Goal: Communication & Community: Answer question/provide support

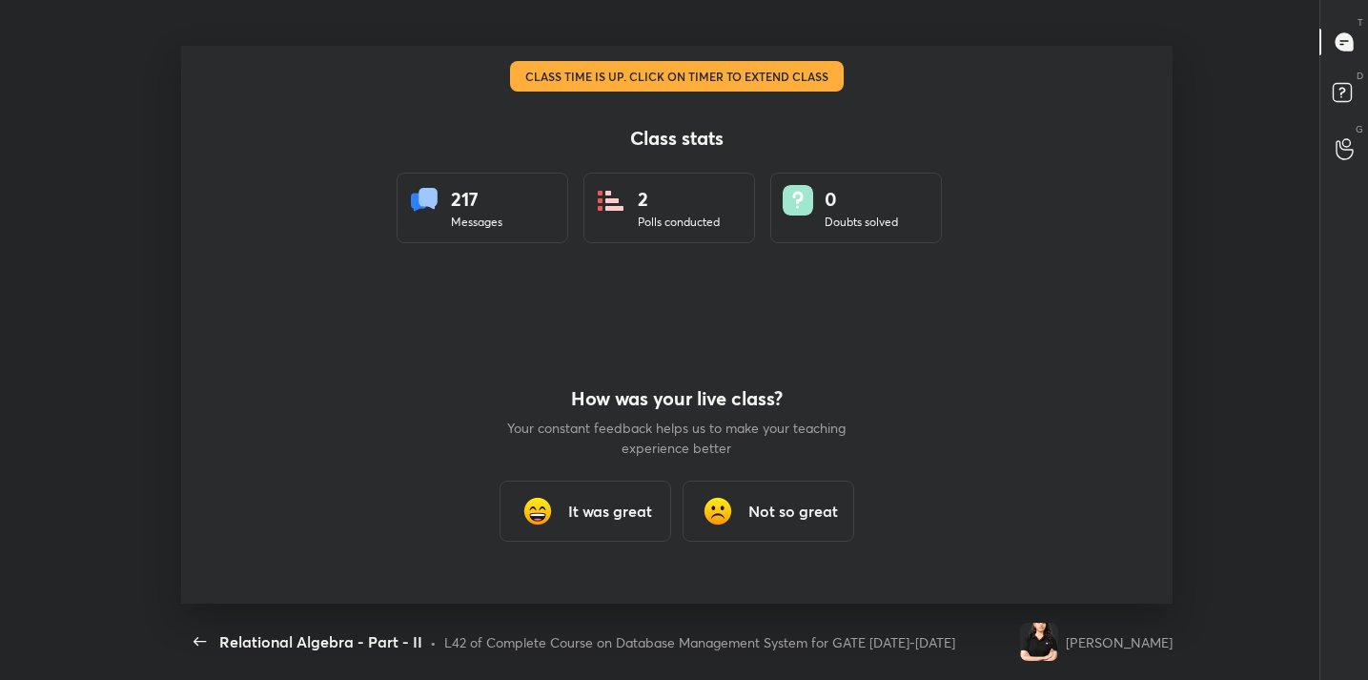
scroll to position [7, 1]
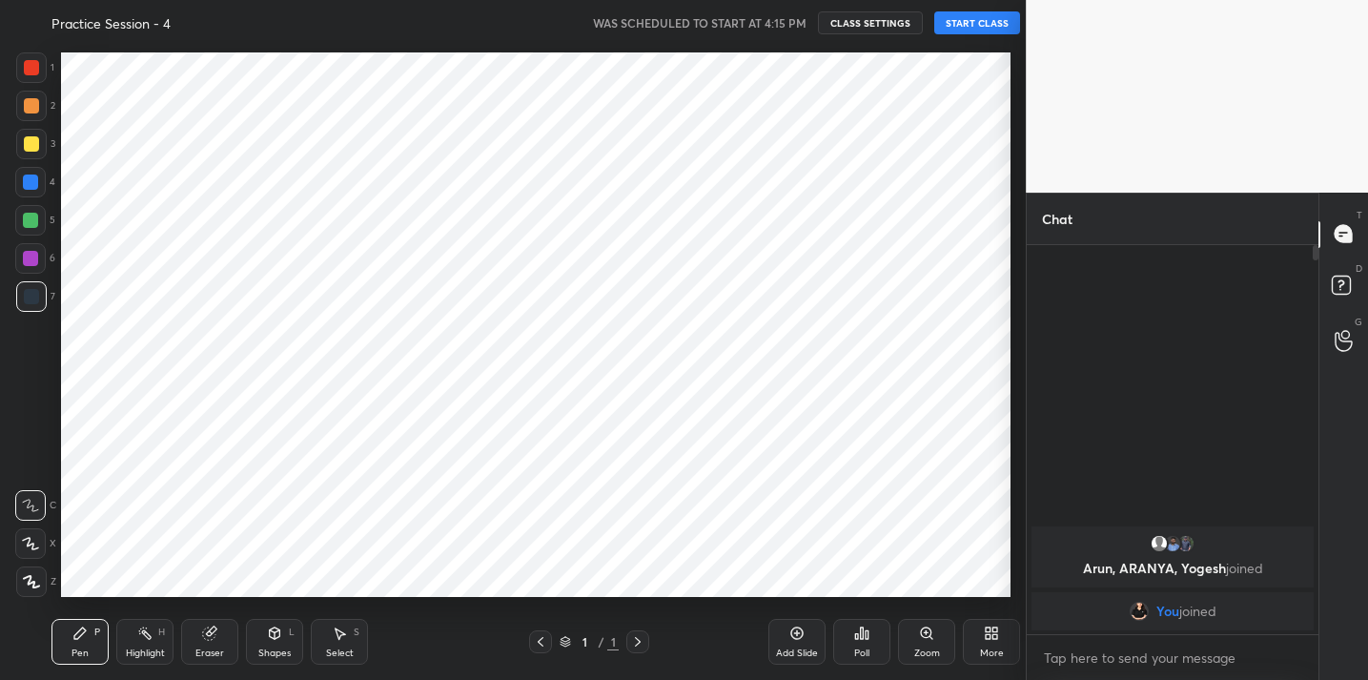
scroll to position [94804, 94411]
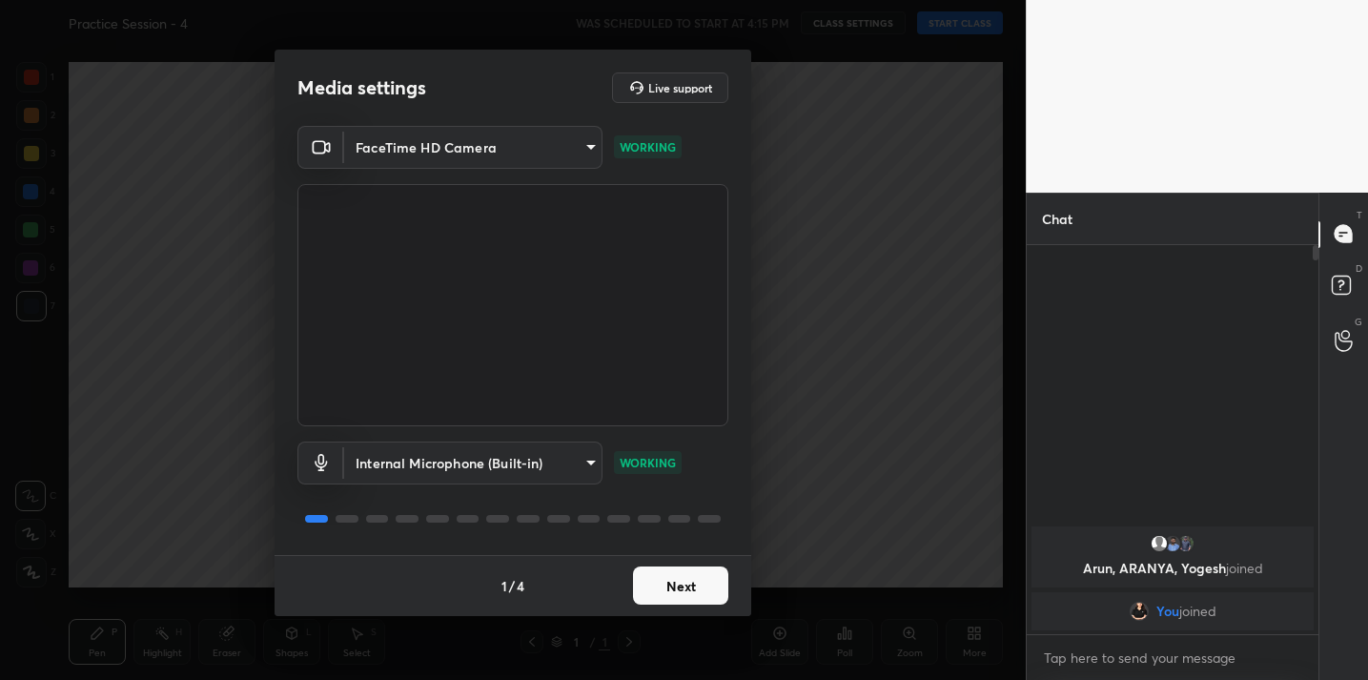
click at [658, 587] on button "Next" at bounding box center [680, 585] width 95 height 38
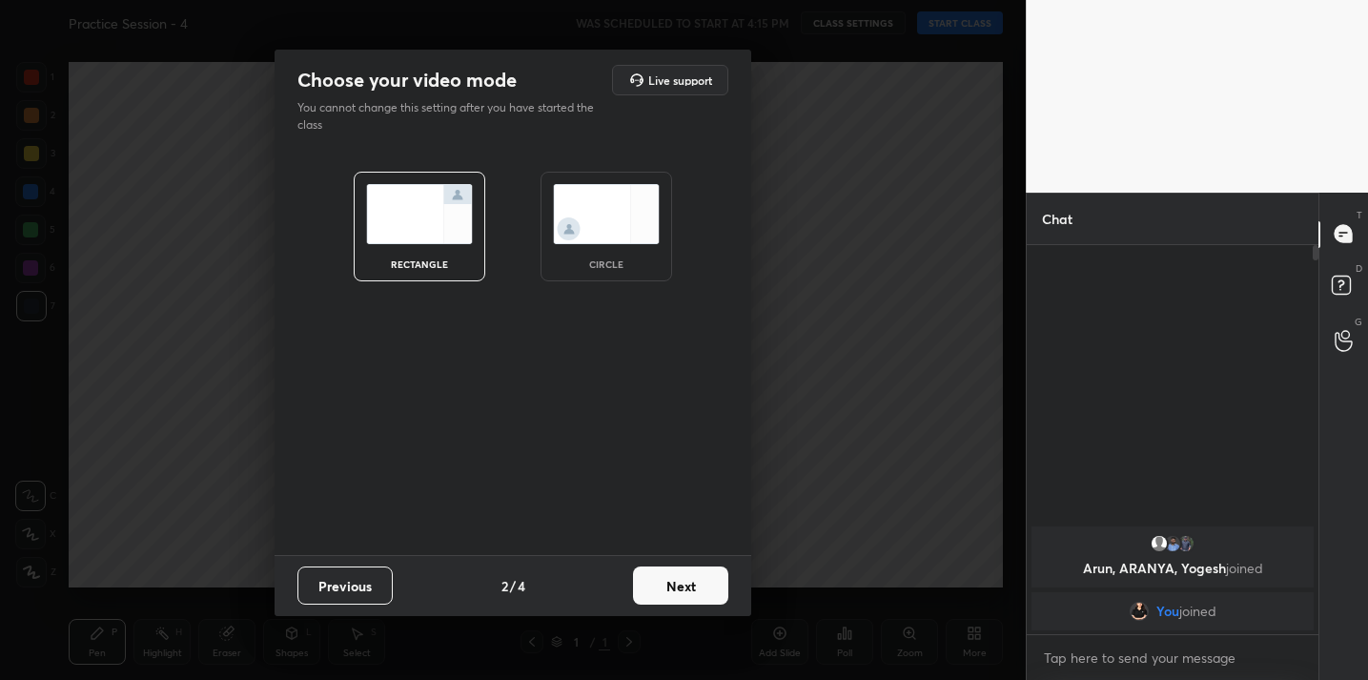
click at [672, 595] on button "Next" at bounding box center [680, 585] width 95 height 38
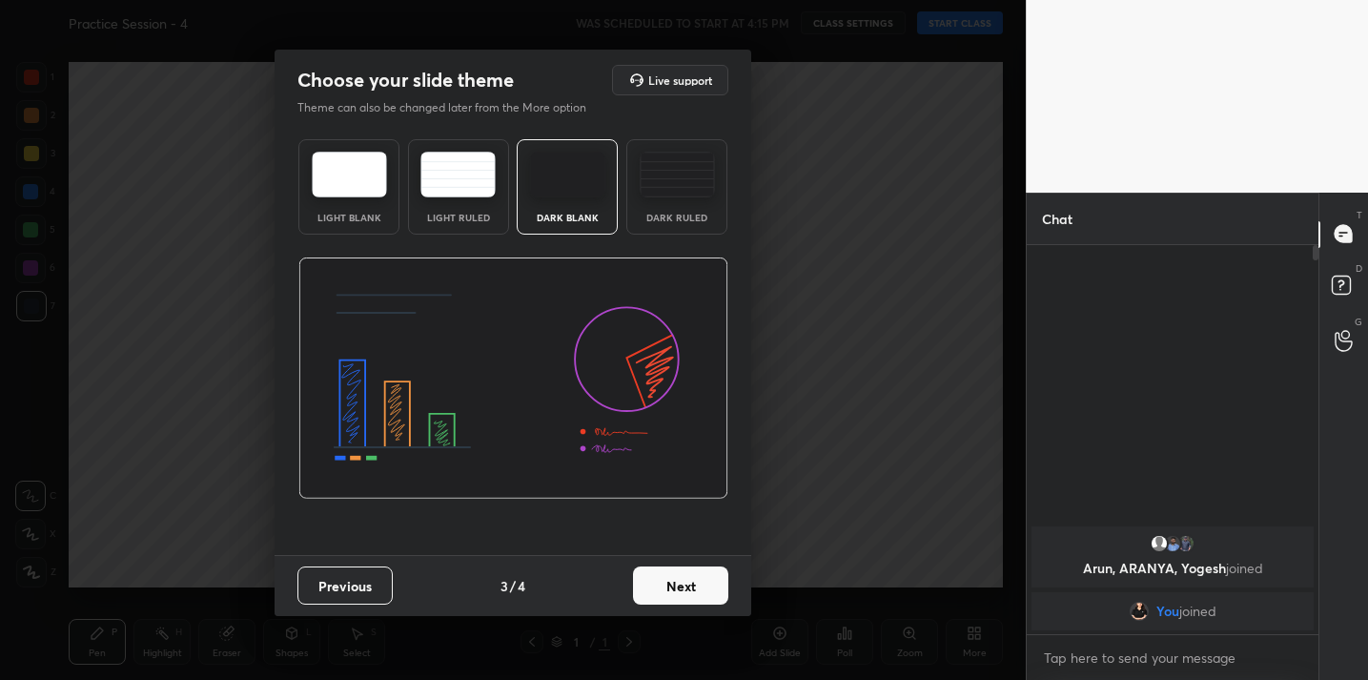
click at [672, 595] on button "Next" at bounding box center [680, 585] width 95 height 38
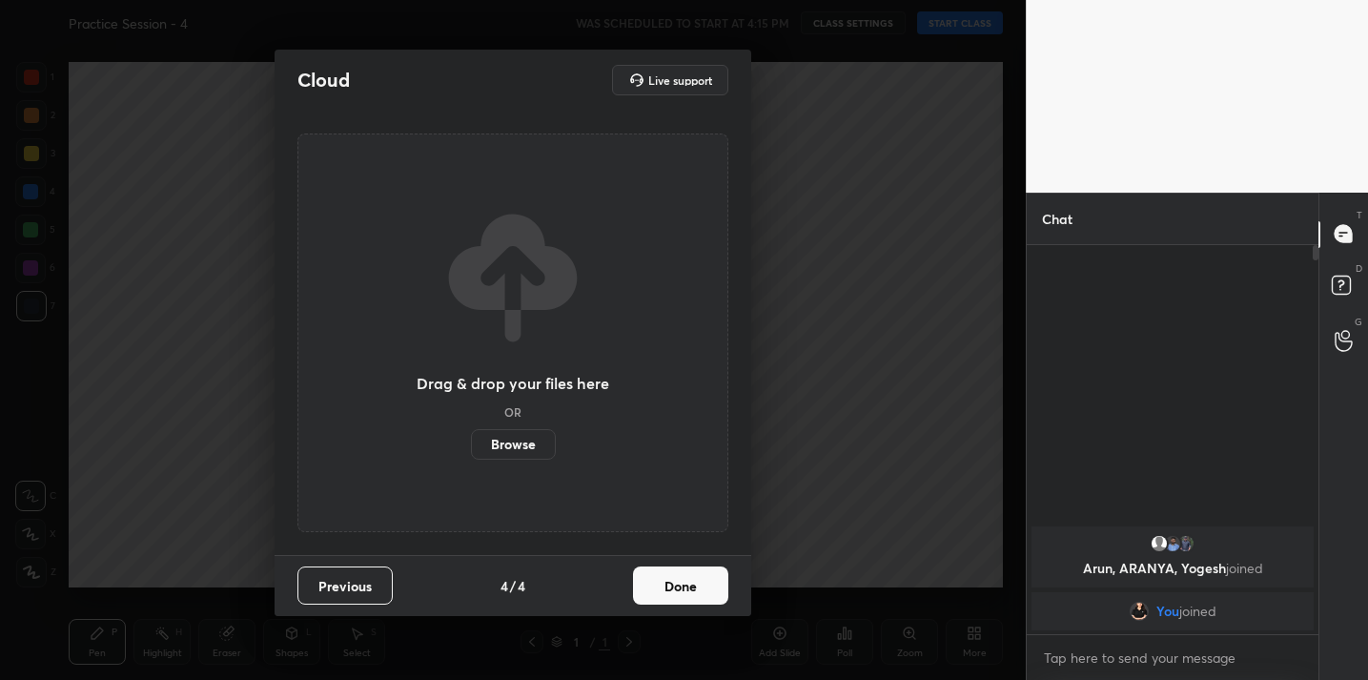
click at [672, 595] on button "Done" at bounding box center [680, 585] width 95 height 38
click at [672, 532] on div "Drag & drop your files here OR Browse" at bounding box center [513, 333] width 431 height 399
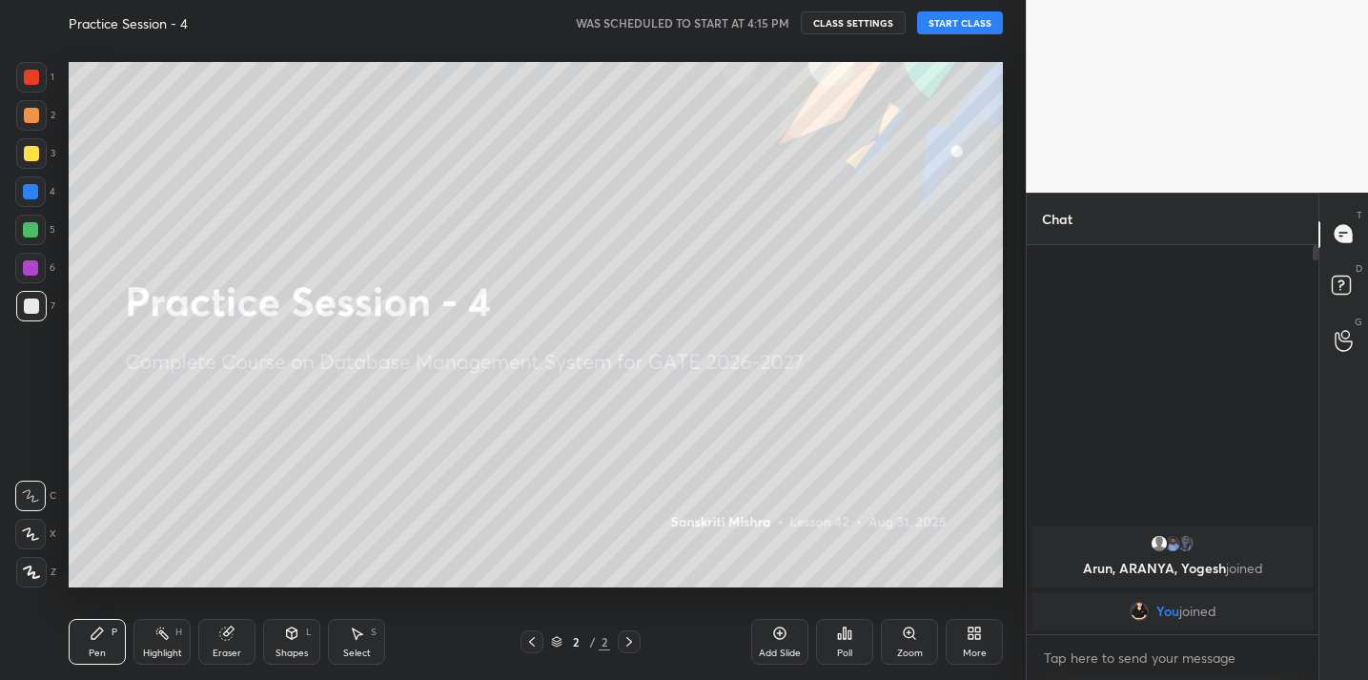
click at [963, 29] on button "START CLASS" at bounding box center [960, 22] width 86 height 23
type textarea "x"
click at [1181, 658] on textarea at bounding box center [1172, 658] width 261 height 31
paste textarea "[URL][DOMAIN_NAME]"
type textarea "[URL][DOMAIN_NAME]"
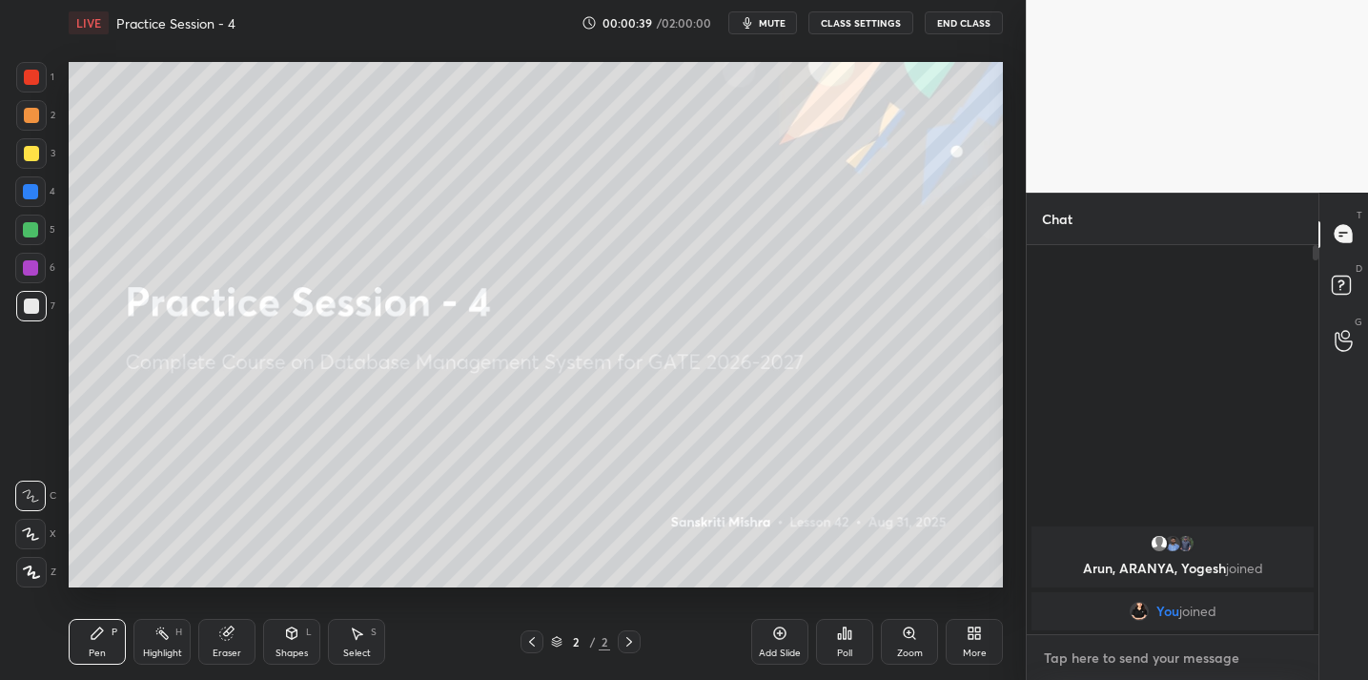
type textarea "x"
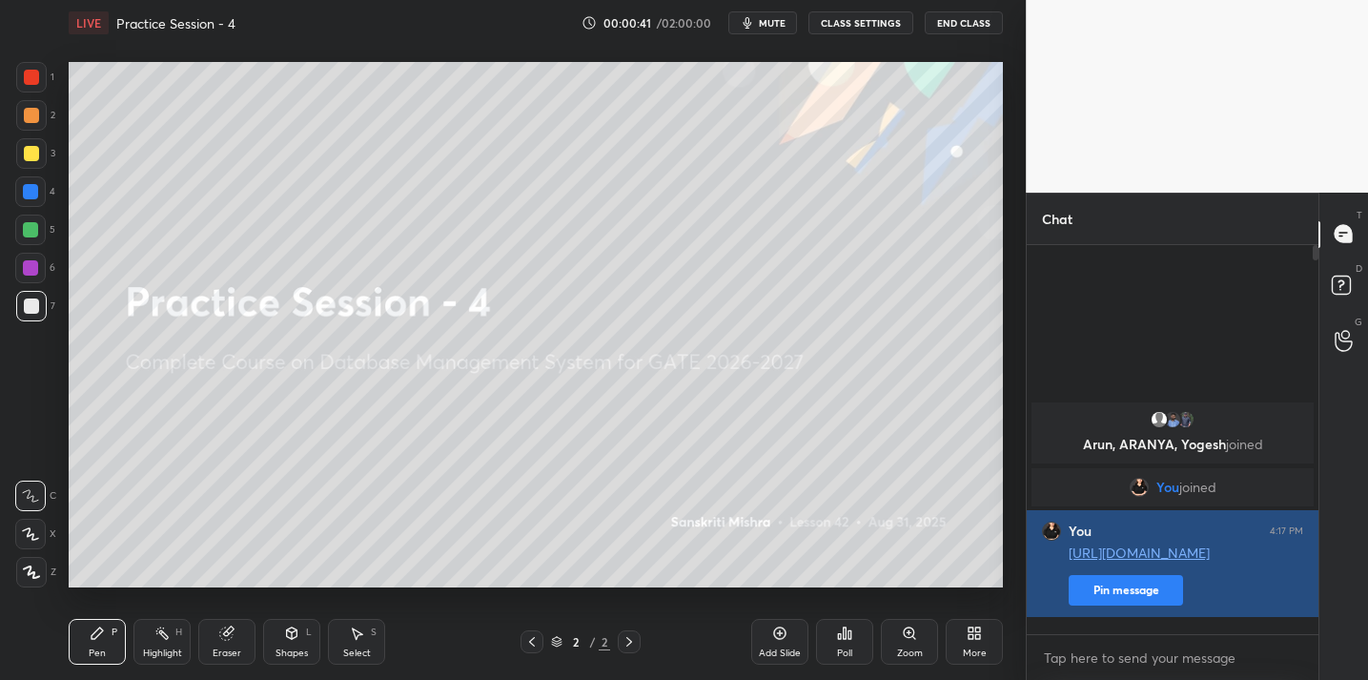
click at [1161, 606] on button "Pin message" at bounding box center [1126, 590] width 114 height 31
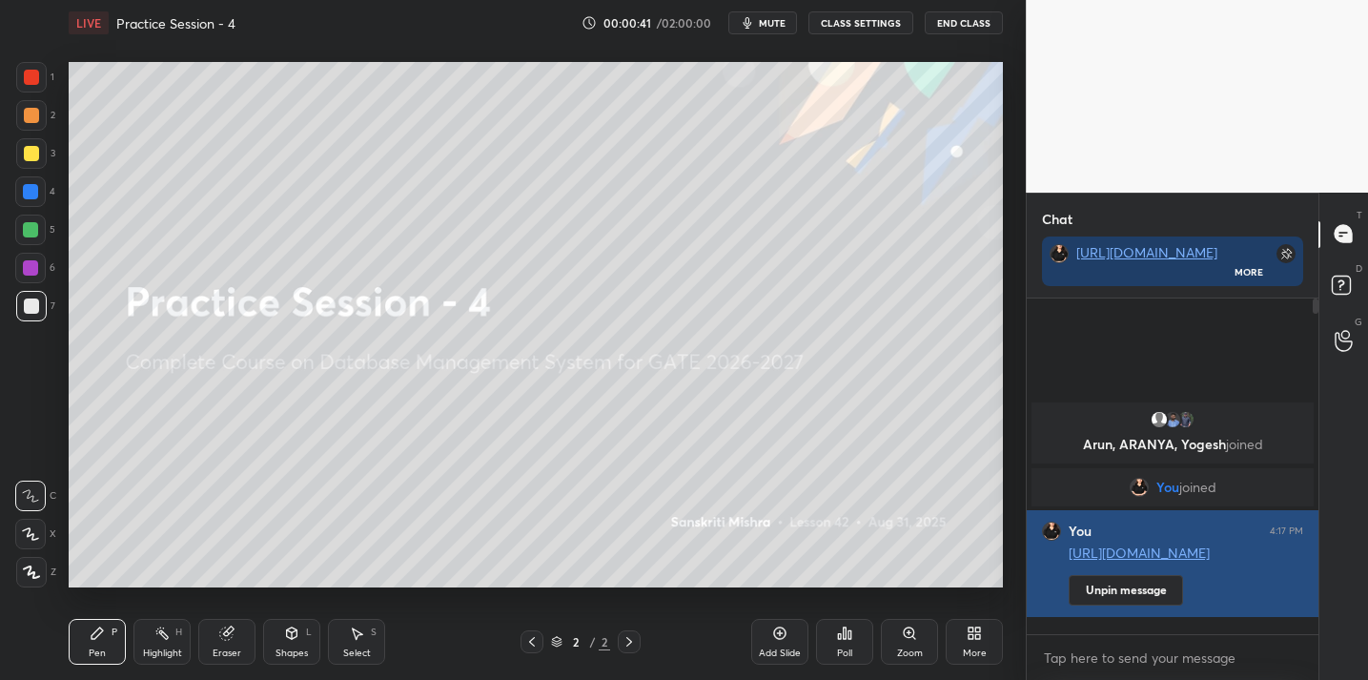
scroll to position [376, 285]
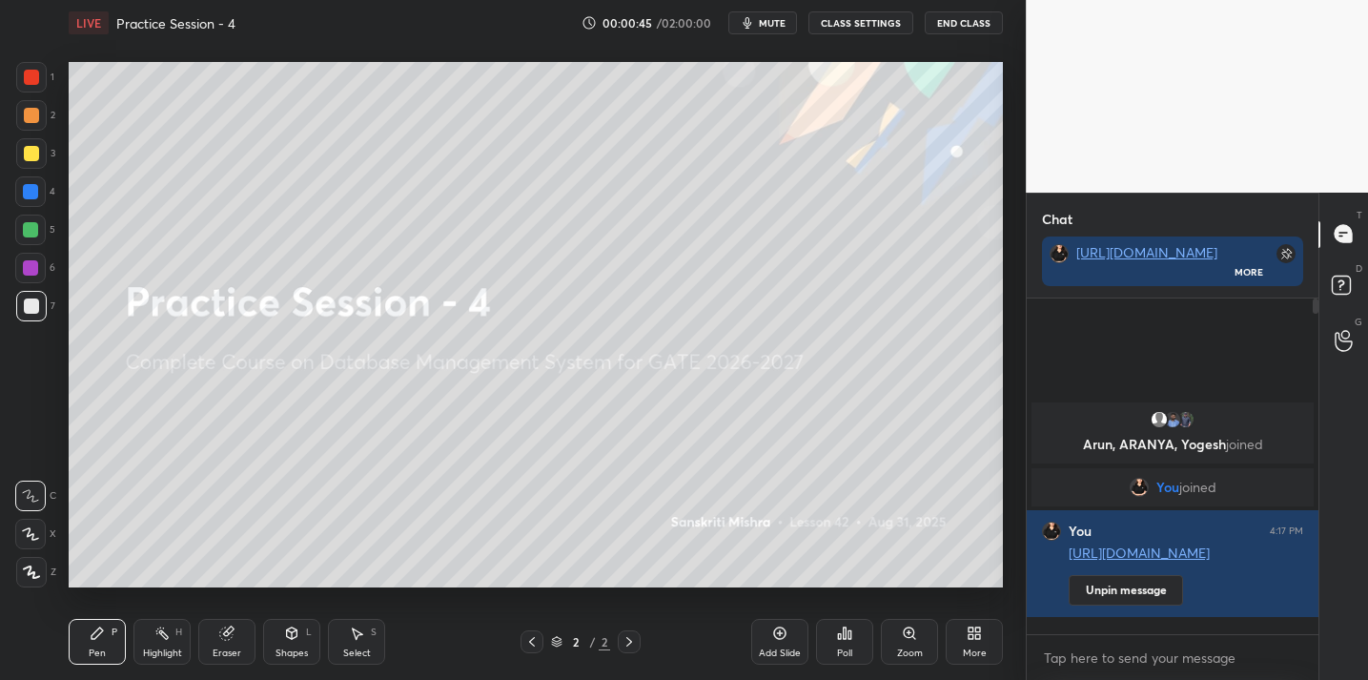
click at [976, 644] on div "More" at bounding box center [974, 642] width 57 height 46
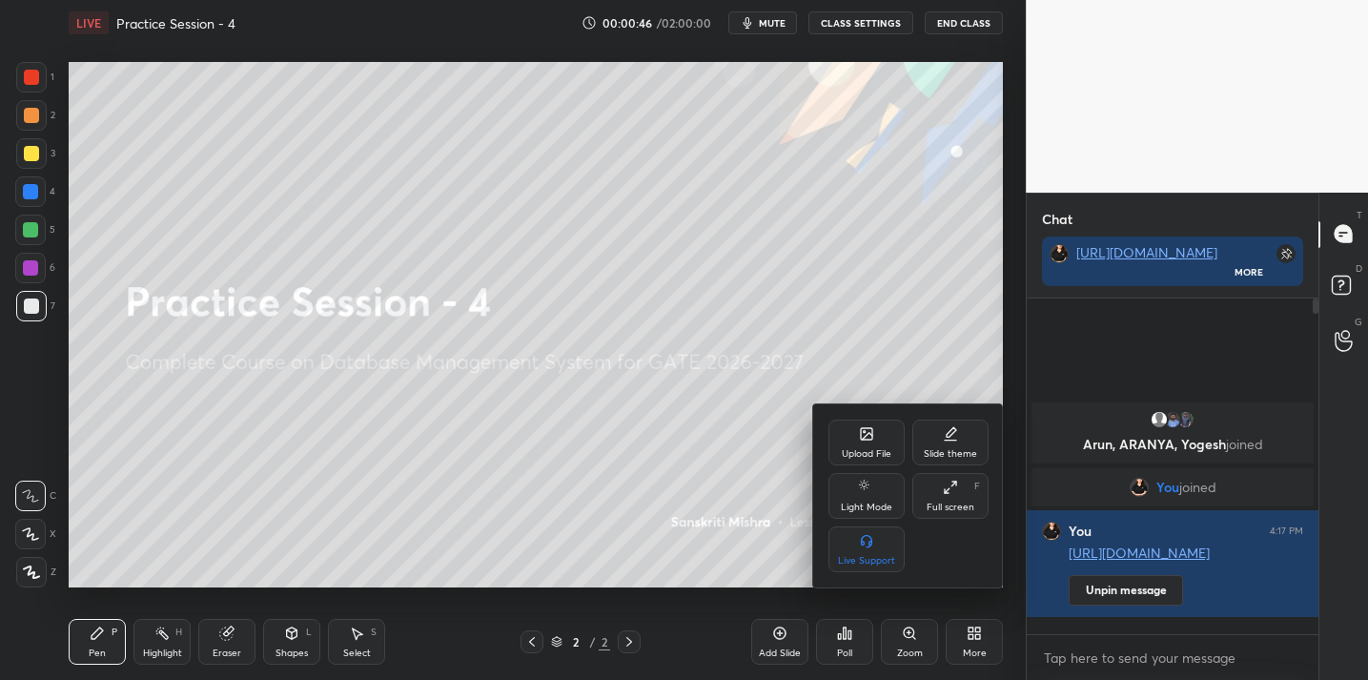
click at [860, 449] on div "Upload File" at bounding box center [867, 454] width 50 height 10
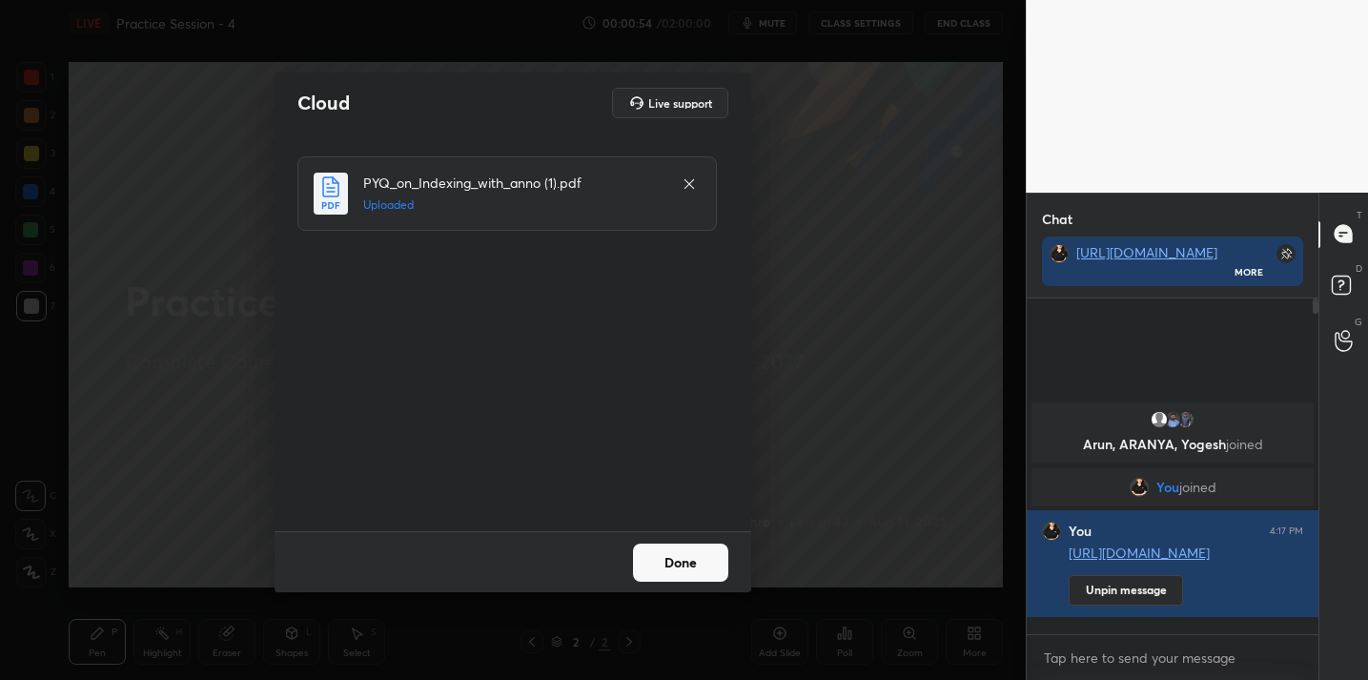
click at [675, 559] on button "Done" at bounding box center [680, 563] width 95 height 38
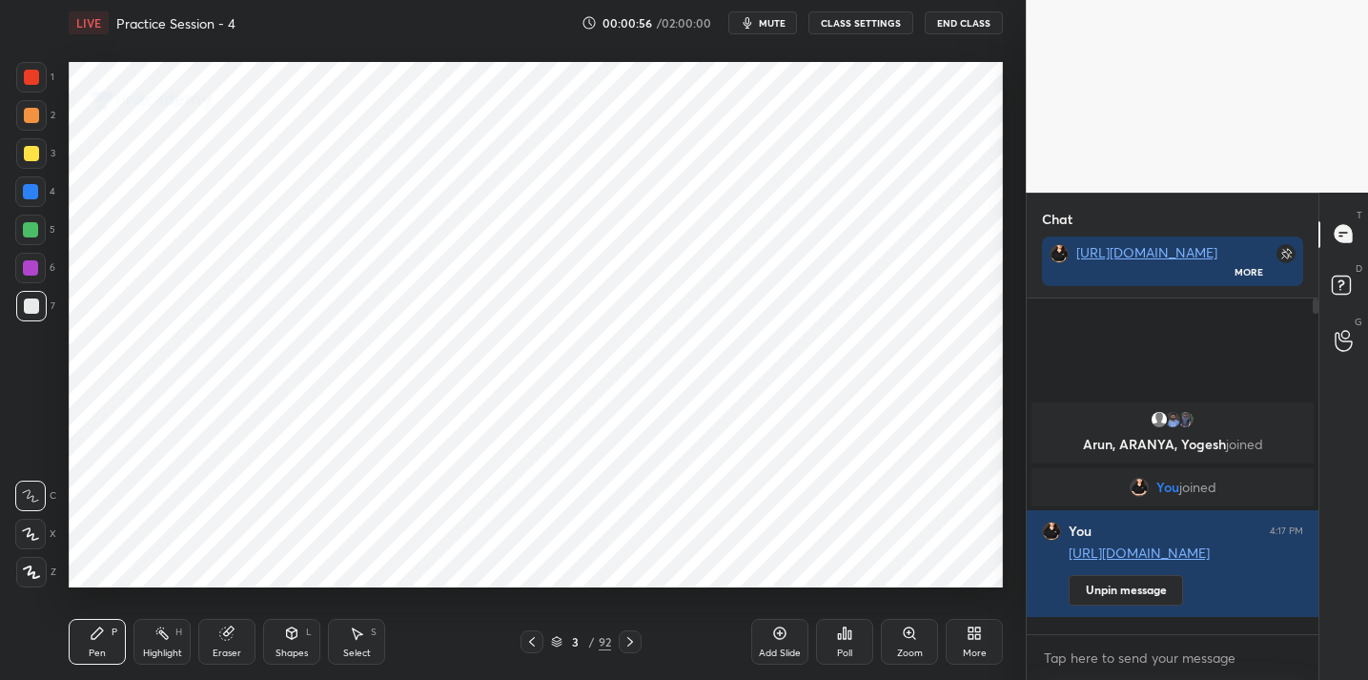
click at [603, 643] on div "92" at bounding box center [605, 641] width 12 height 17
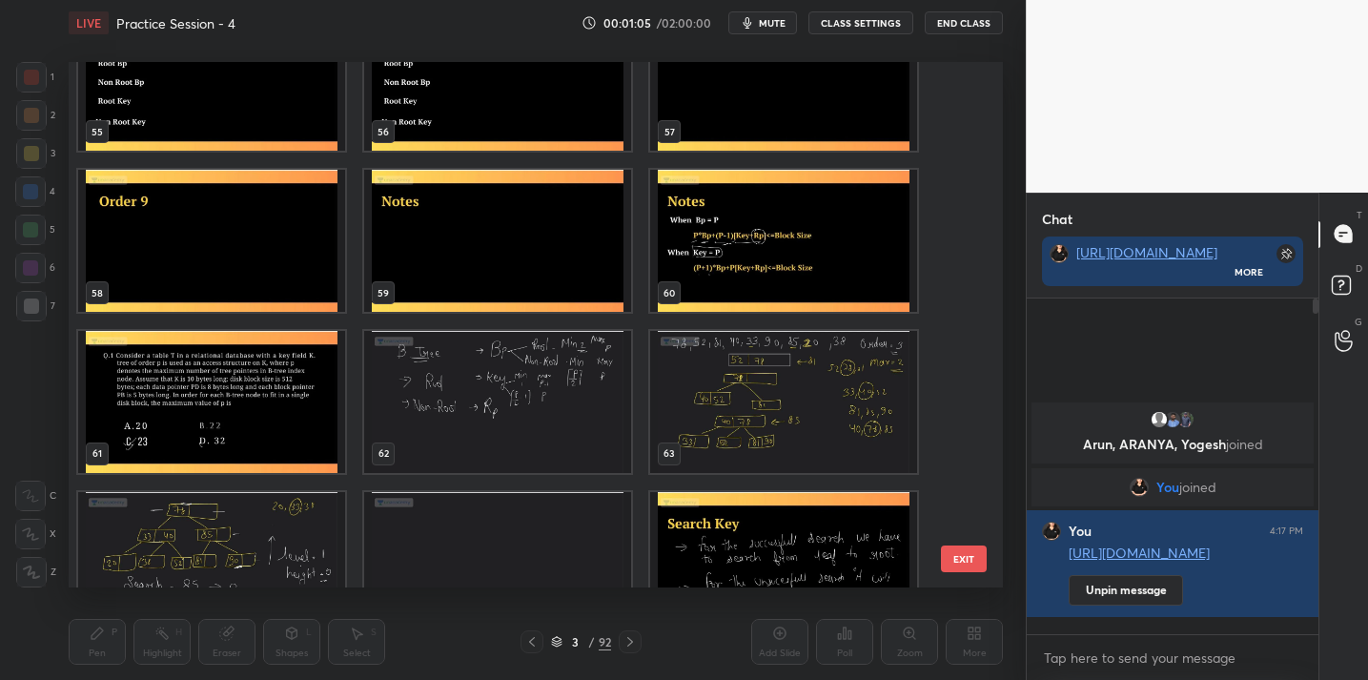
scroll to position [2961, 0]
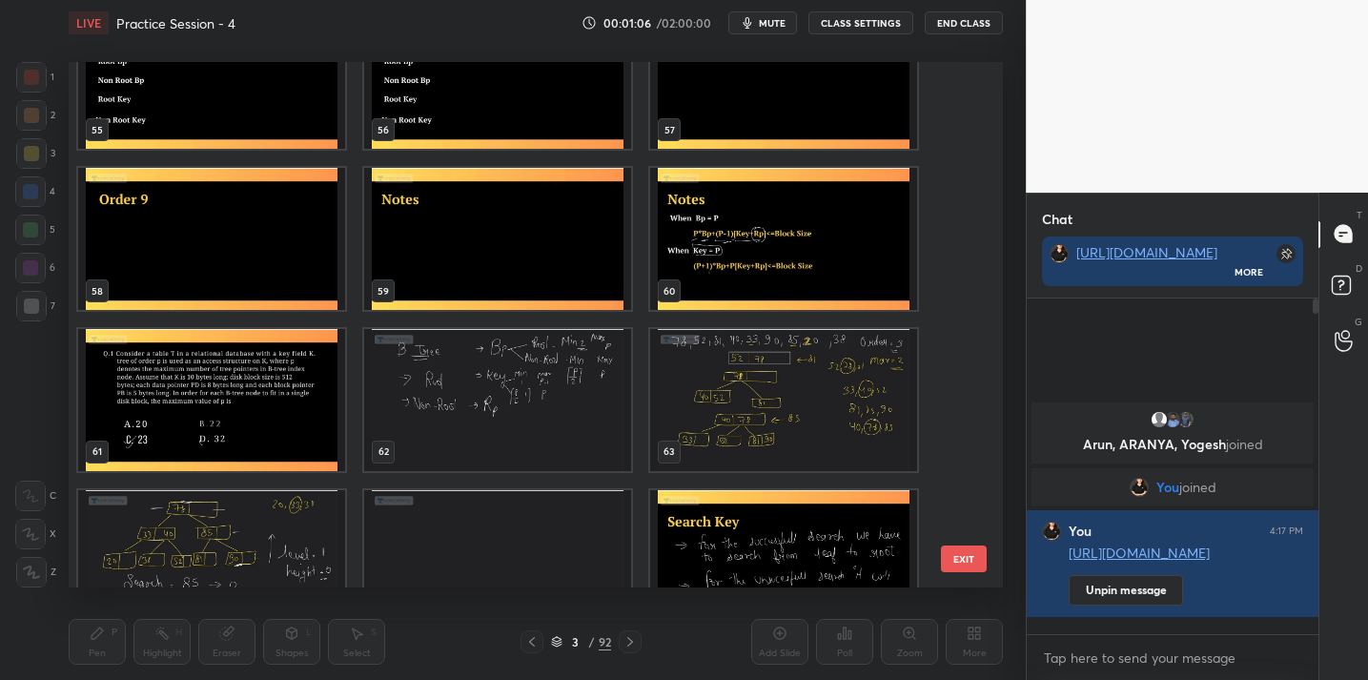
click at [442, 408] on img "grid" at bounding box center [497, 400] width 267 height 142
click at [442, 409] on img "grid" at bounding box center [497, 400] width 267 height 142
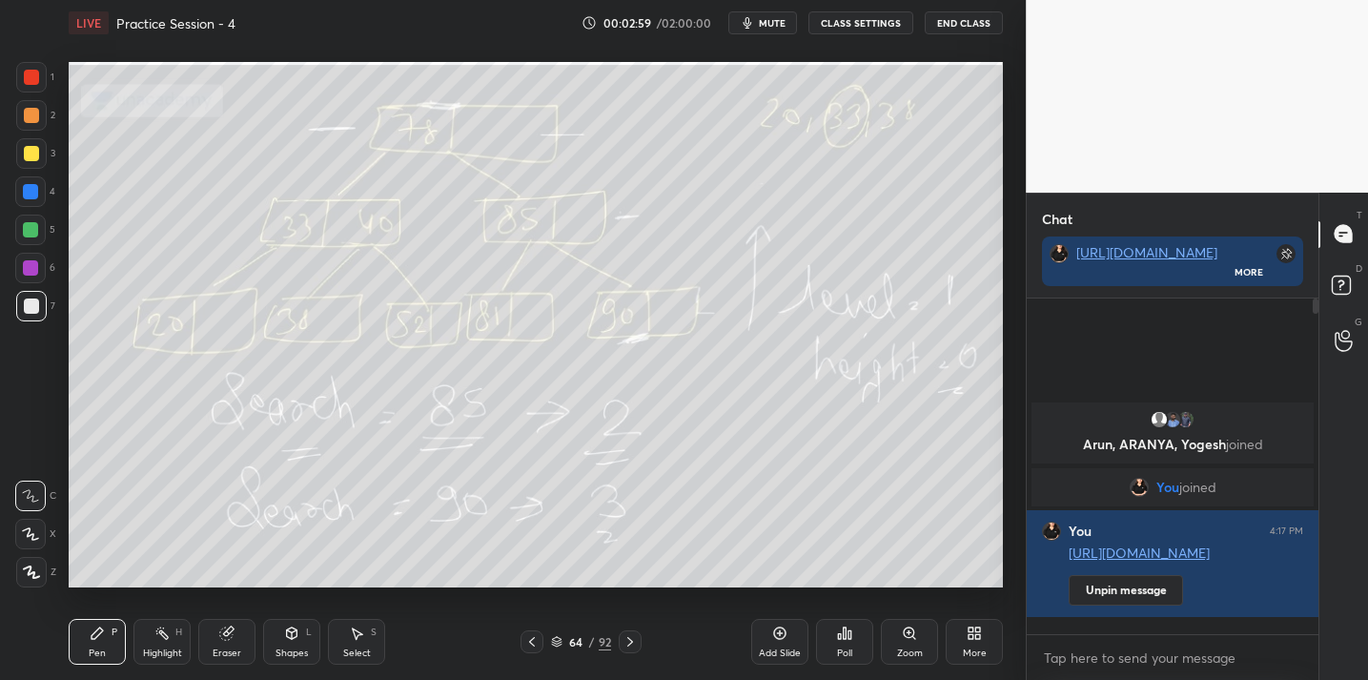
click at [846, 641] on div "Poll" at bounding box center [844, 642] width 57 height 46
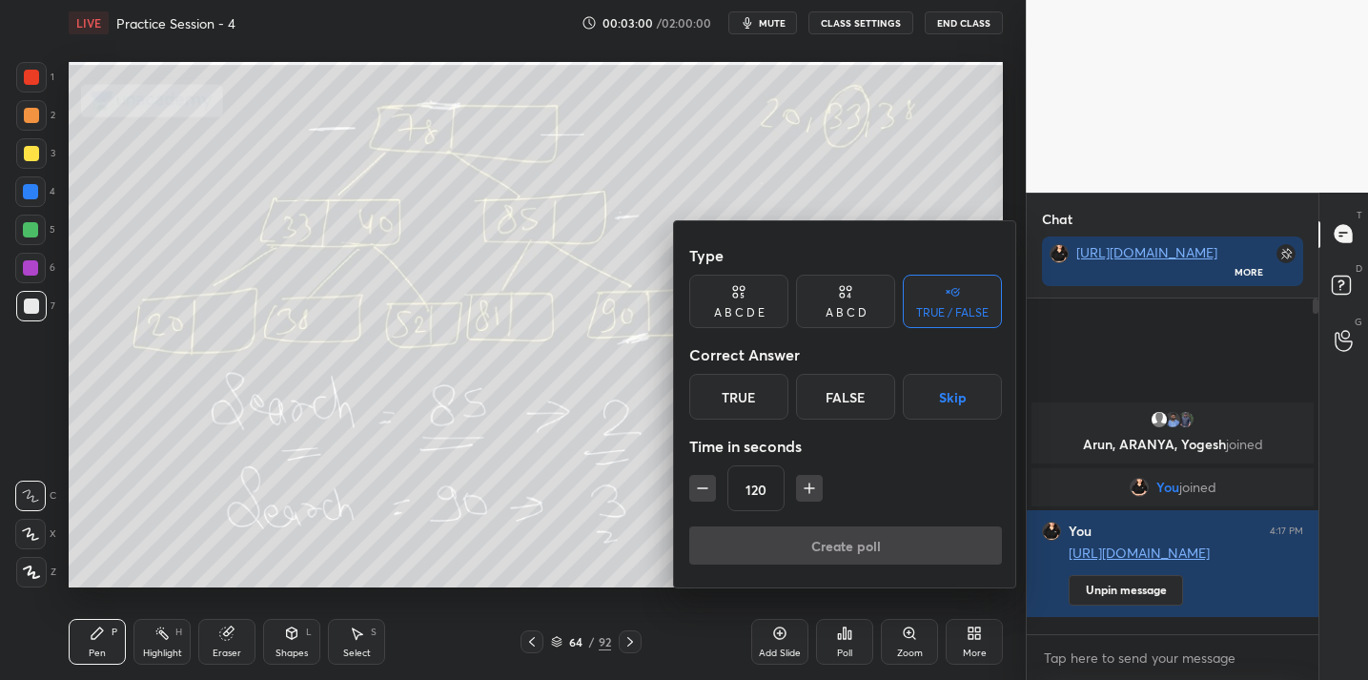
click at [746, 411] on div "True" at bounding box center [738, 397] width 99 height 46
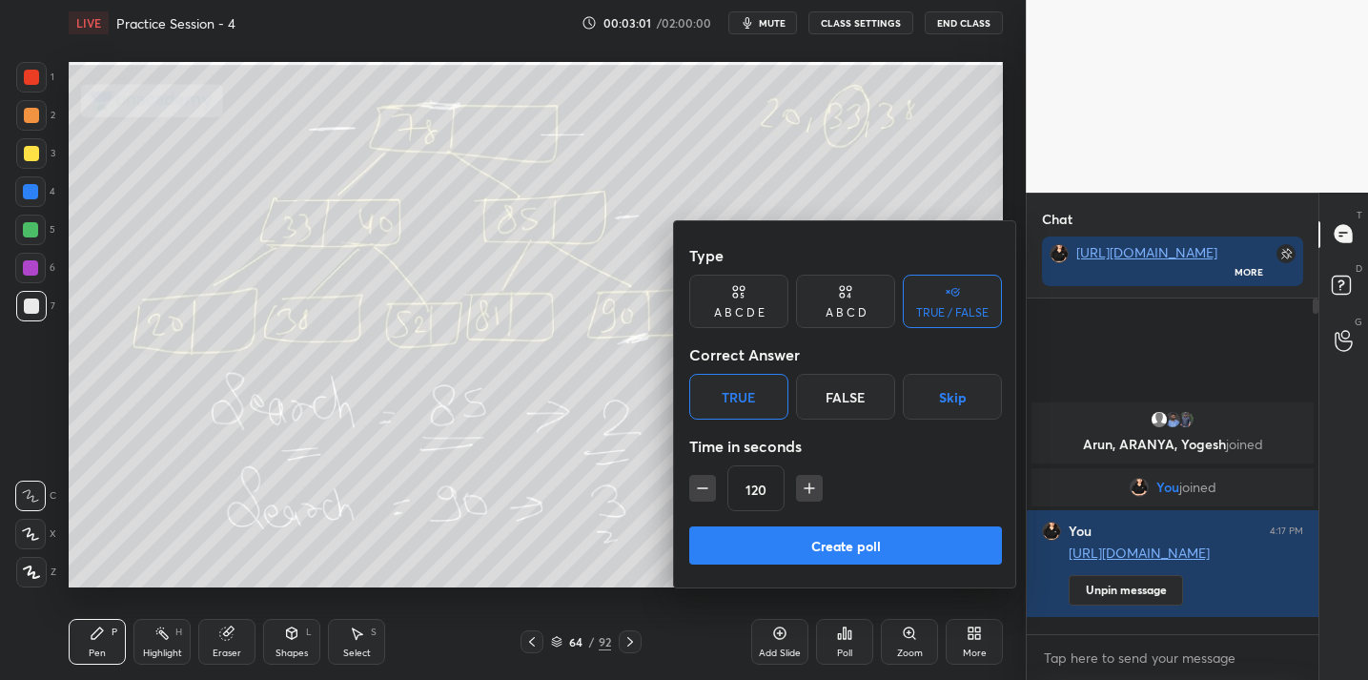
click at [797, 548] on button "Create poll" at bounding box center [845, 545] width 313 height 38
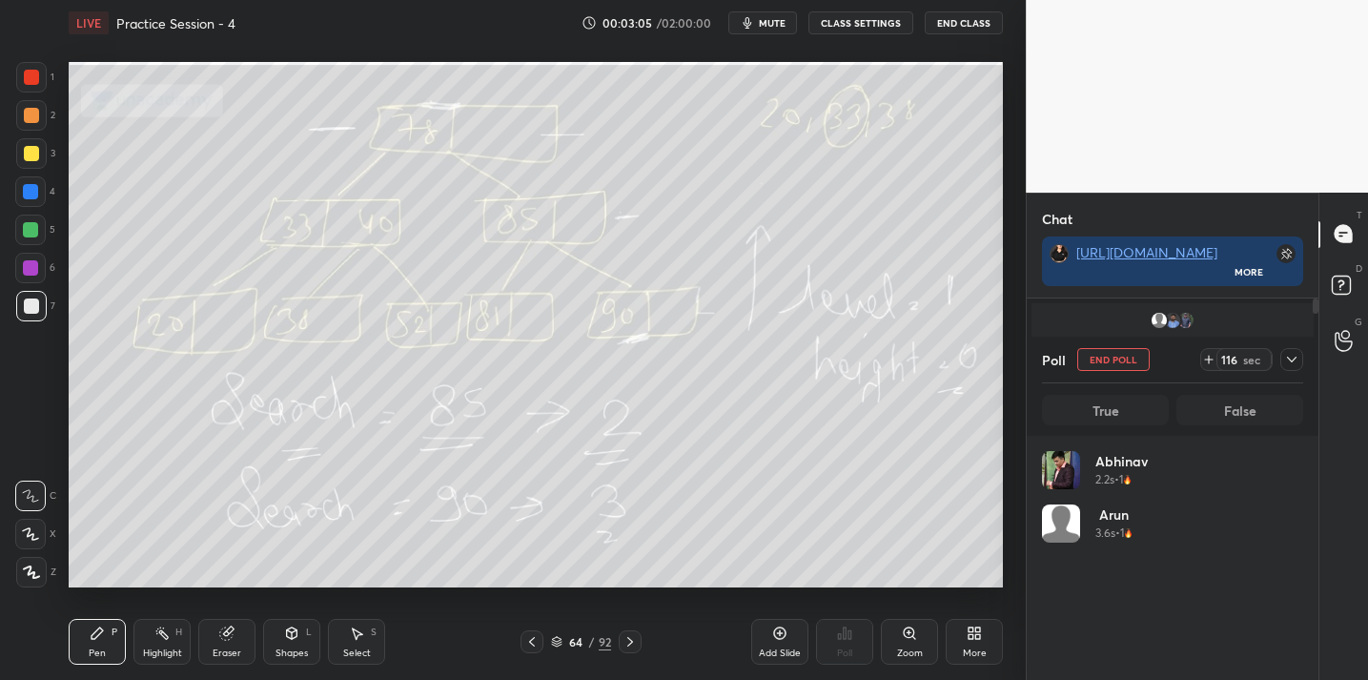
scroll to position [223, 255]
click at [1287, 358] on icon at bounding box center [1292, 360] width 10 height 6
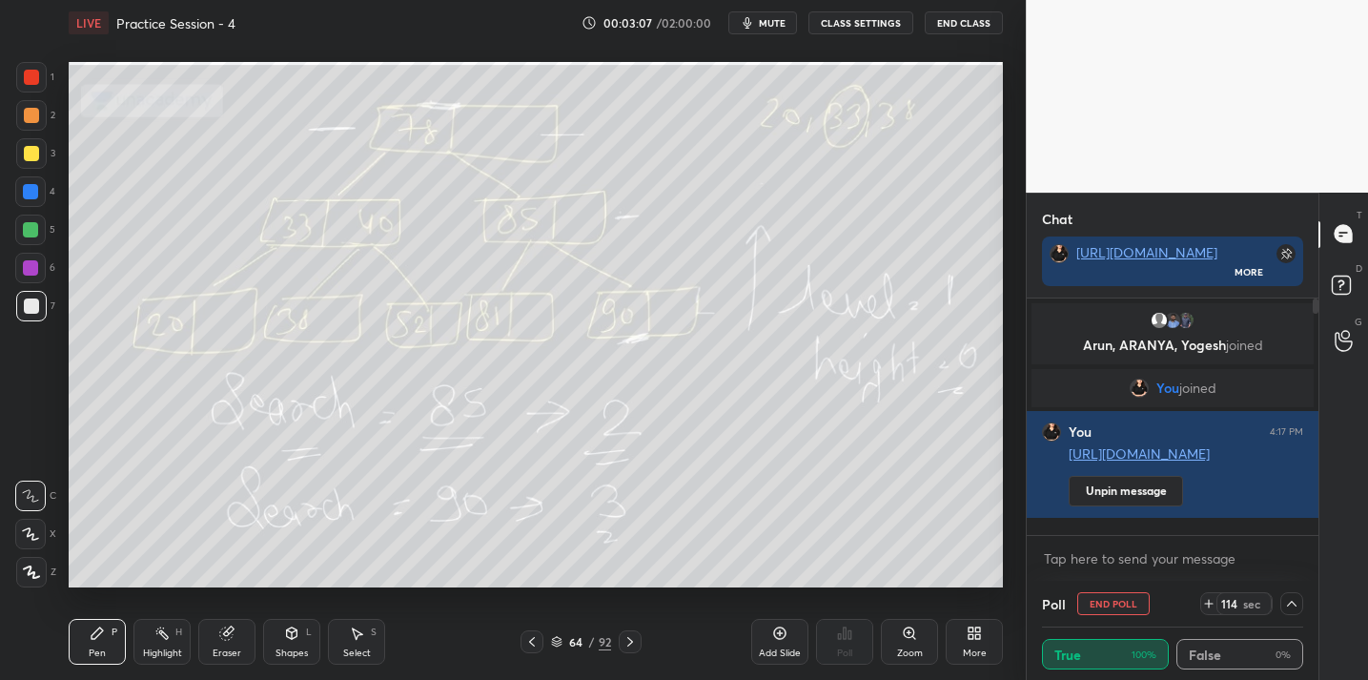
scroll to position [1, 7]
click at [1299, 604] on icon at bounding box center [1292, 603] width 15 height 15
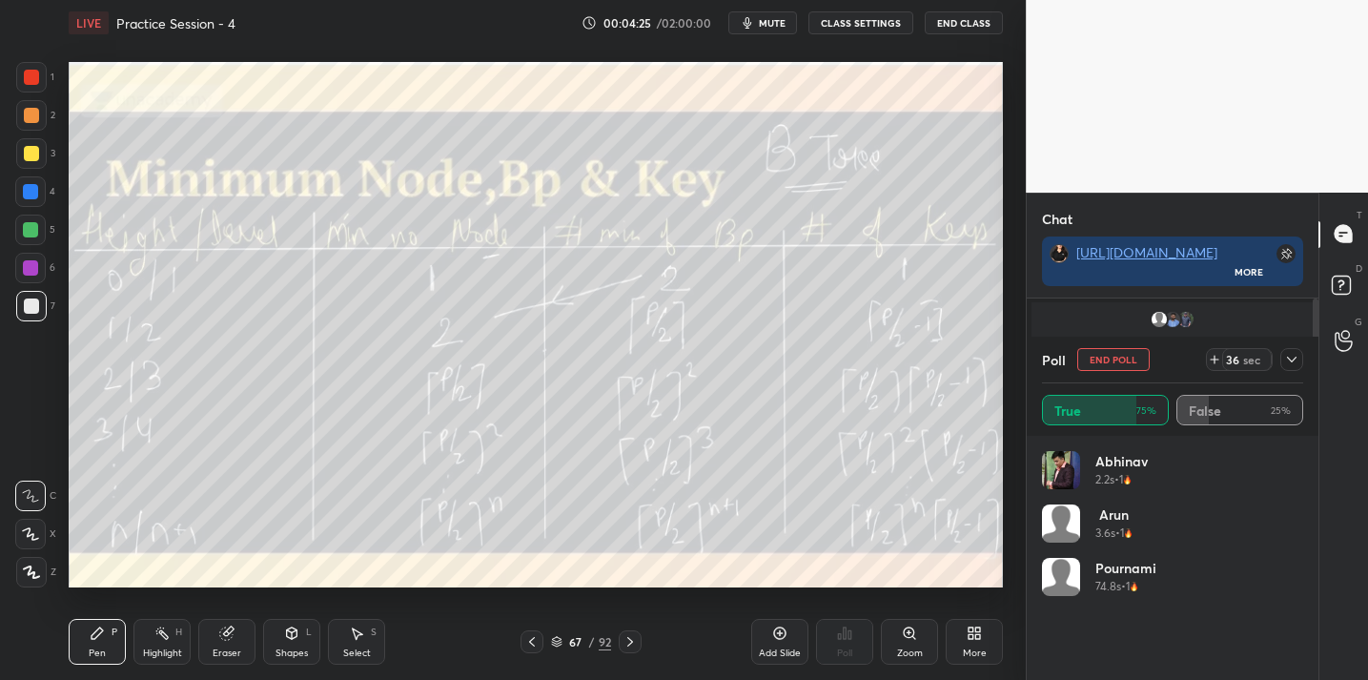
scroll to position [7, 7]
click at [1288, 366] on icon at bounding box center [1292, 359] width 15 height 15
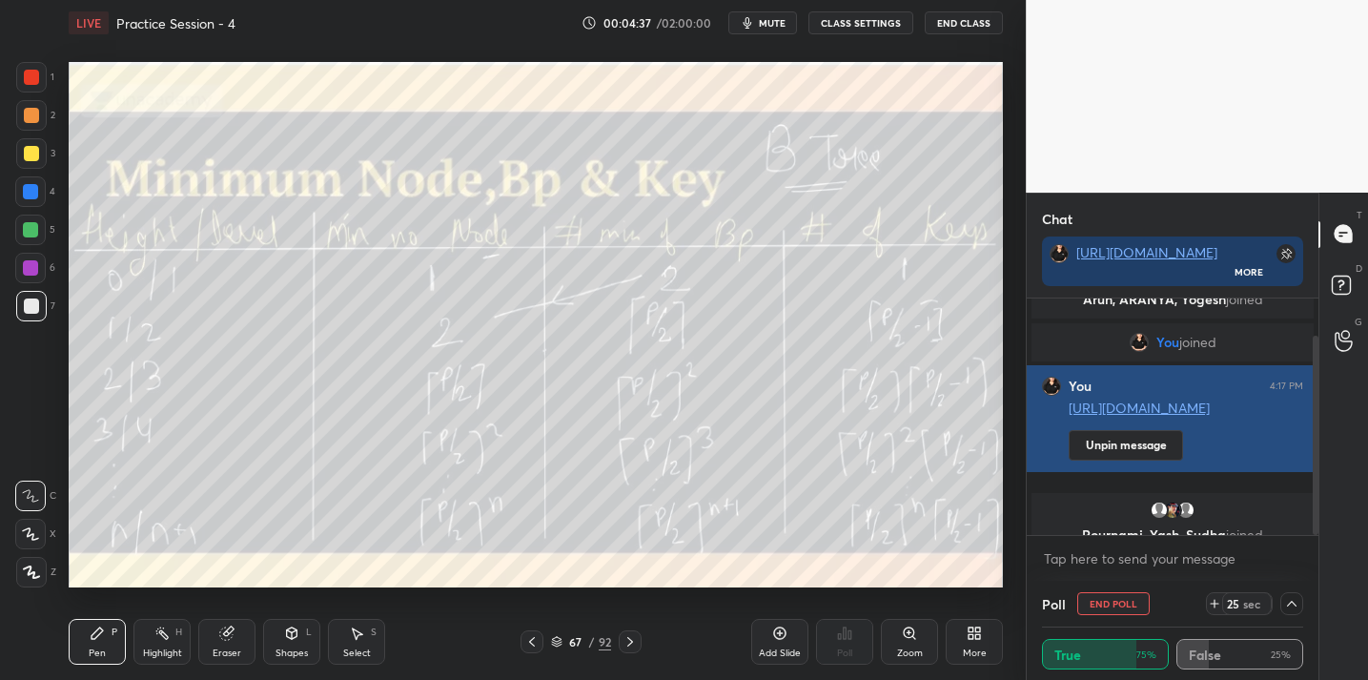
scroll to position [111, 0]
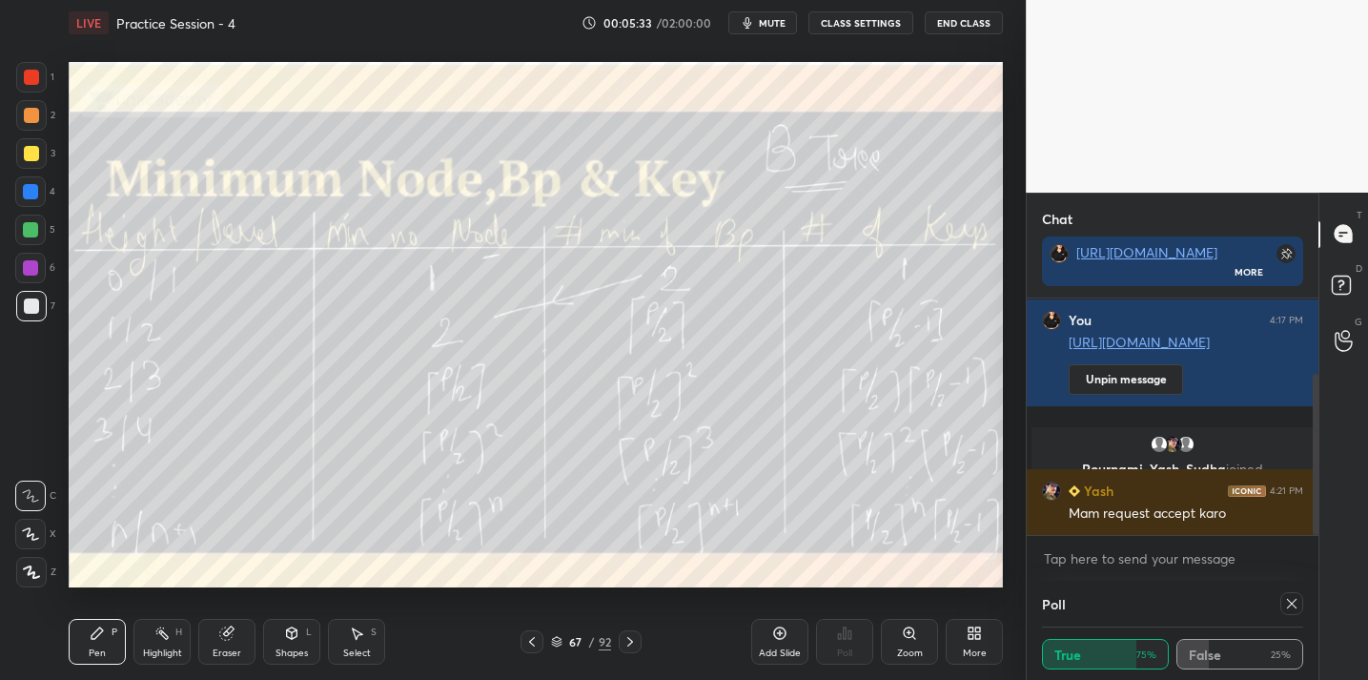
drag, startPoint x: 786, startPoint y: 632, endPoint x: 765, endPoint y: 610, distance: 30.4
click at [786, 631] on icon at bounding box center [779, 633] width 15 height 15
click at [1291, 608] on icon at bounding box center [1292, 603] width 15 height 15
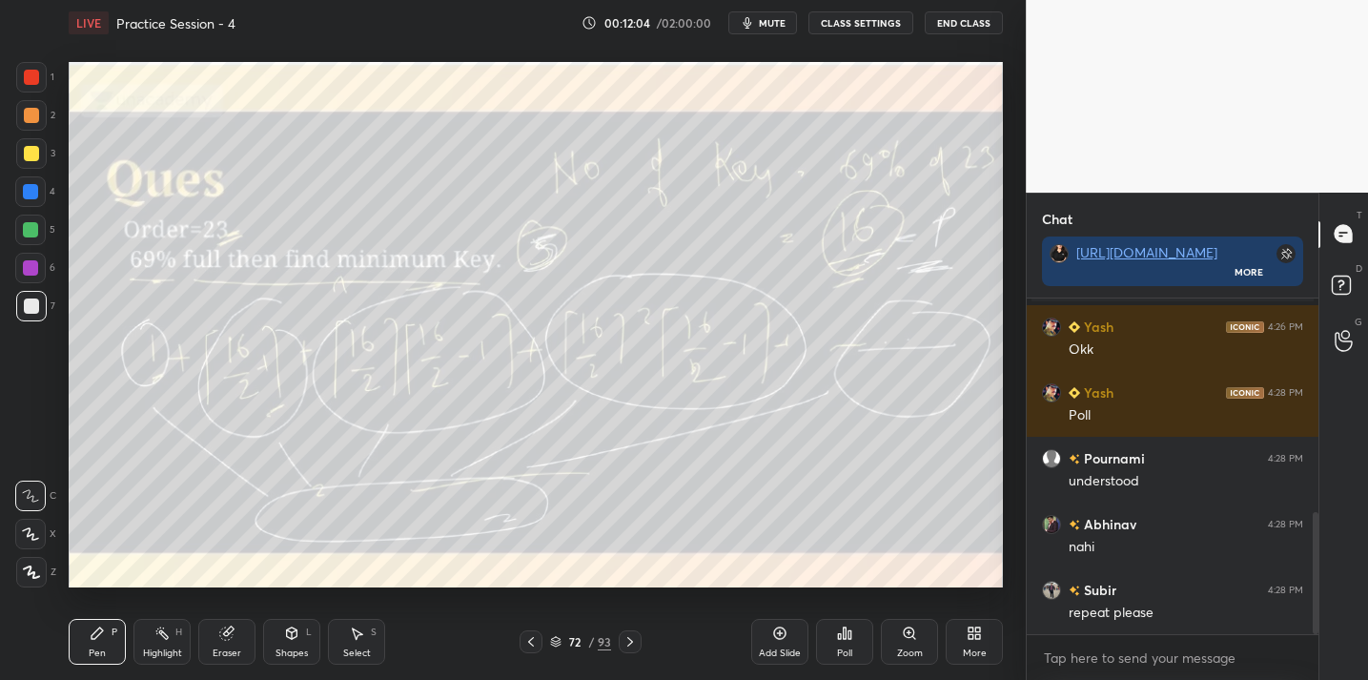
scroll to position [651, 0]
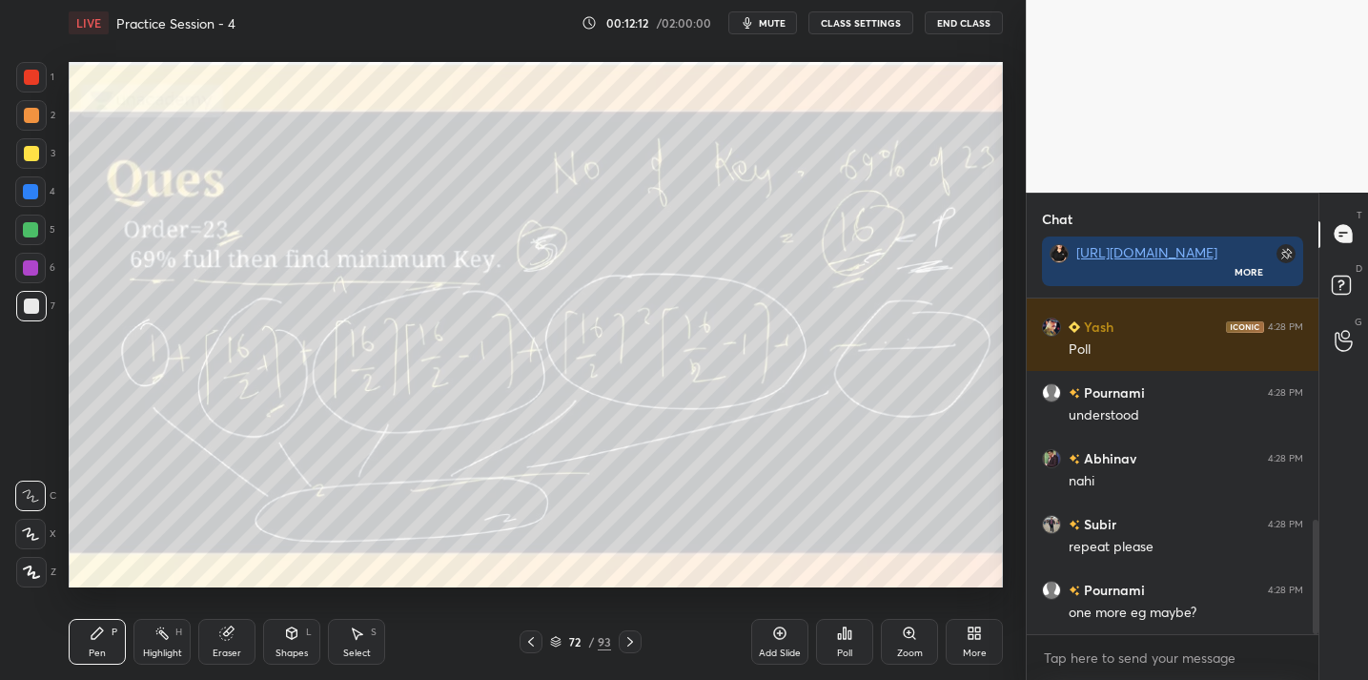
drag, startPoint x: 777, startPoint y: 648, endPoint x: 760, endPoint y: 642, distance: 18.4
click at [777, 648] on div "Add Slide" at bounding box center [780, 653] width 42 height 10
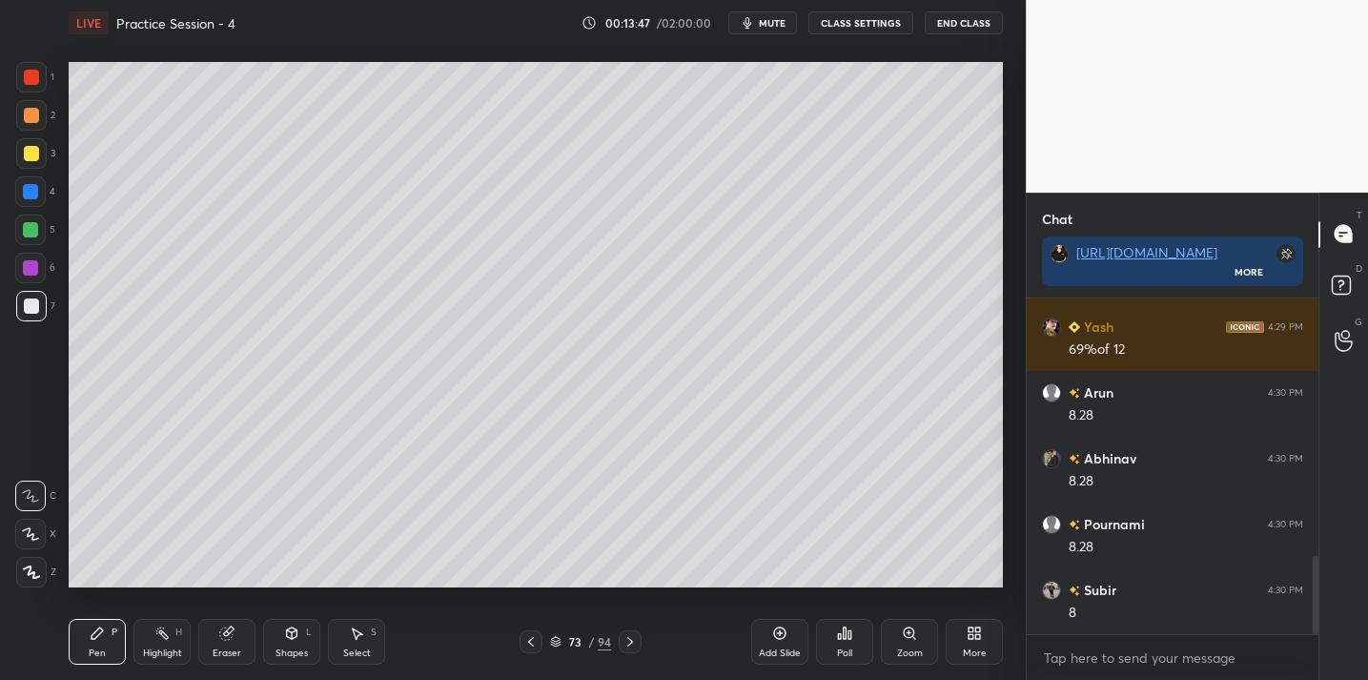
scroll to position [1112, 0]
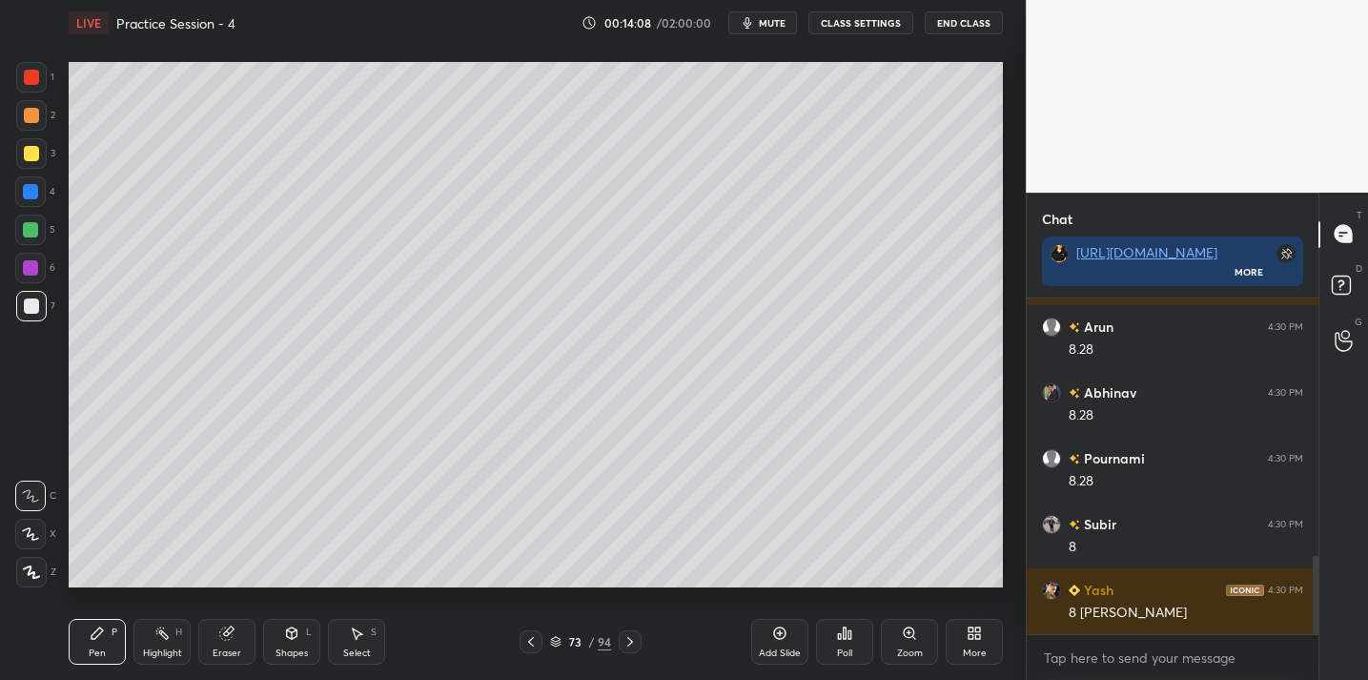
drag, startPoint x: 222, startPoint y: 640, endPoint x: 252, endPoint y: 604, distance: 46.8
click at [222, 640] on icon at bounding box center [226, 633] width 15 height 15
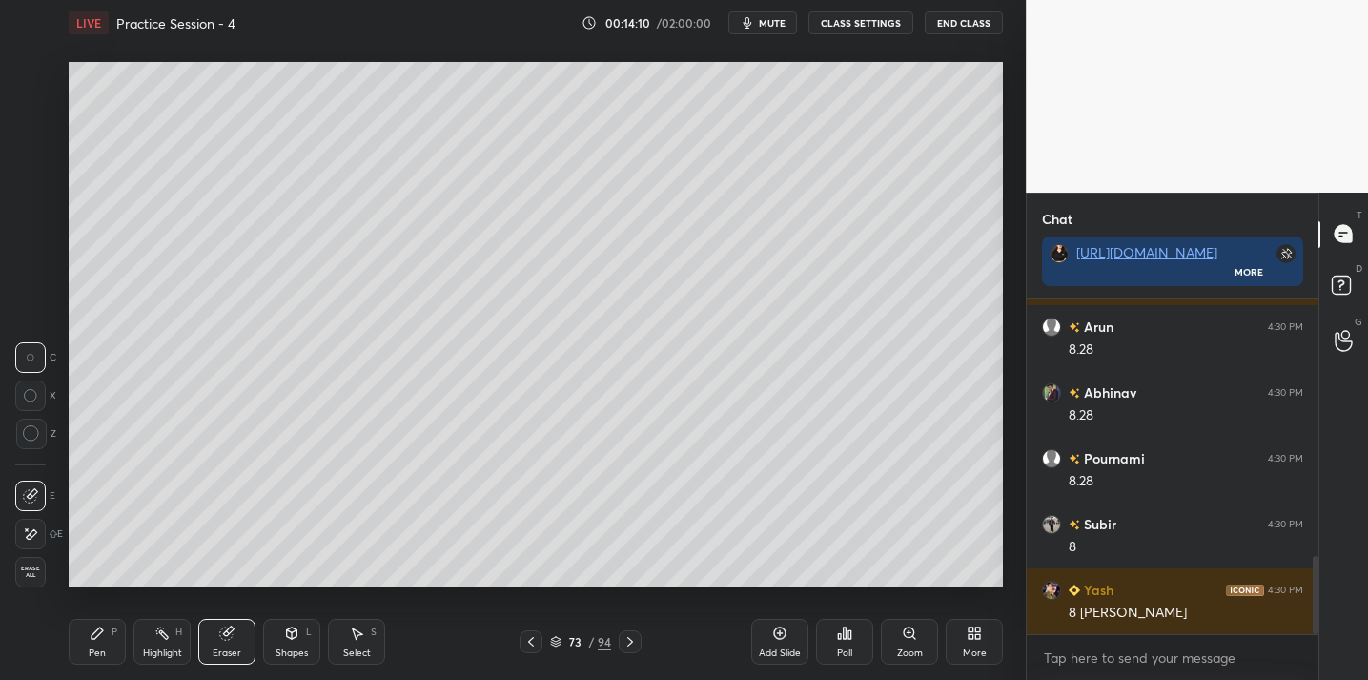
click at [38, 437] on icon at bounding box center [31, 433] width 17 height 17
click at [93, 643] on div "Pen P" at bounding box center [97, 642] width 57 height 46
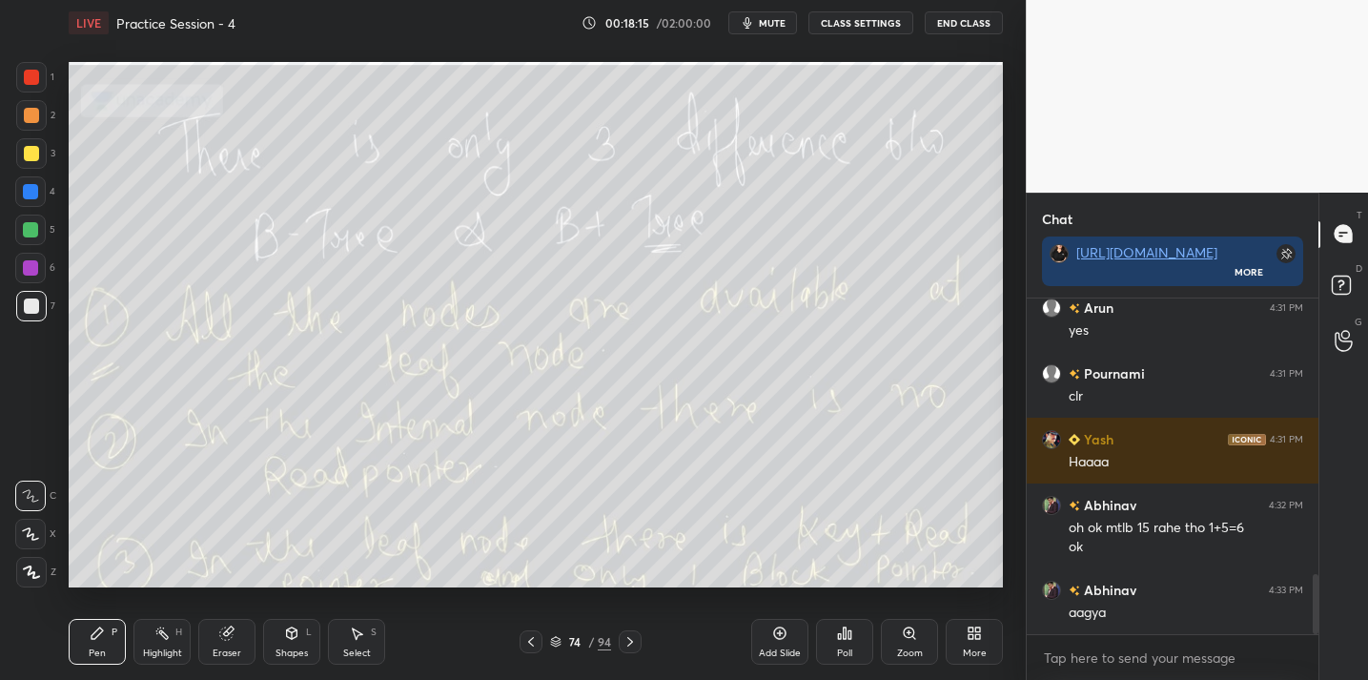
scroll to position [1589, 0]
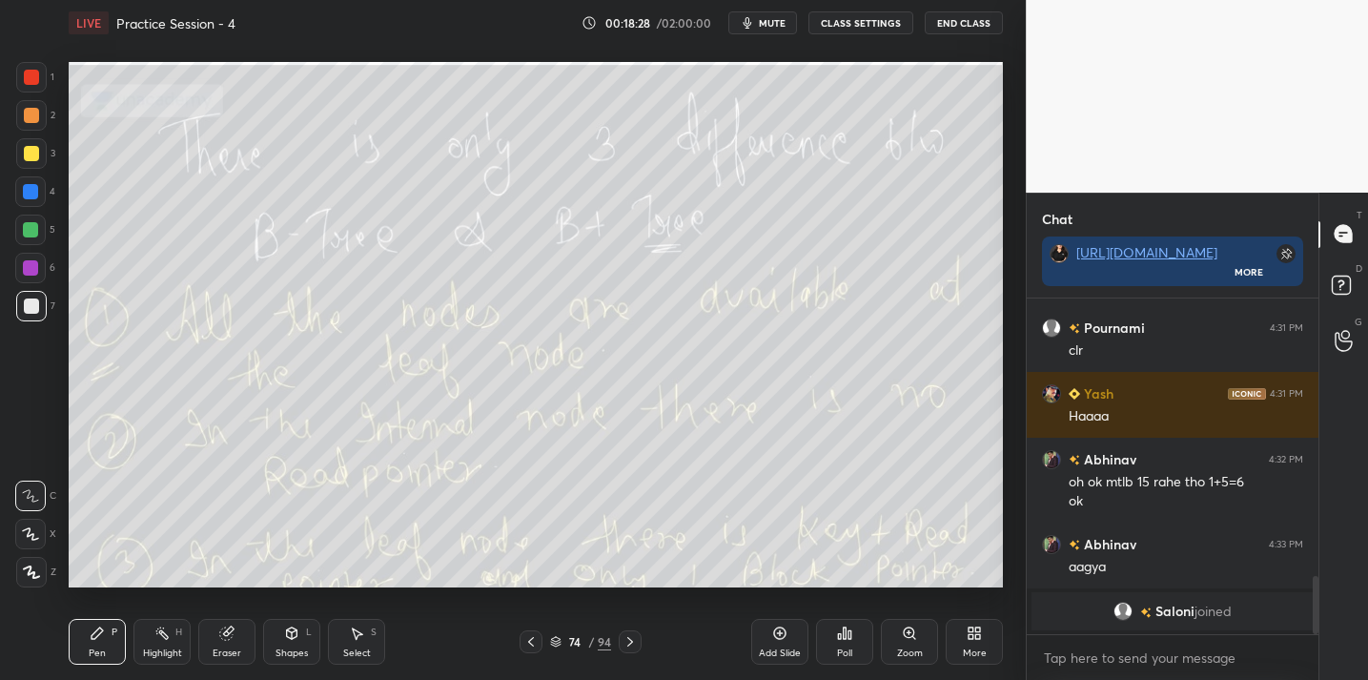
click at [781, 642] on div "Add Slide" at bounding box center [779, 642] width 57 height 46
click at [26, 156] on div at bounding box center [31, 153] width 15 height 15
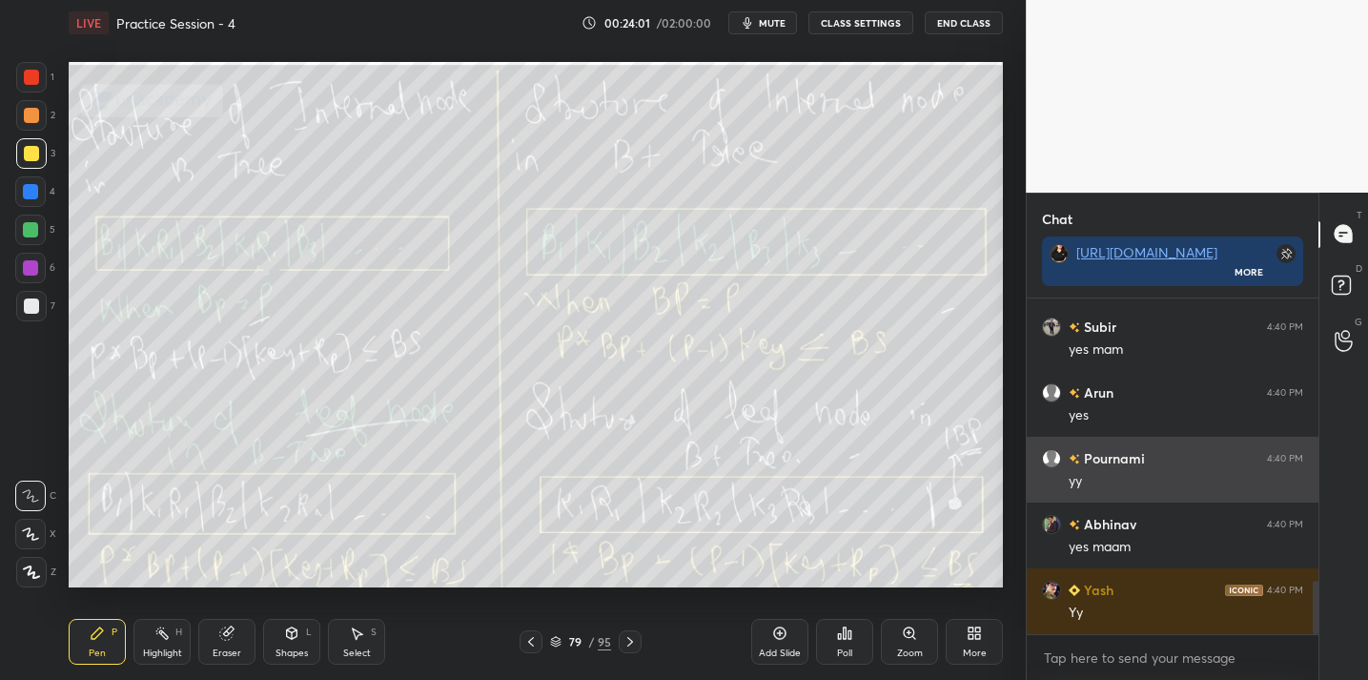
scroll to position [1849, 0]
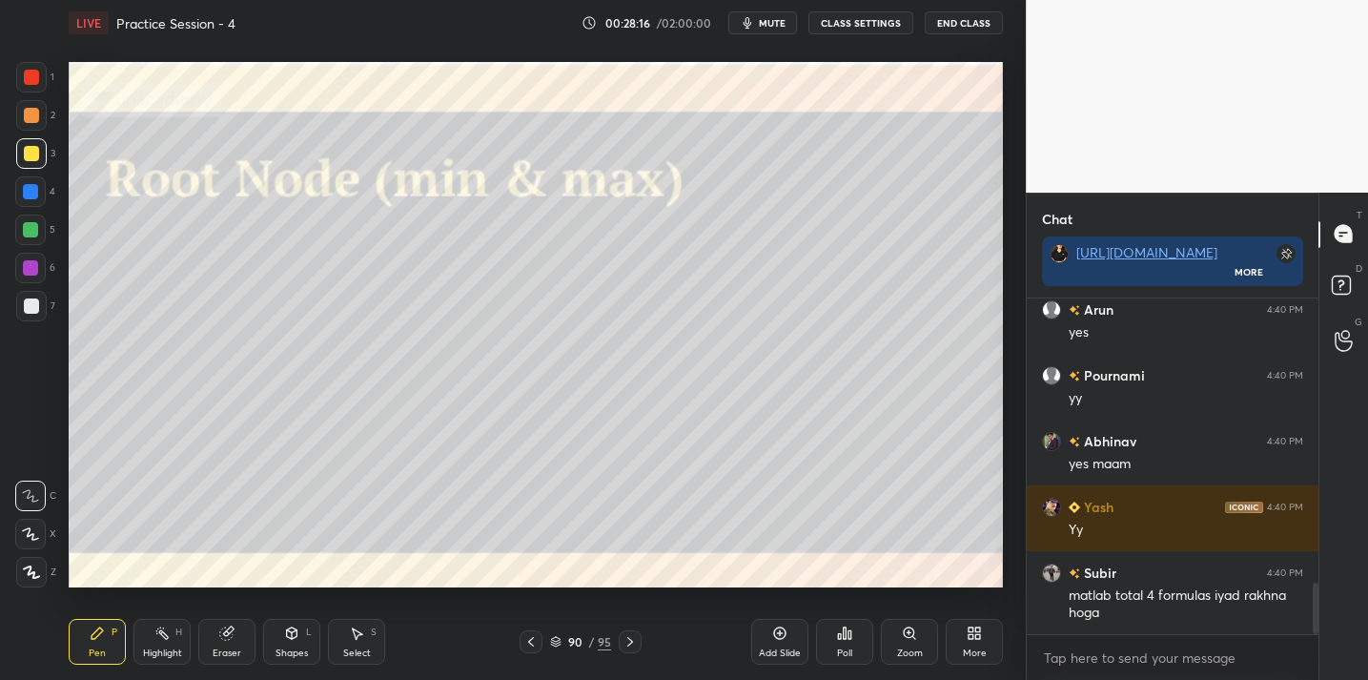
click at [564, 641] on div "90 / 95" at bounding box center [580, 641] width 61 height 17
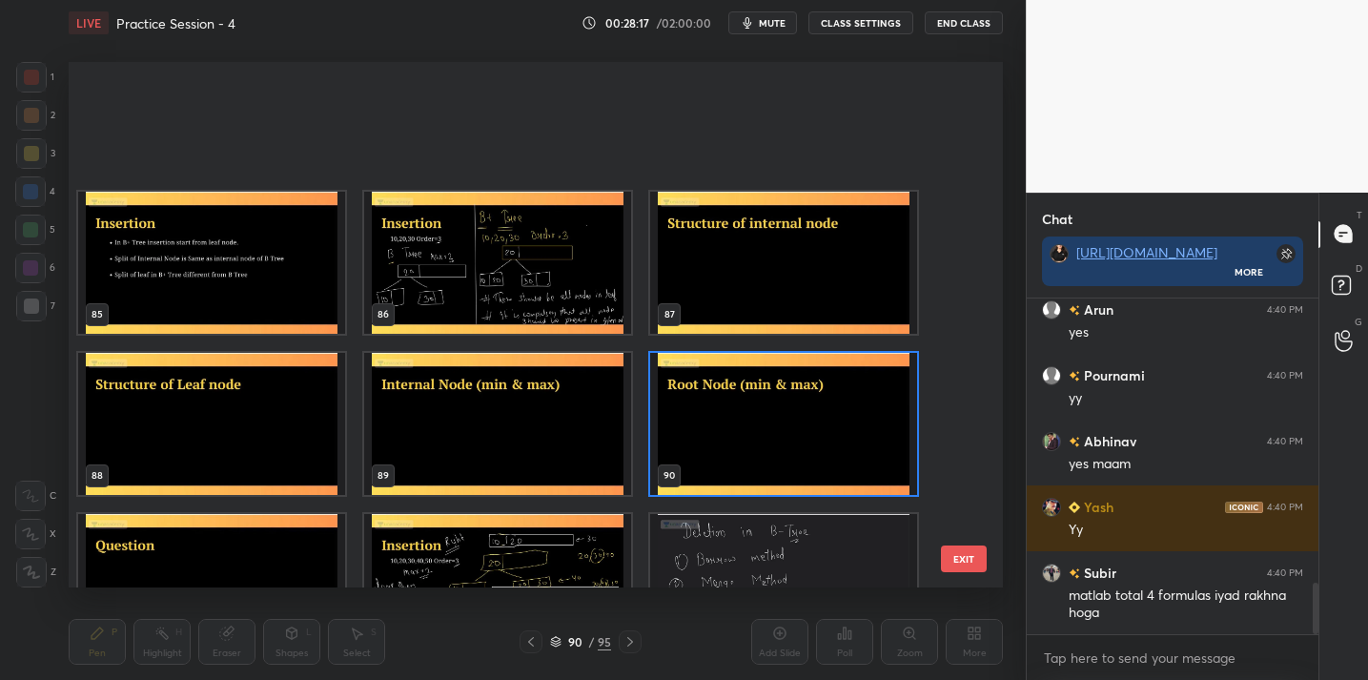
scroll to position [4624, 0]
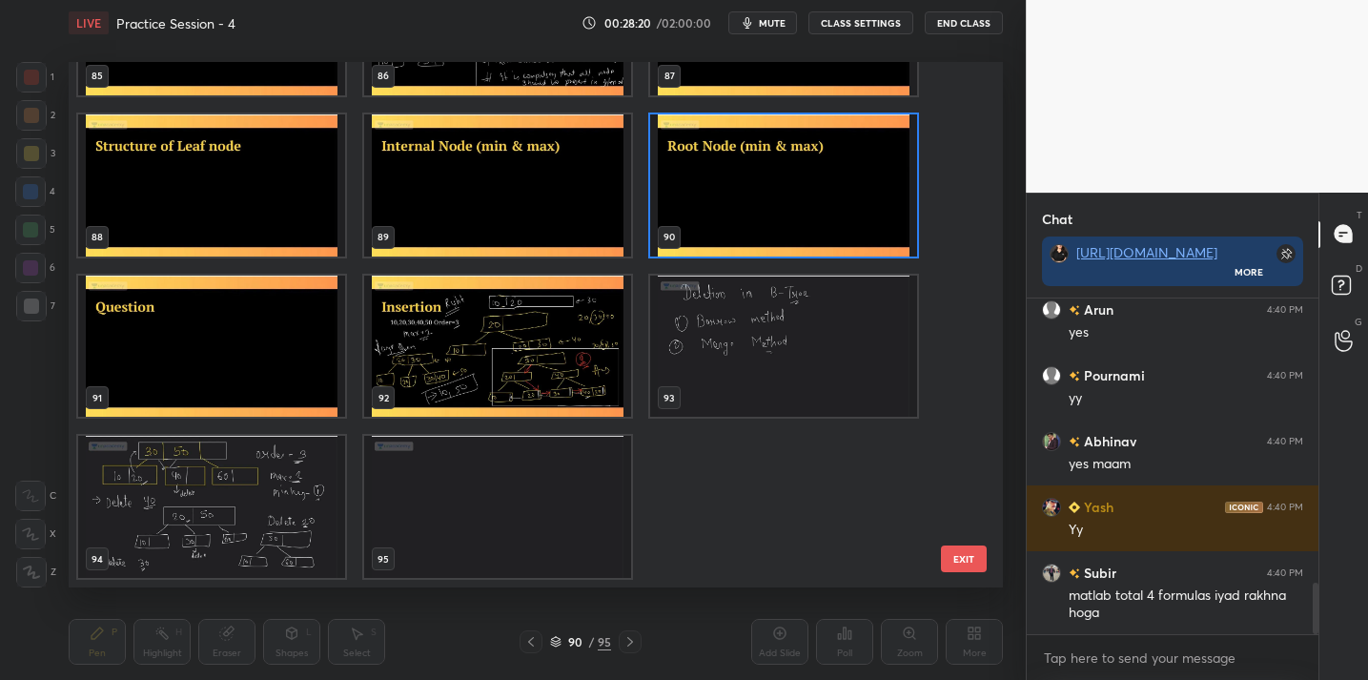
click at [556, 390] on img "grid" at bounding box center [497, 346] width 267 height 142
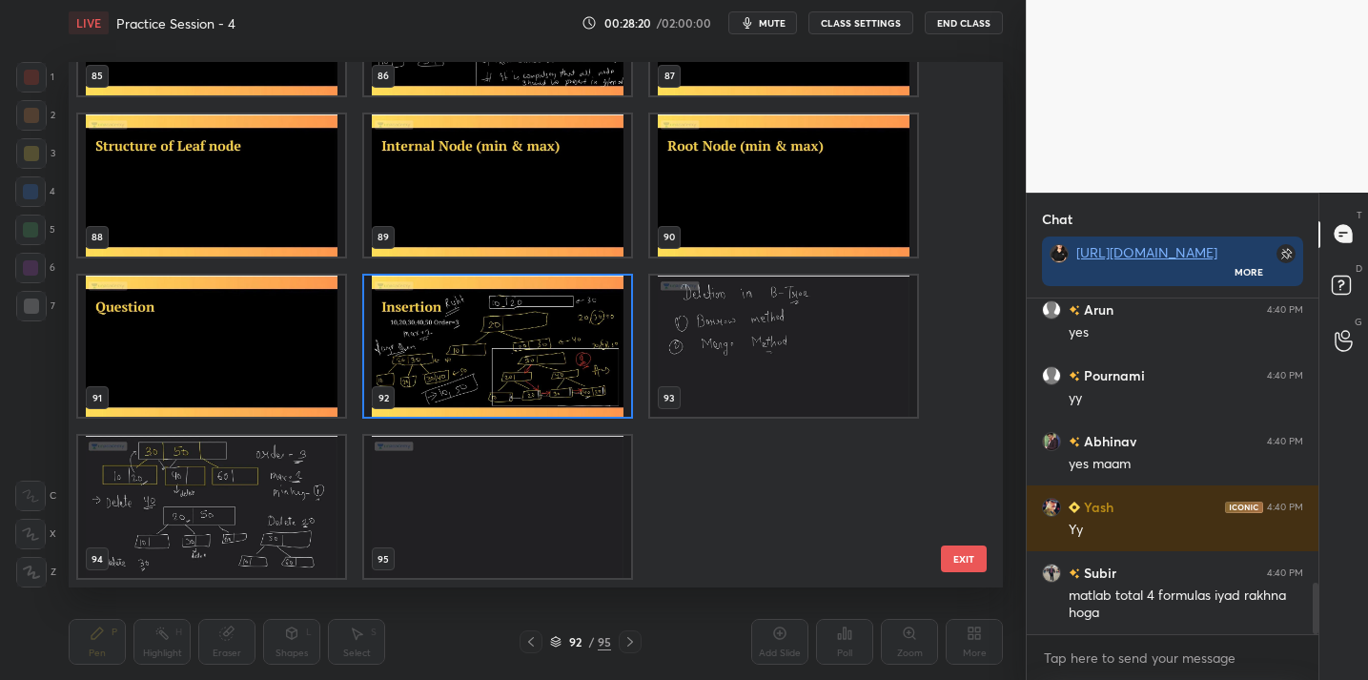
click at [557, 390] on img "grid" at bounding box center [497, 346] width 267 height 142
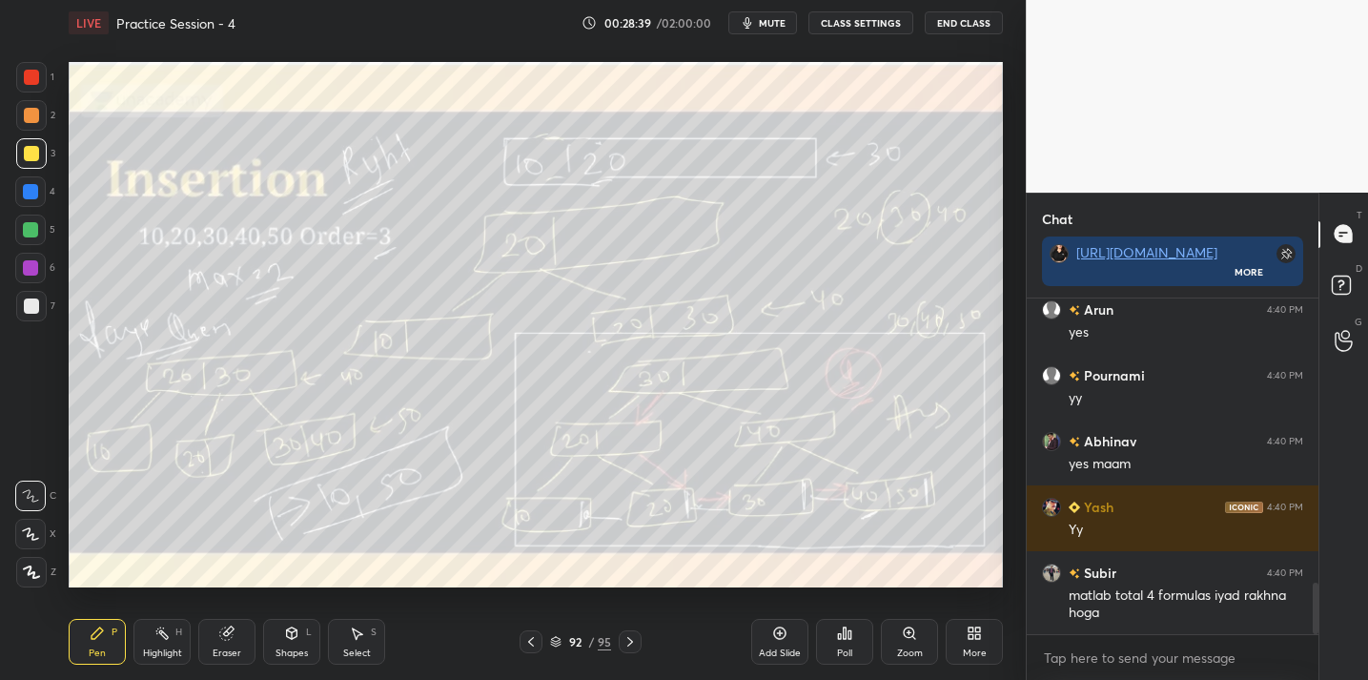
drag, startPoint x: 225, startPoint y: 640, endPoint x: 250, endPoint y: 596, distance: 50.4
click at [226, 636] on icon at bounding box center [226, 633] width 12 height 12
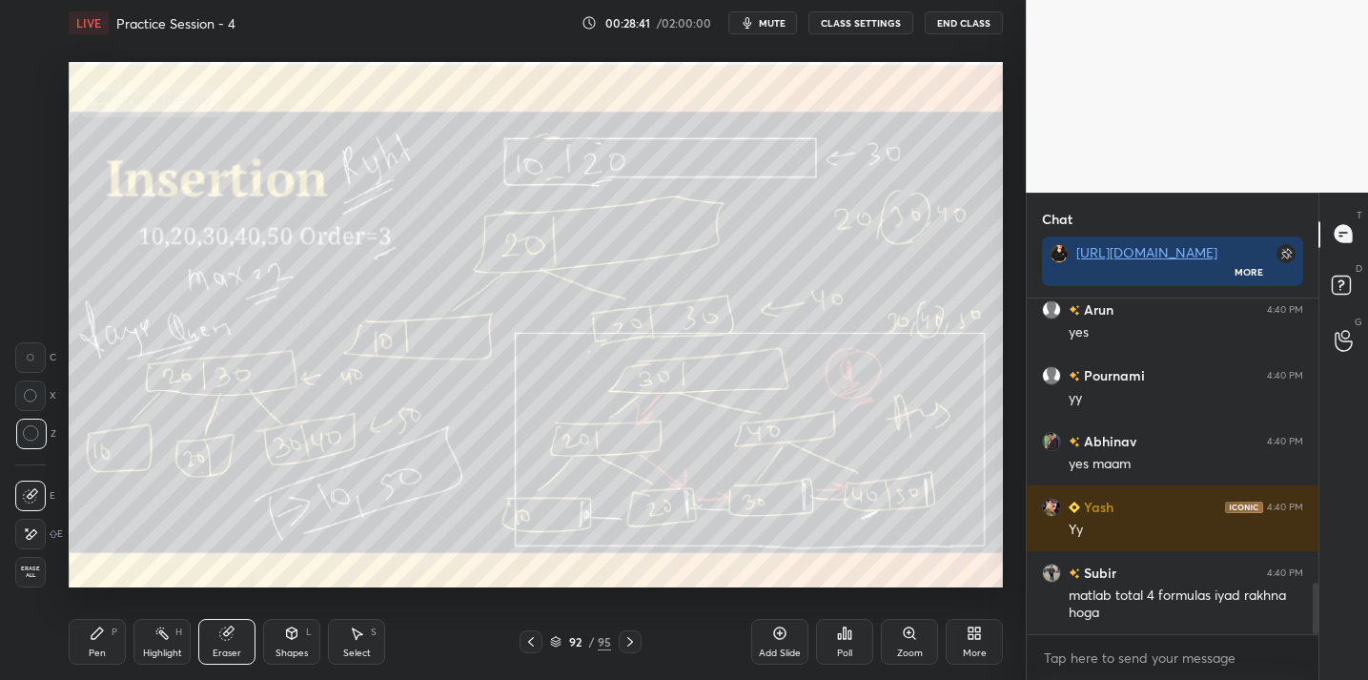
drag, startPoint x: 116, startPoint y: 634, endPoint x: 122, endPoint y: 623, distance: 12.8
click at [116, 634] on div "P" at bounding box center [115, 632] width 6 height 10
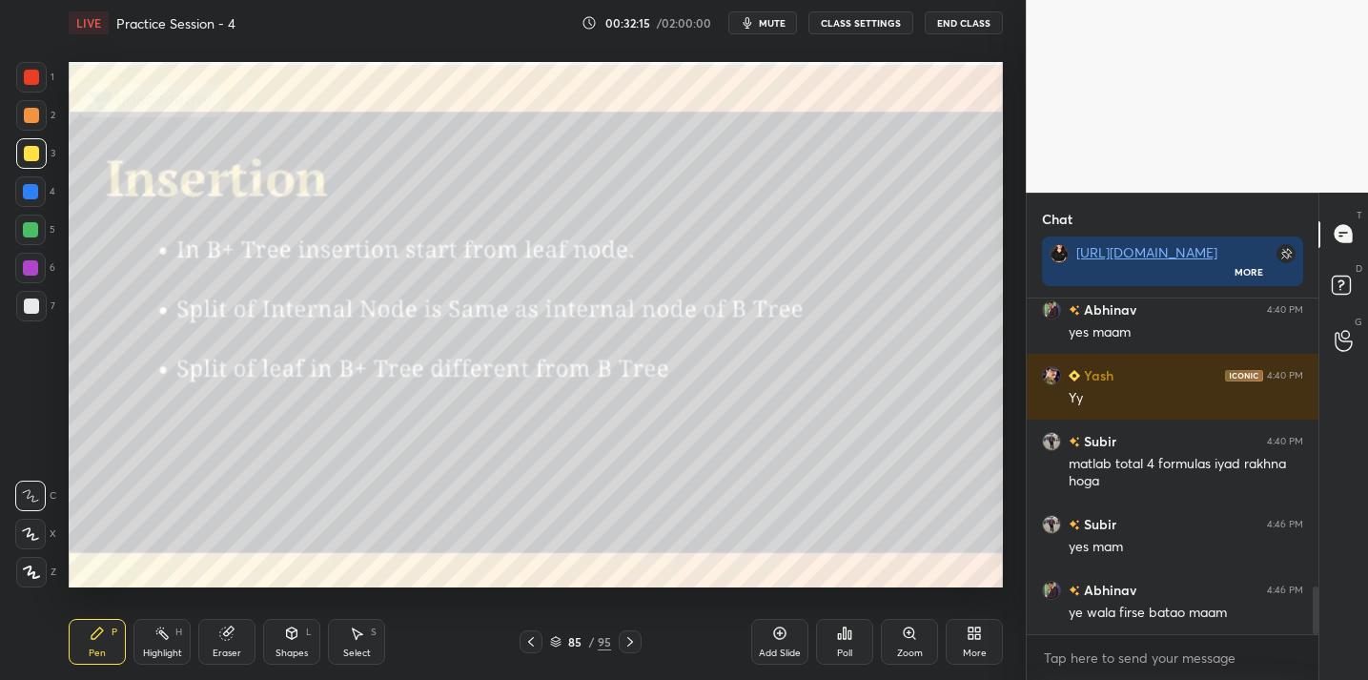
scroll to position [2046, 0]
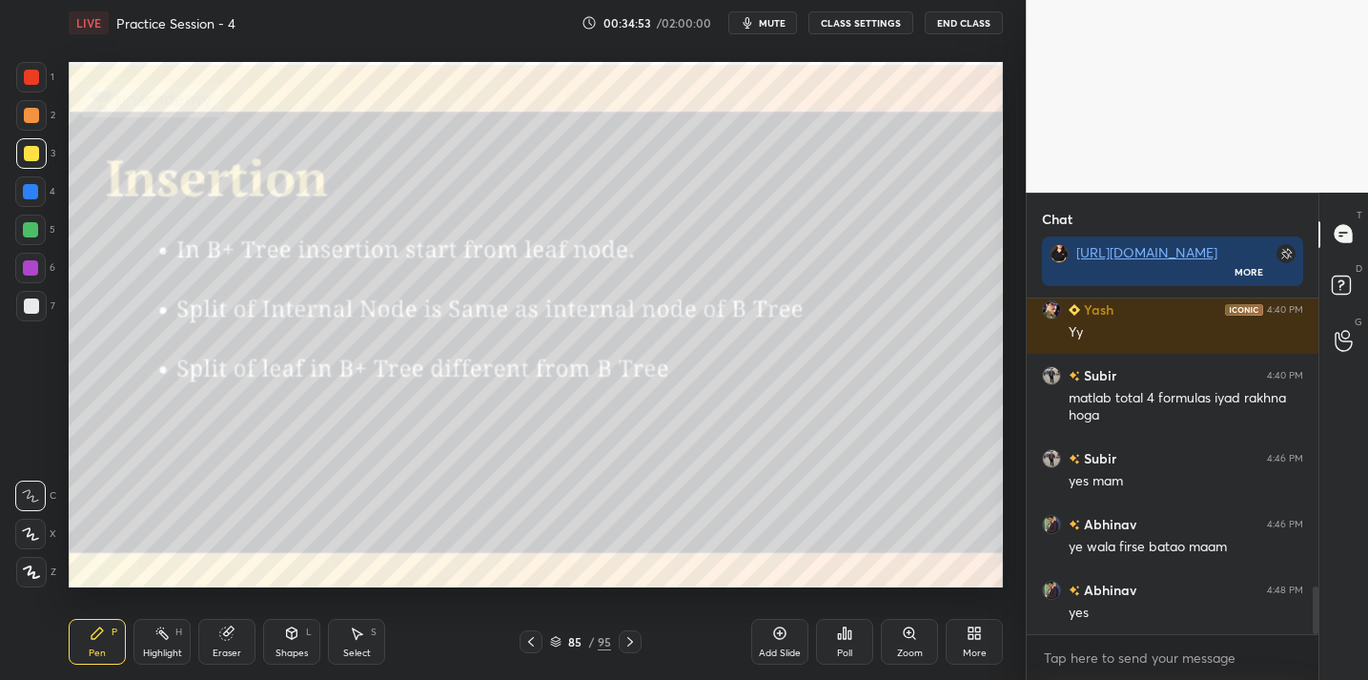
drag, startPoint x: 37, startPoint y: 307, endPoint x: 56, endPoint y: 313, distance: 19.9
click at [37, 307] on div at bounding box center [31, 305] width 15 height 15
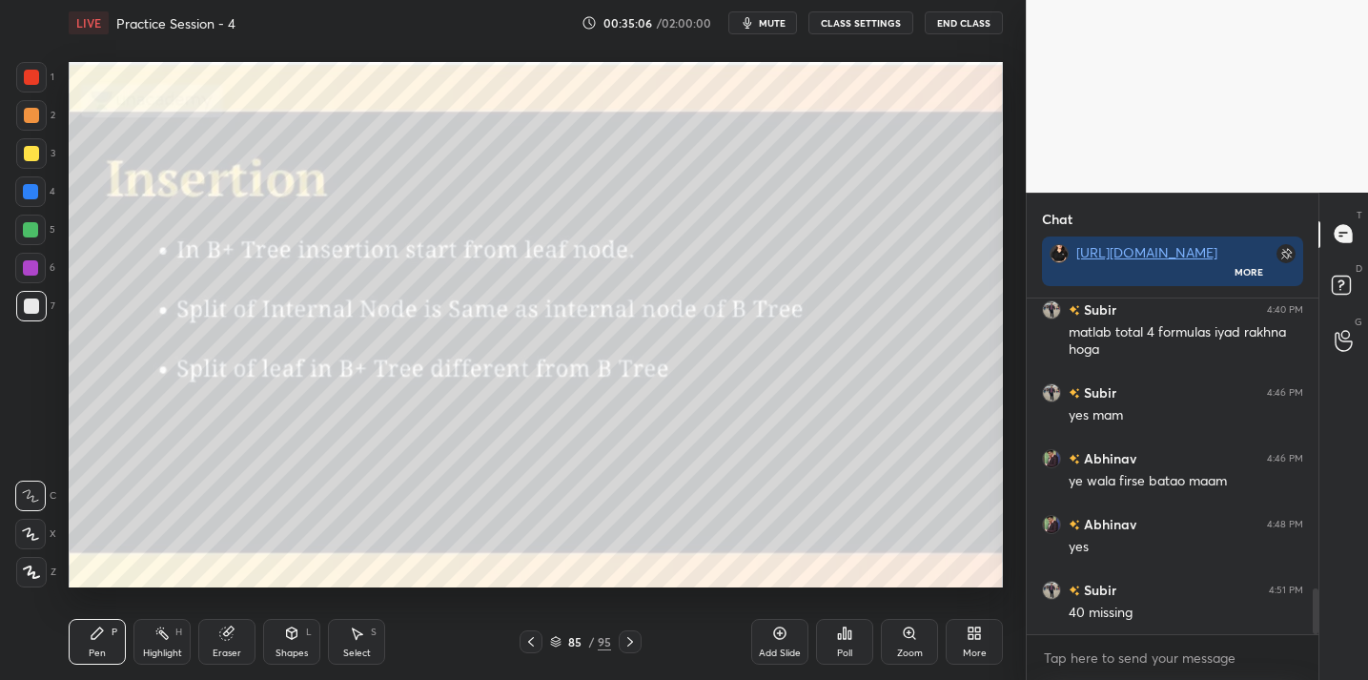
click at [235, 625] on div "Eraser" at bounding box center [226, 642] width 57 height 46
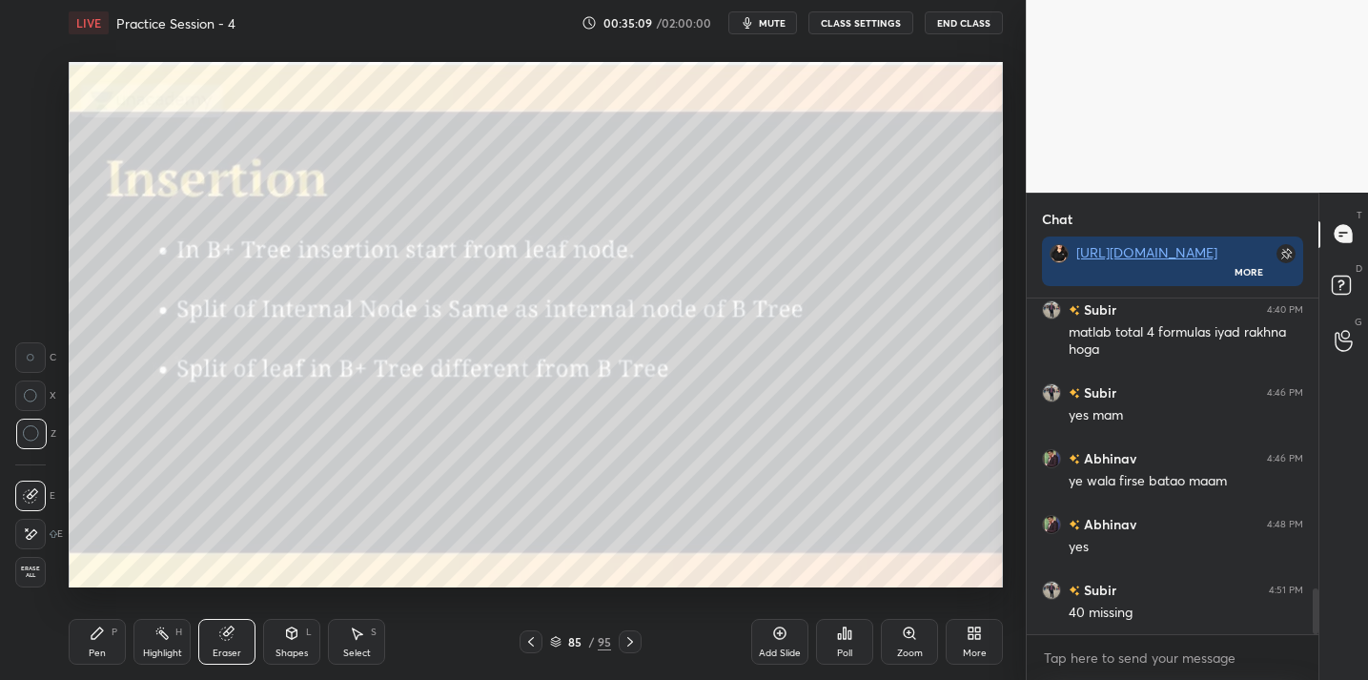
click at [122, 627] on div "Pen P" at bounding box center [97, 642] width 57 height 46
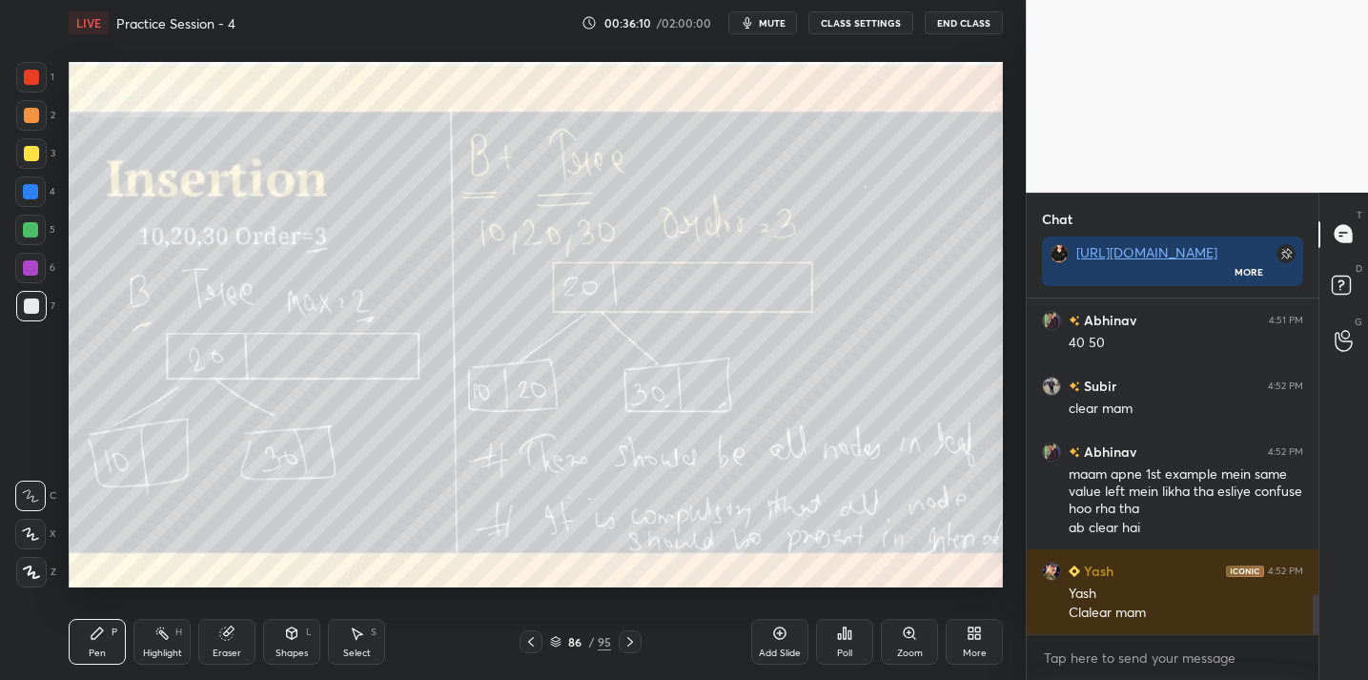
scroll to position [2514, 0]
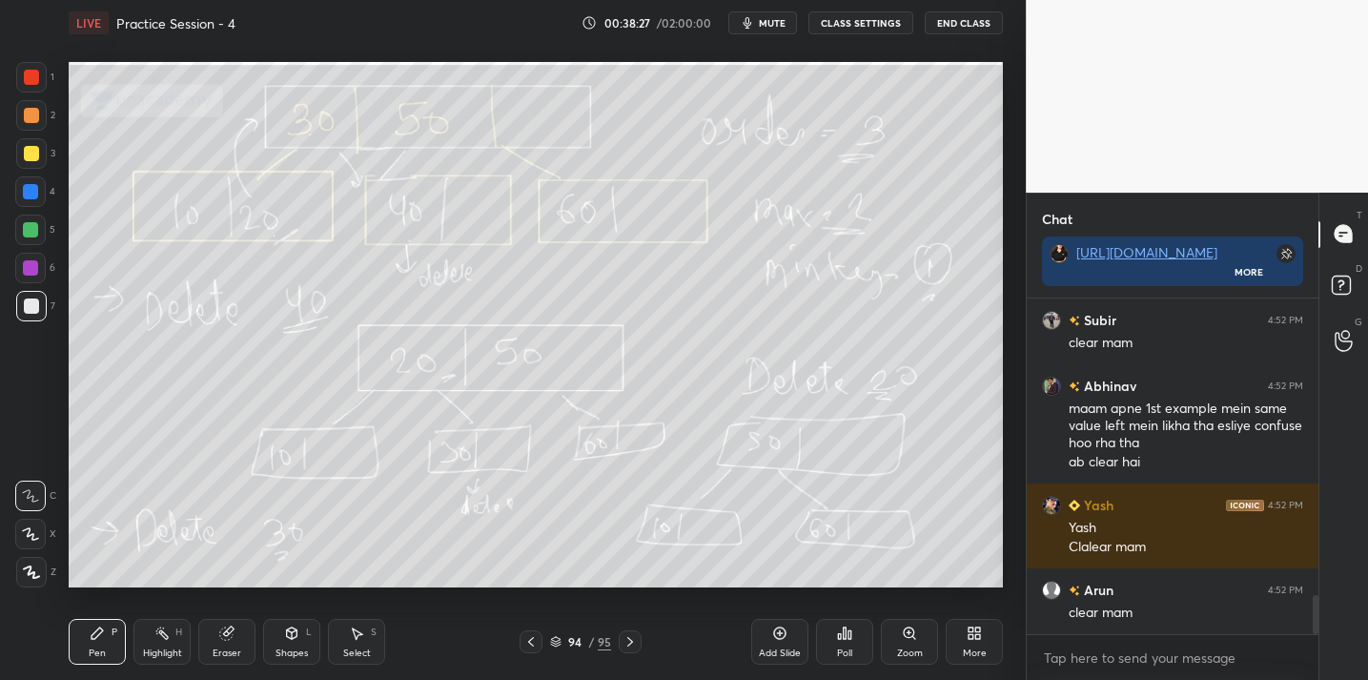
drag, startPoint x: 776, startPoint y: 632, endPoint x: 775, endPoint y: 620, distance: 12.4
click at [777, 627] on icon at bounding box center [779, 633] width 15 height 15
click at [370, 591] on div "Setting up your live class Poll for secs No correct answer Start poll" at bounding box center [536, 325] width 950 height 558
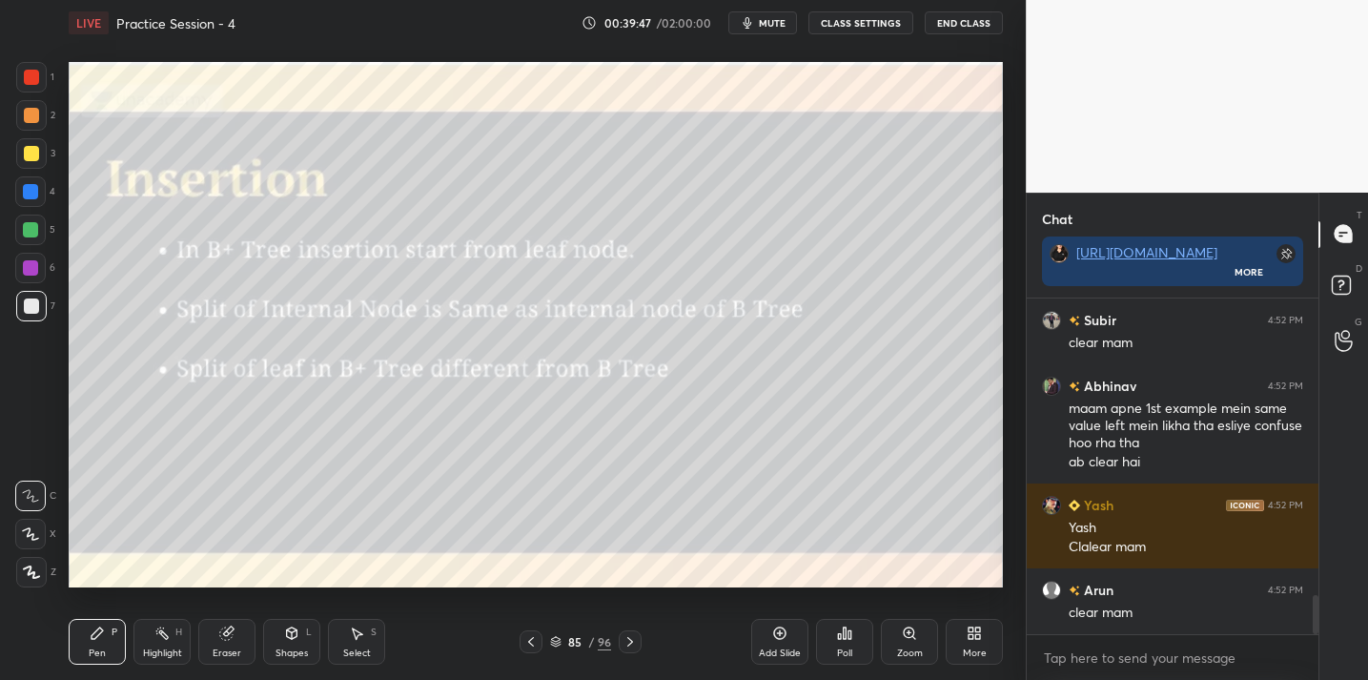
click at [835, 648] on div "Poll" at bounding box center [844, 642] width 57 height 46
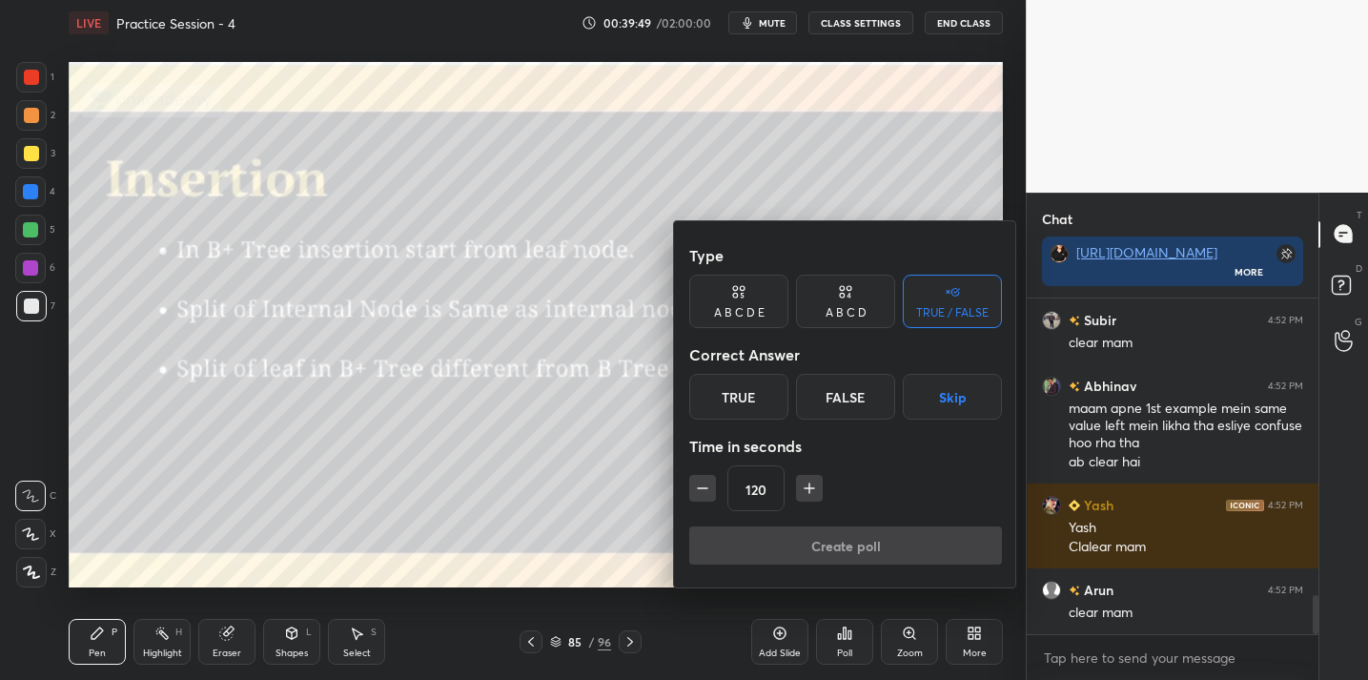
click at [758, 403] on div "True" at bounding box center [738, 397] width 99 height 46
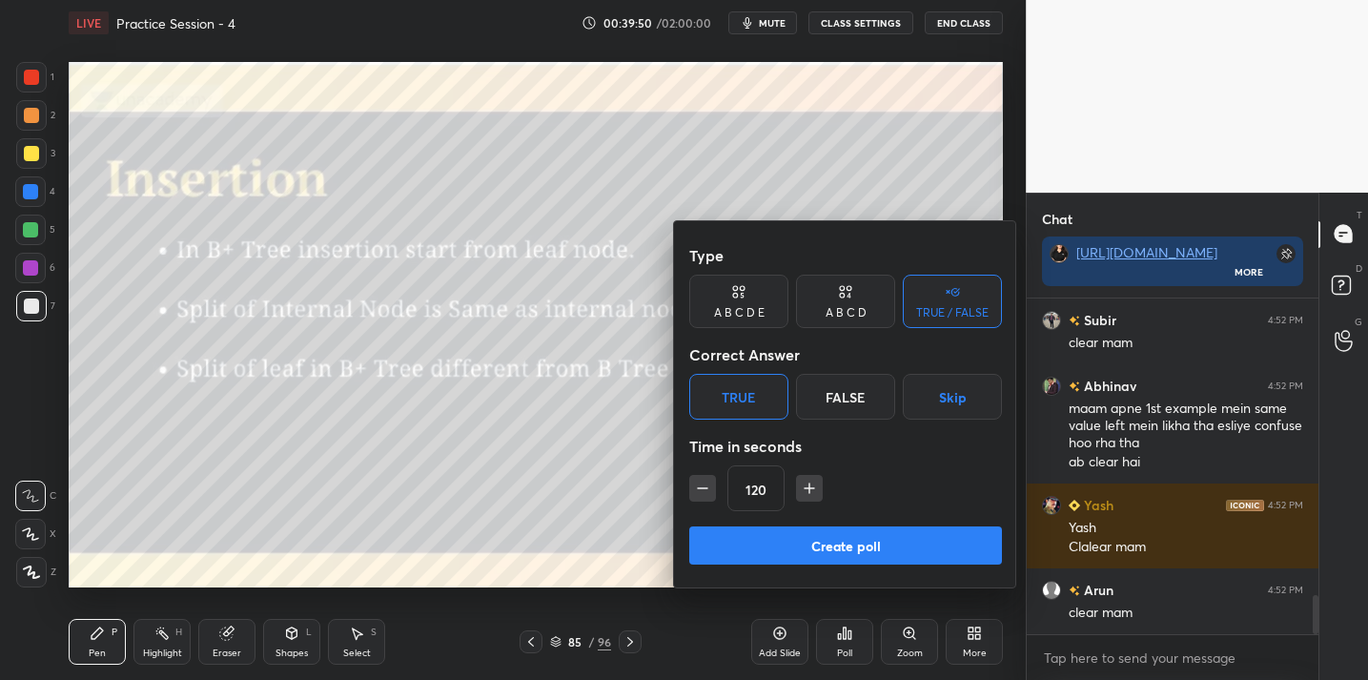
click at [812, 555] on button "Create poll" at bounding box center [845, 545] width 313 height 38
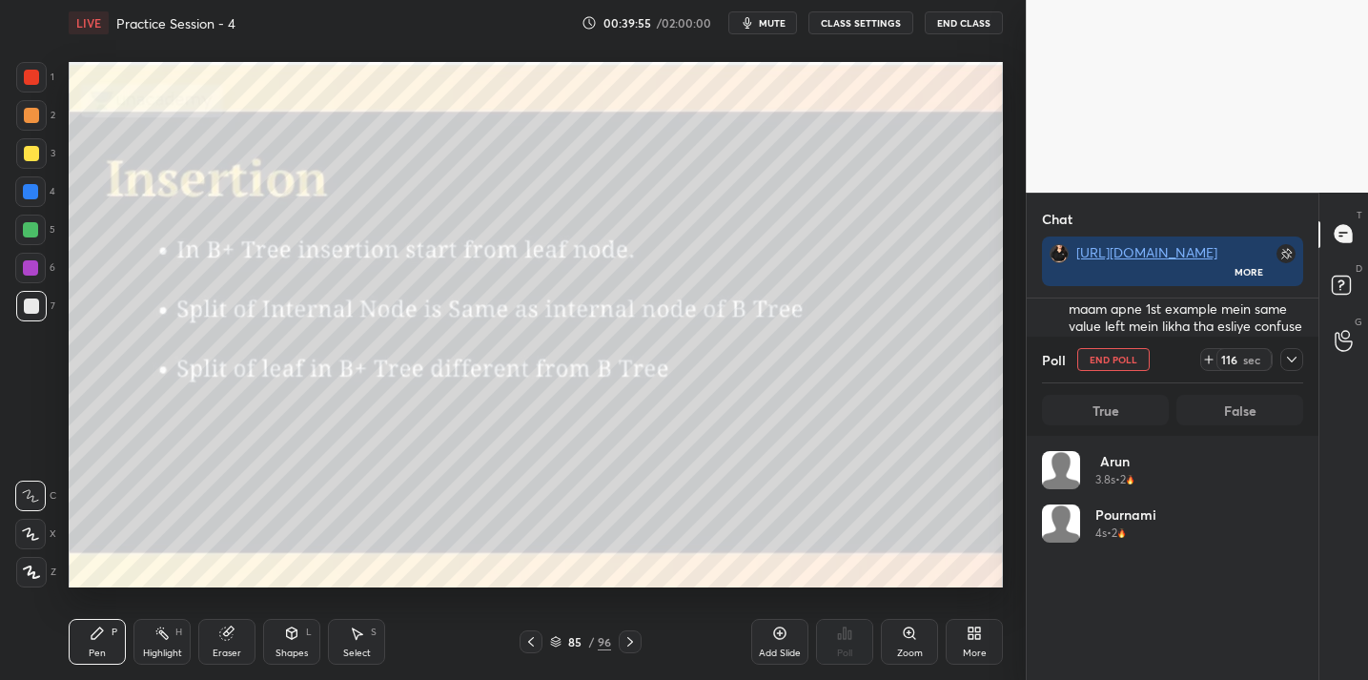
scroll to position [223, 255]
click at [1290, 361] on icon at bounding box center [1292, 359] width 15 height 15
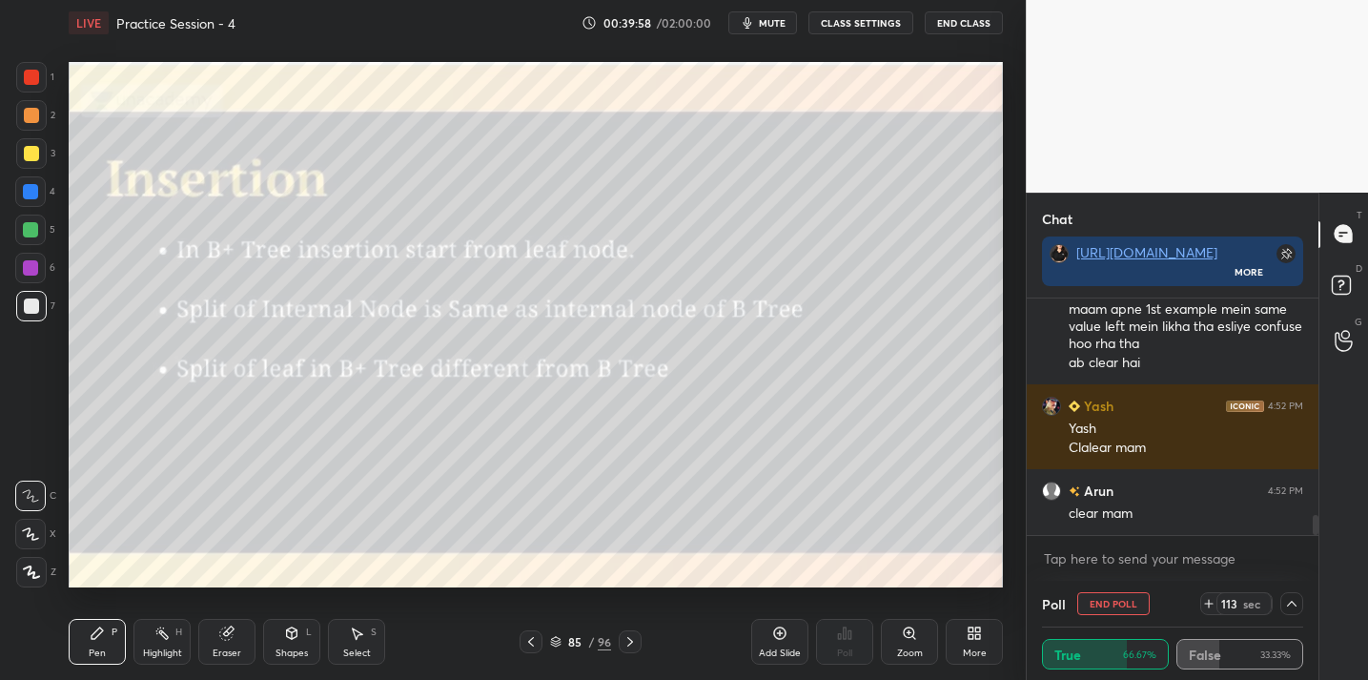
scroll to position [1, 7]
click at [1288, 607] on icon at bounding box center [1292, 603] width 15 height 15
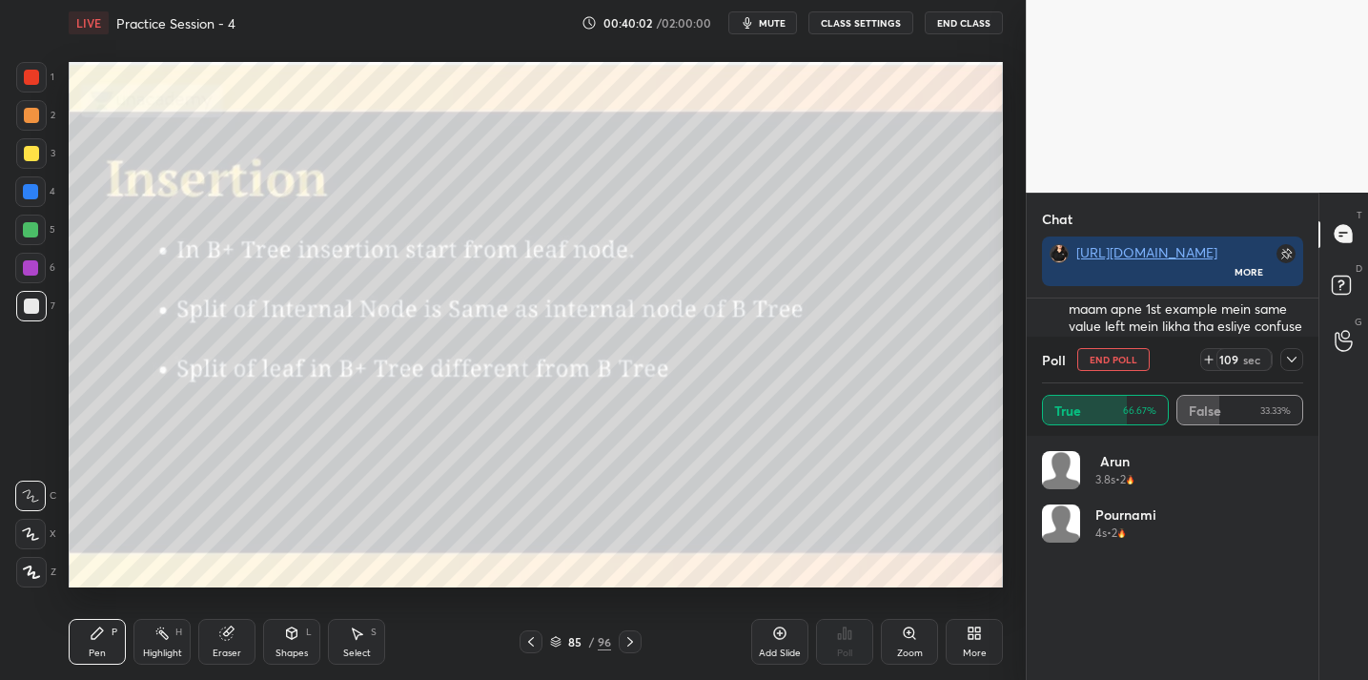
scroll to position [223, 255]
click at [1296, 361] on icon at bounding box center [1292, 359] width 15 height 15
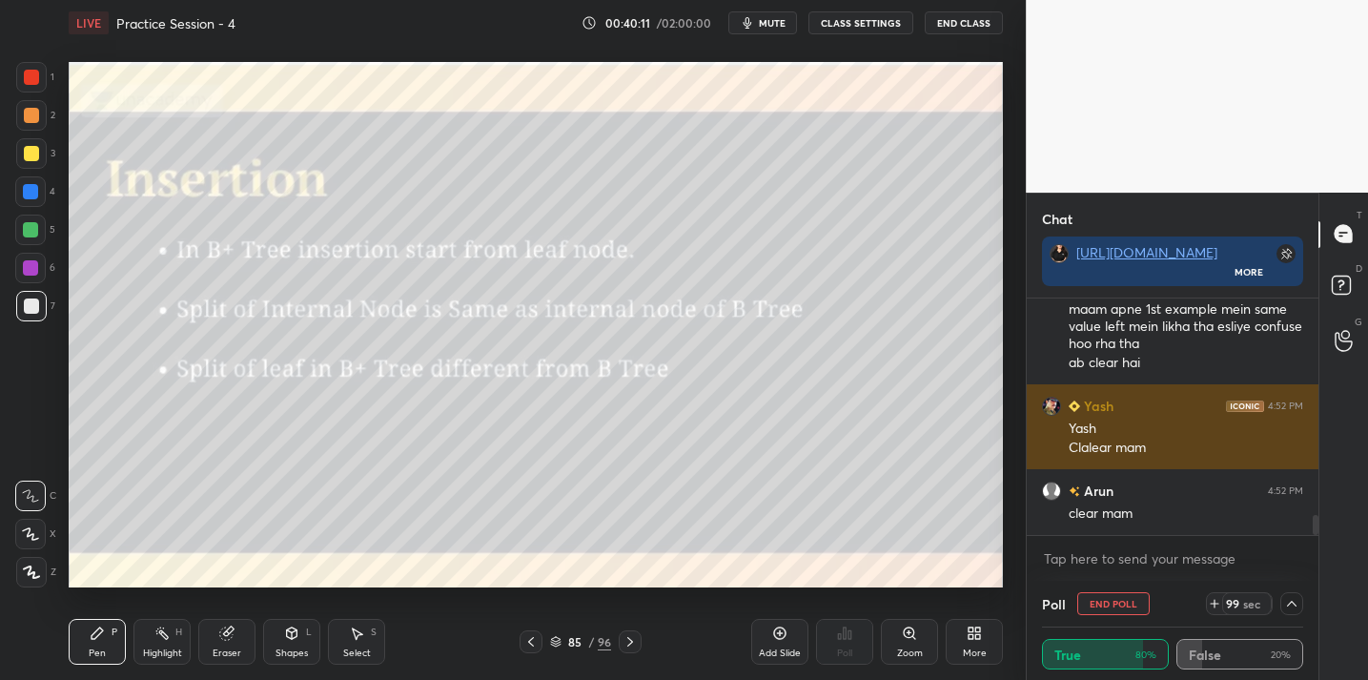
scroll to position [1, 7]
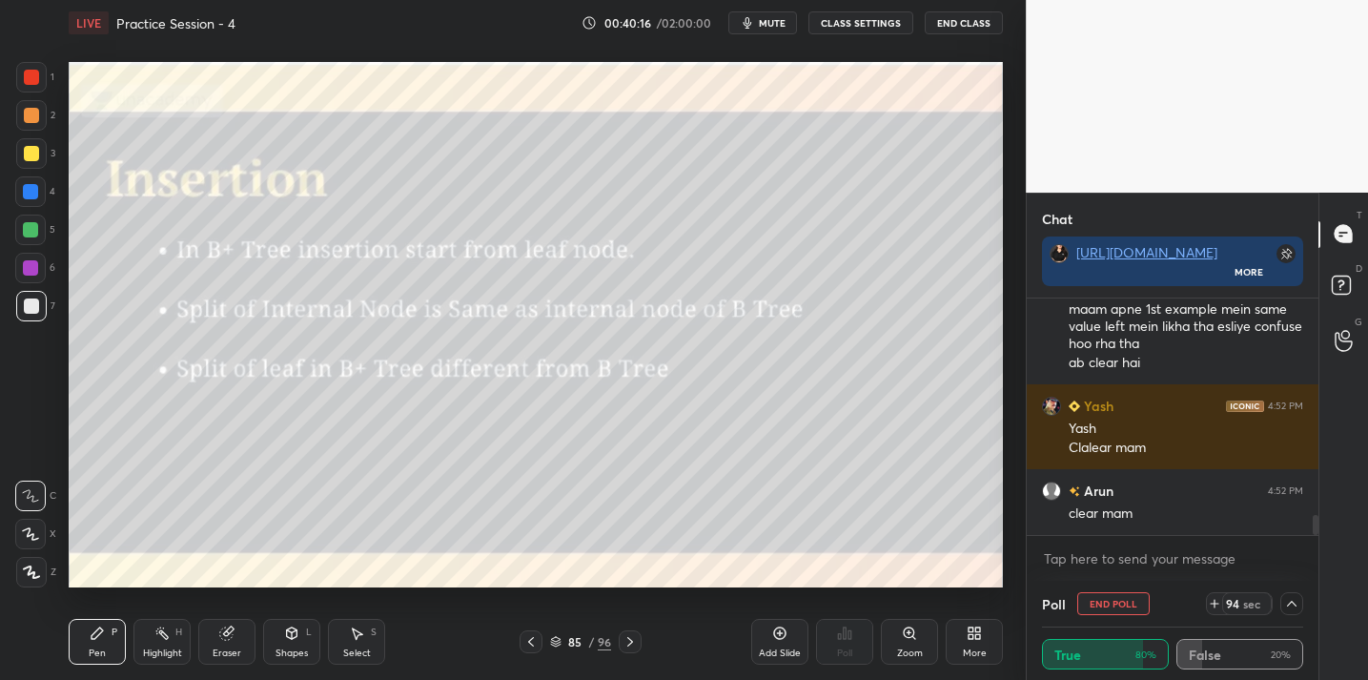
click at [1291, 605] on icon at bounding box center [1292, 603] width 15 height 15
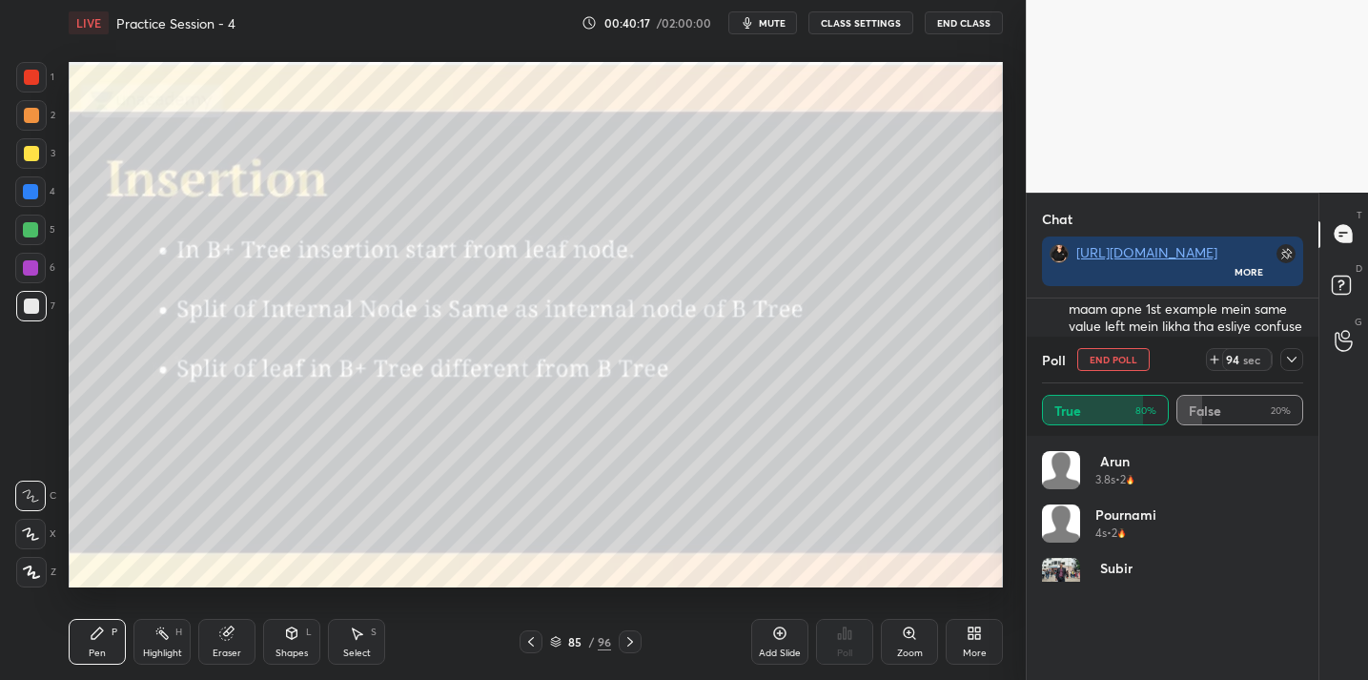
scroll to position [223, 255]
click at [1290, 354] on icon at bounding box center [1292, 359] width 15 height 15
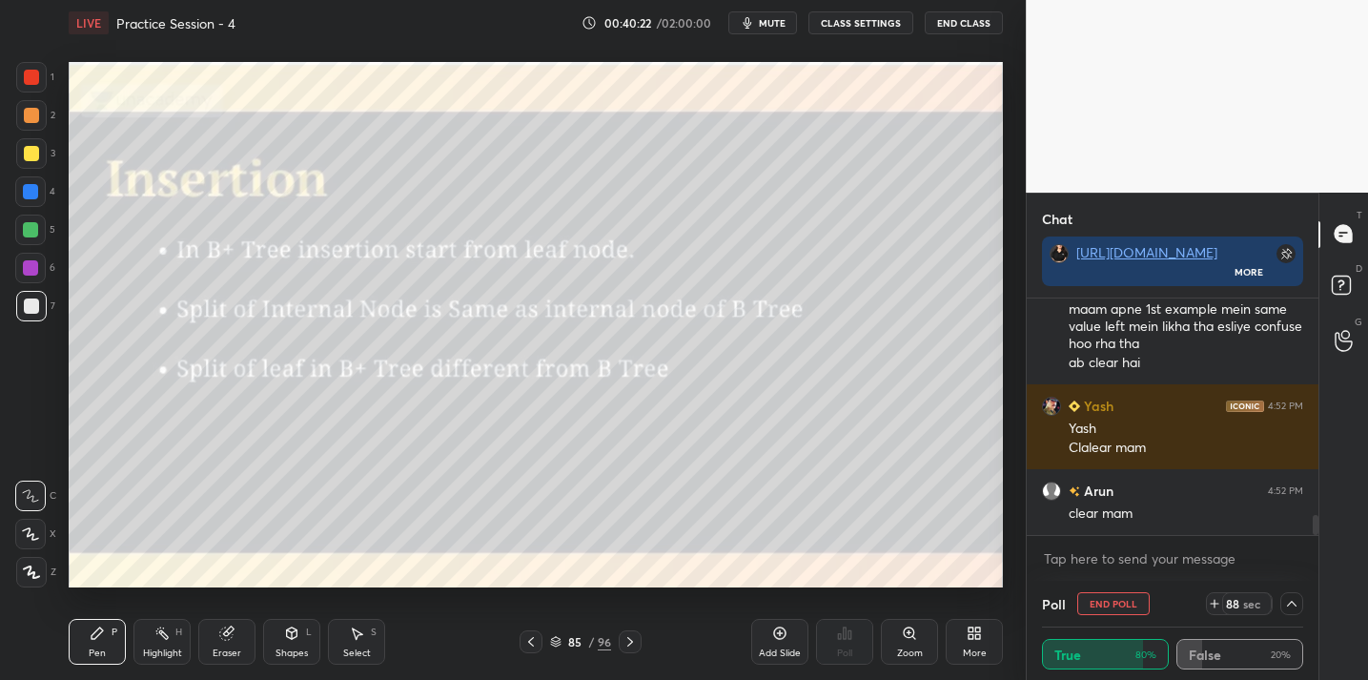
scroll to position [4, 255]
click at [1293, 608] on icon at bounding box center [1292, 603] width 15 height 15
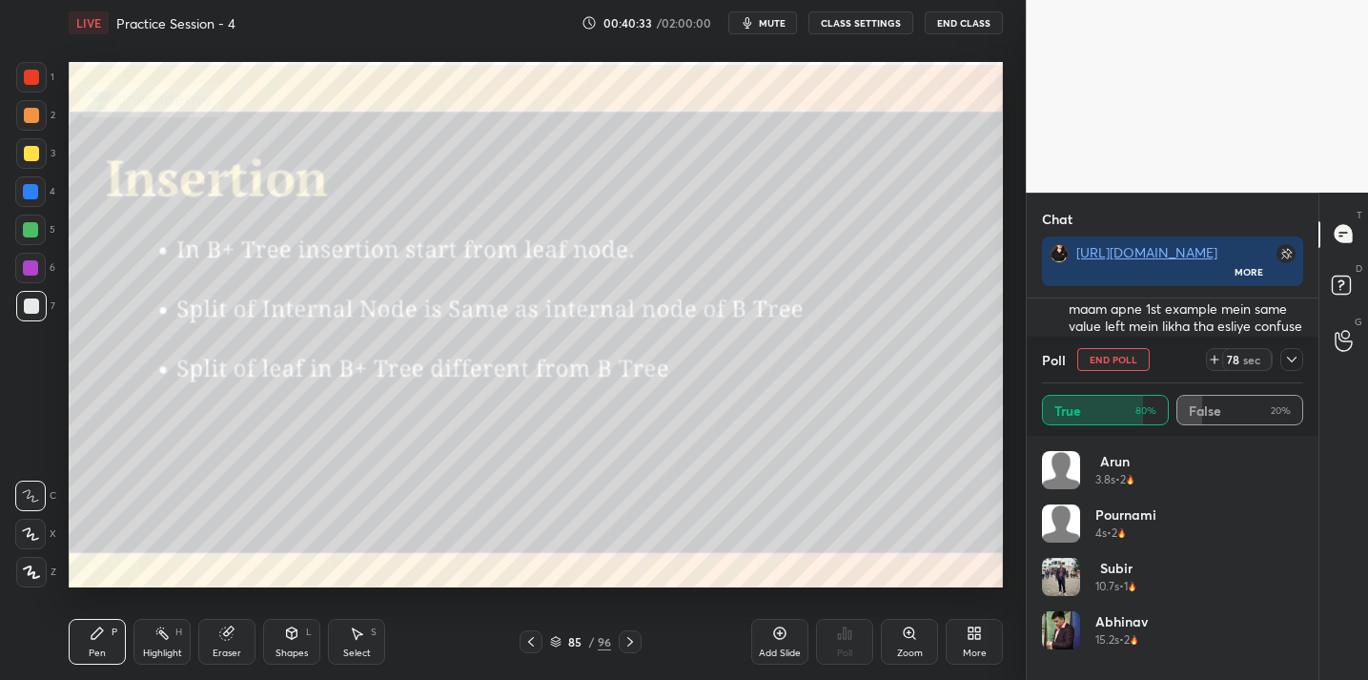
click at [1202, 402] on div "True 80% False 20%" at bounding box center [1172, 410] width 261 height 31
click at [1290, 362] on icon at bounding box center [1292, 359] width 15 height 15
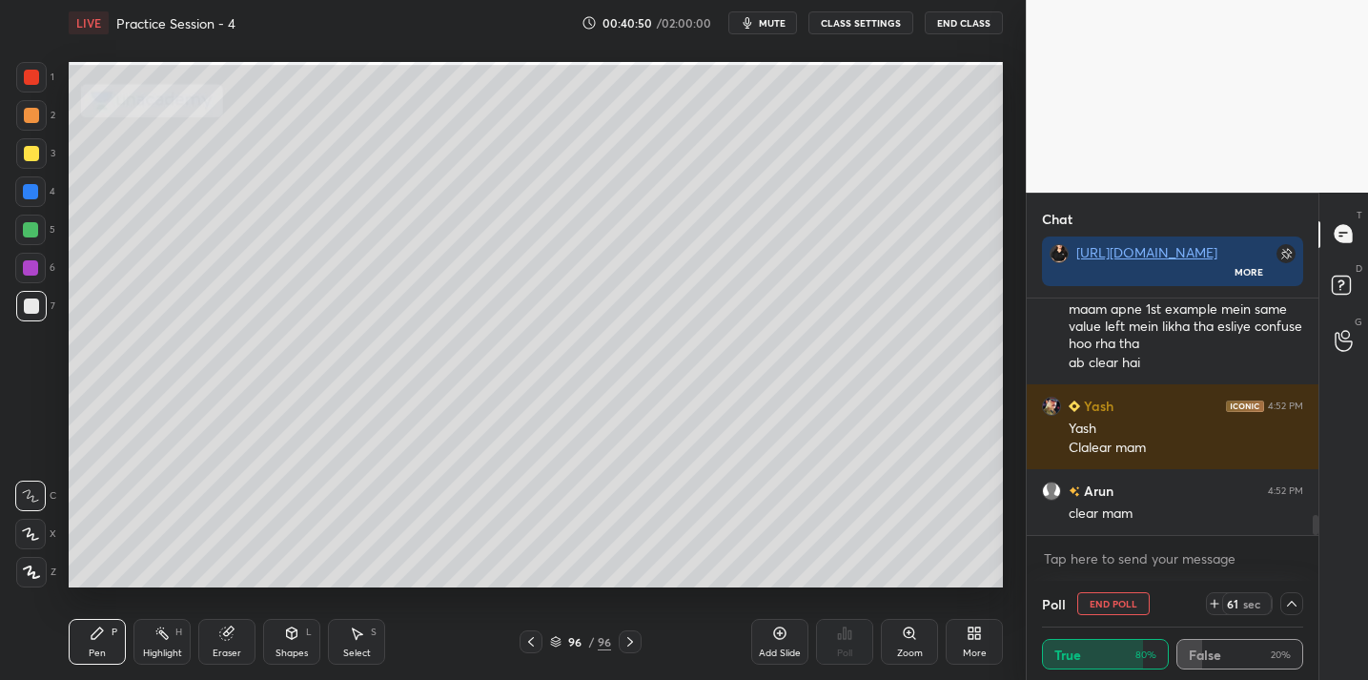
click at [1290, 604] on icon at bounding box center [1292, 603] width 15 height 15
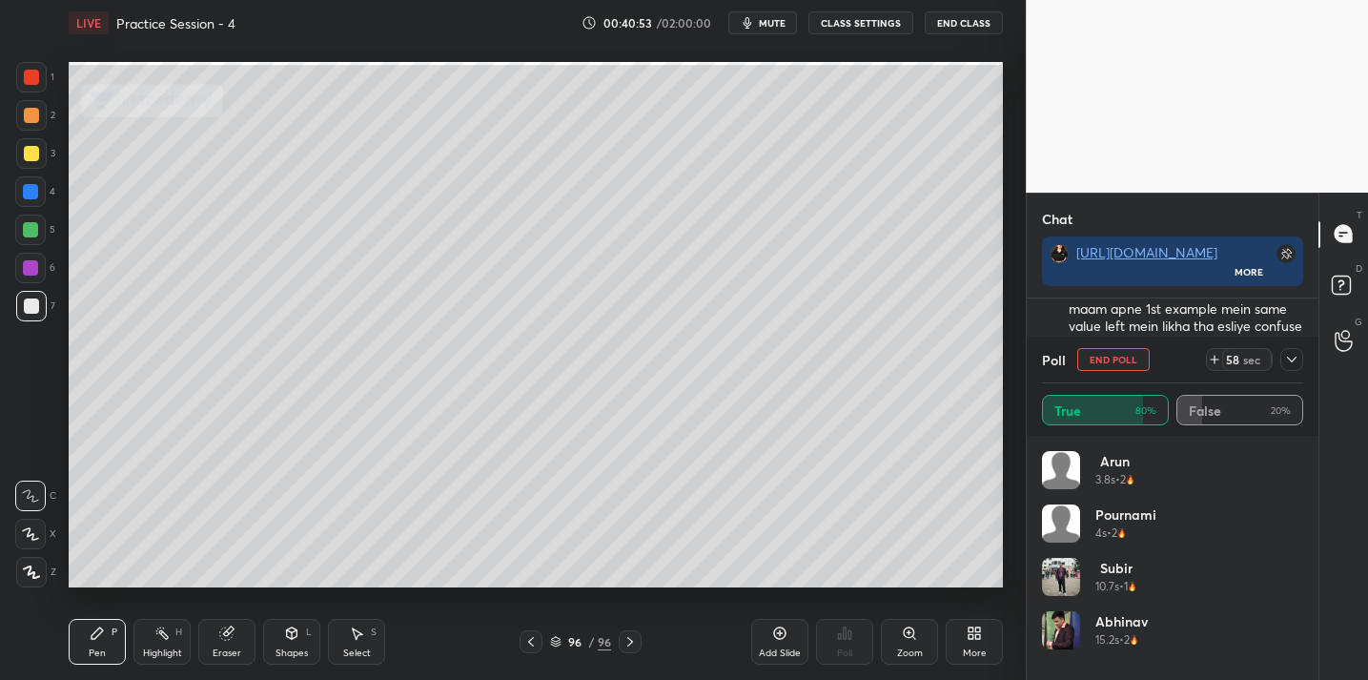
click at [1295, 352] on icon at bounding box center [1292, 359] width 15 height 15
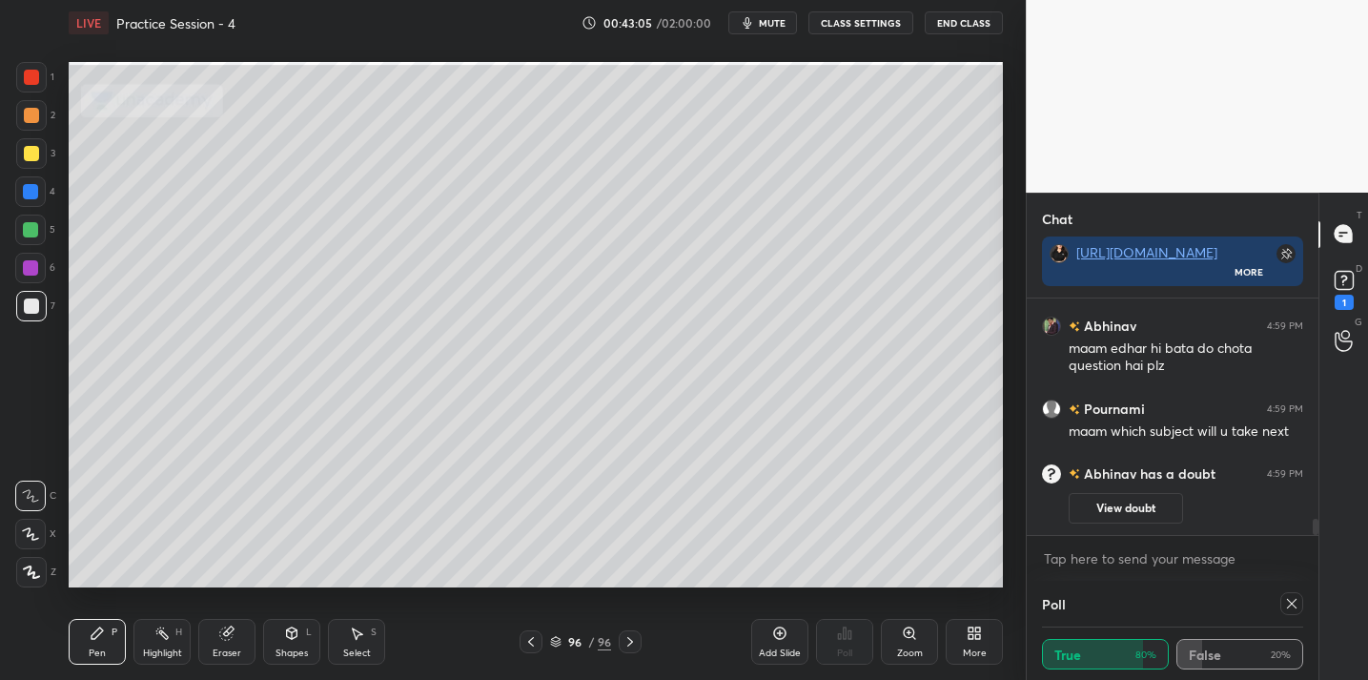
scroll to position [2771, 0]
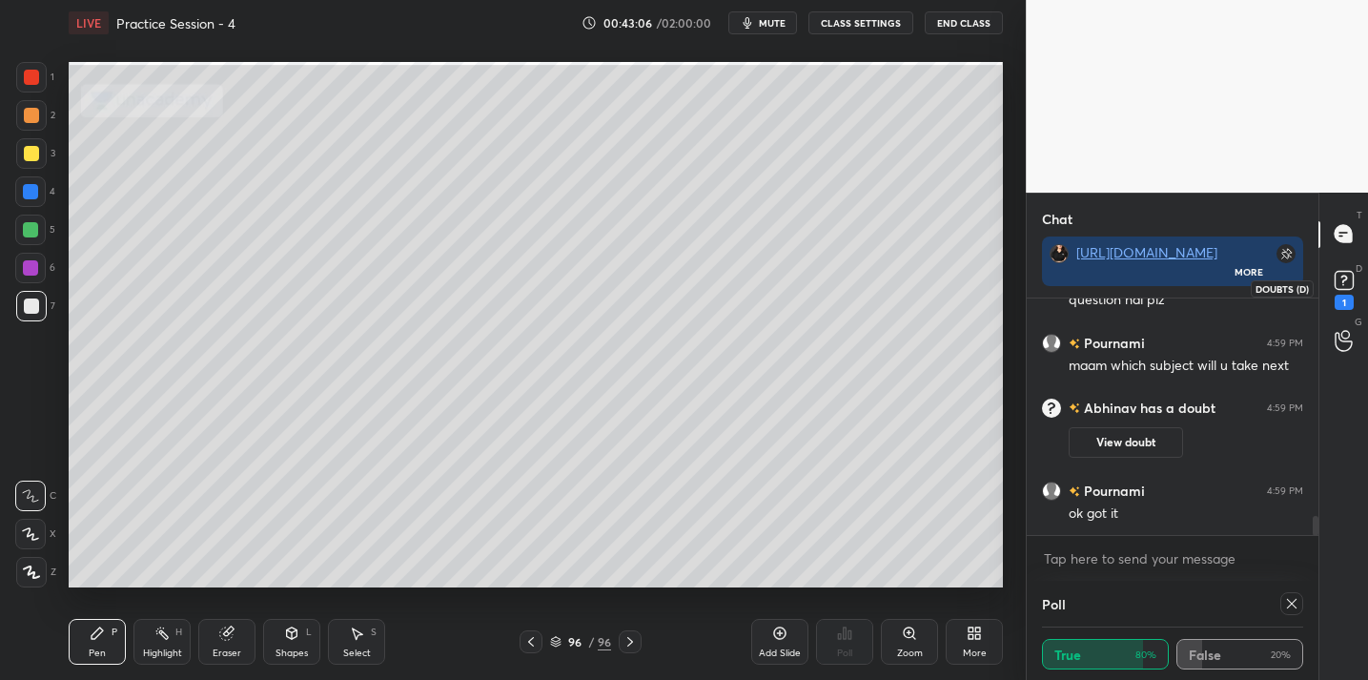
click at [1343, 283] on rect at bounding box center [1344, 280] width 18 height 18
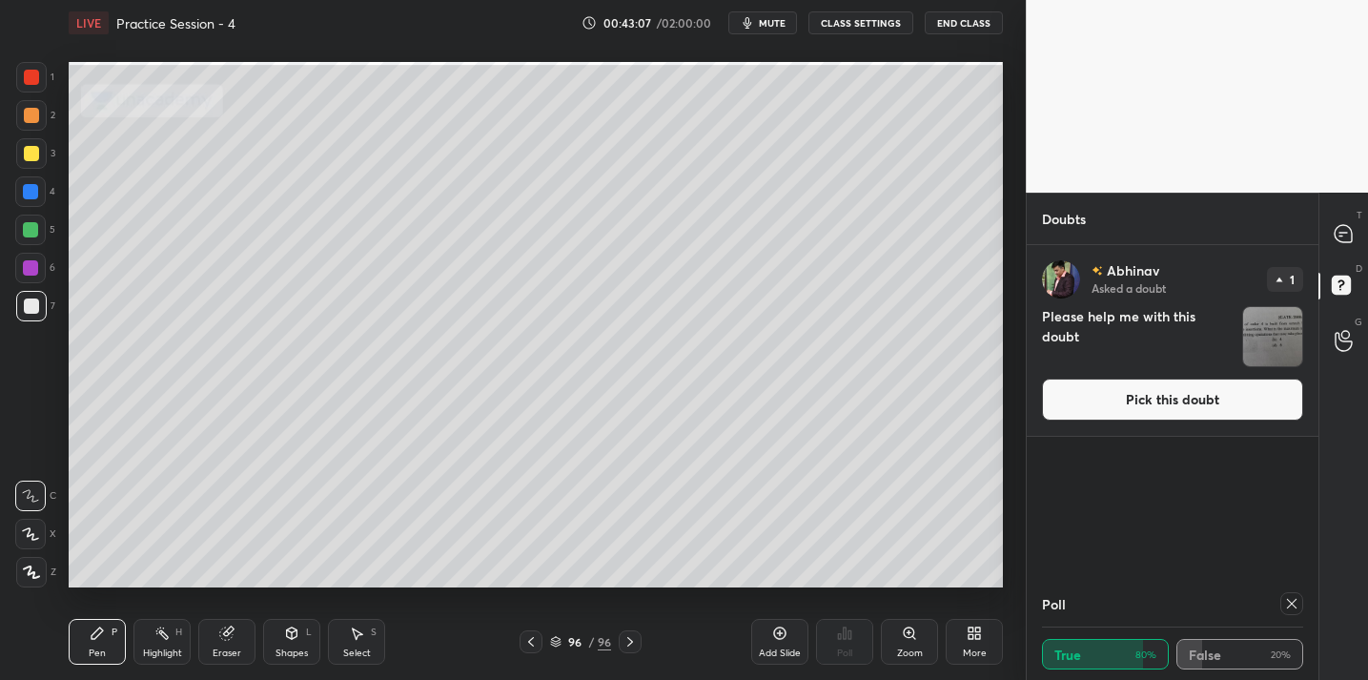
click at [1146, 400] on button "Pick this doubt" at bounding box center [1172, 400] width 261 height 42
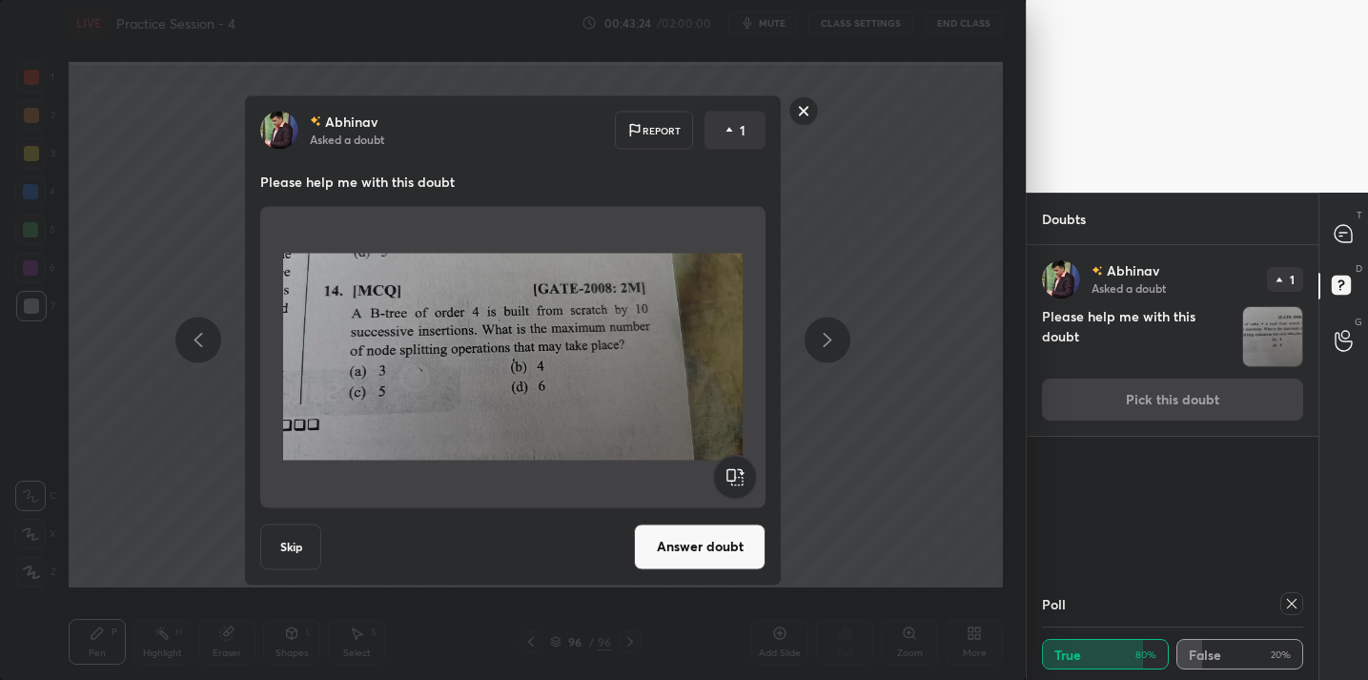
click at [737, 480] on rect at bounding box center [735, 476] width 43 height 43
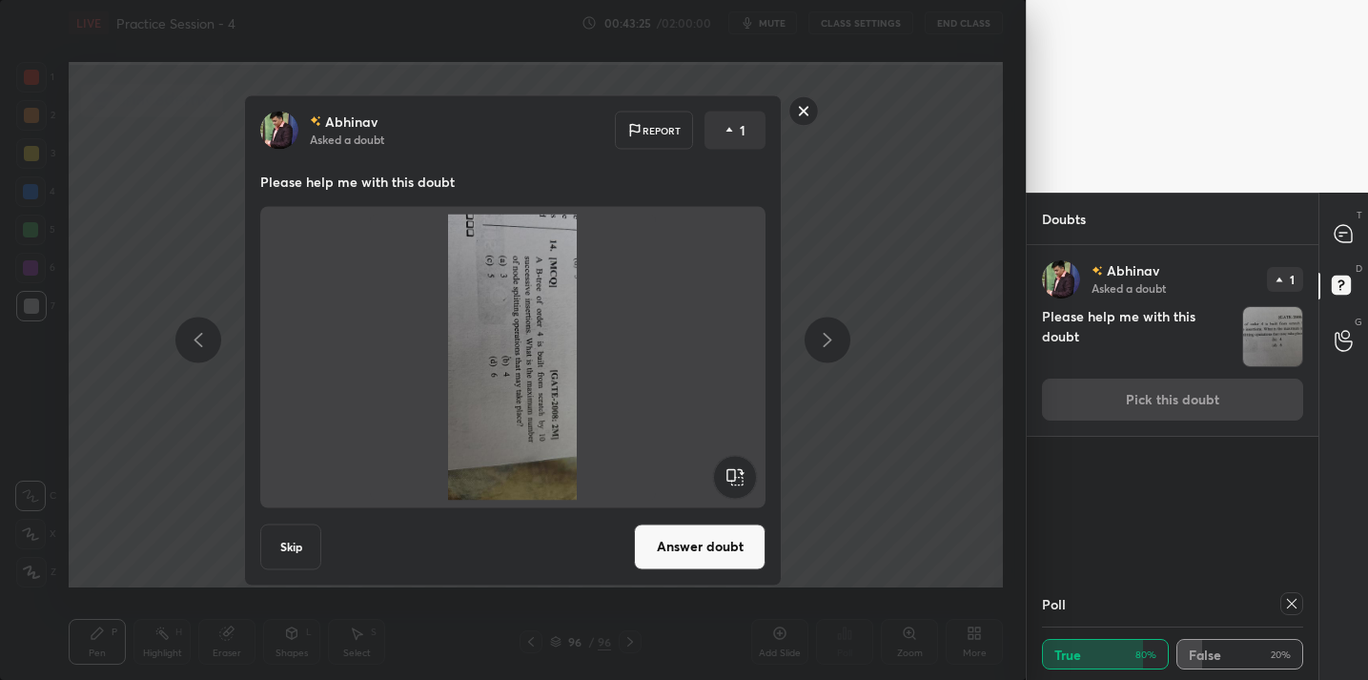
click at [737, 481] on rect at bounding box center [735, 476] width 43 height 43
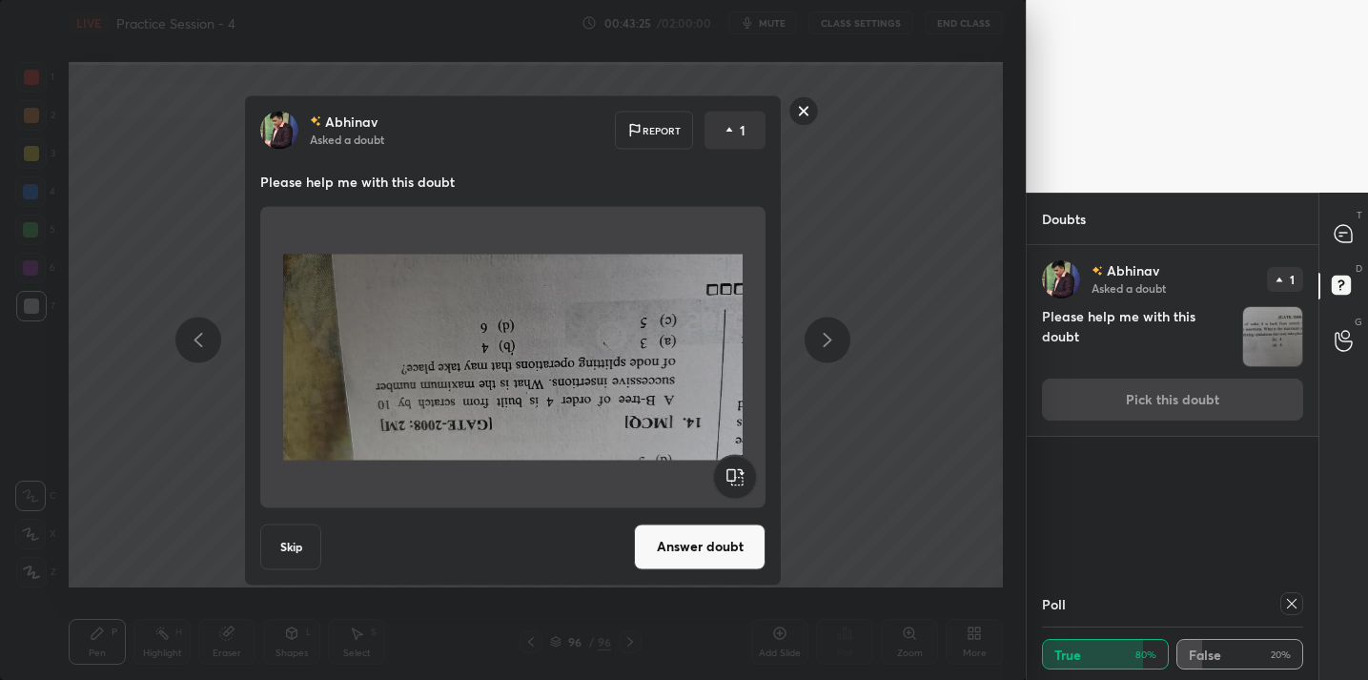
click at [738, 481] on rect at bounding box center [735, 476] width 43 height 43
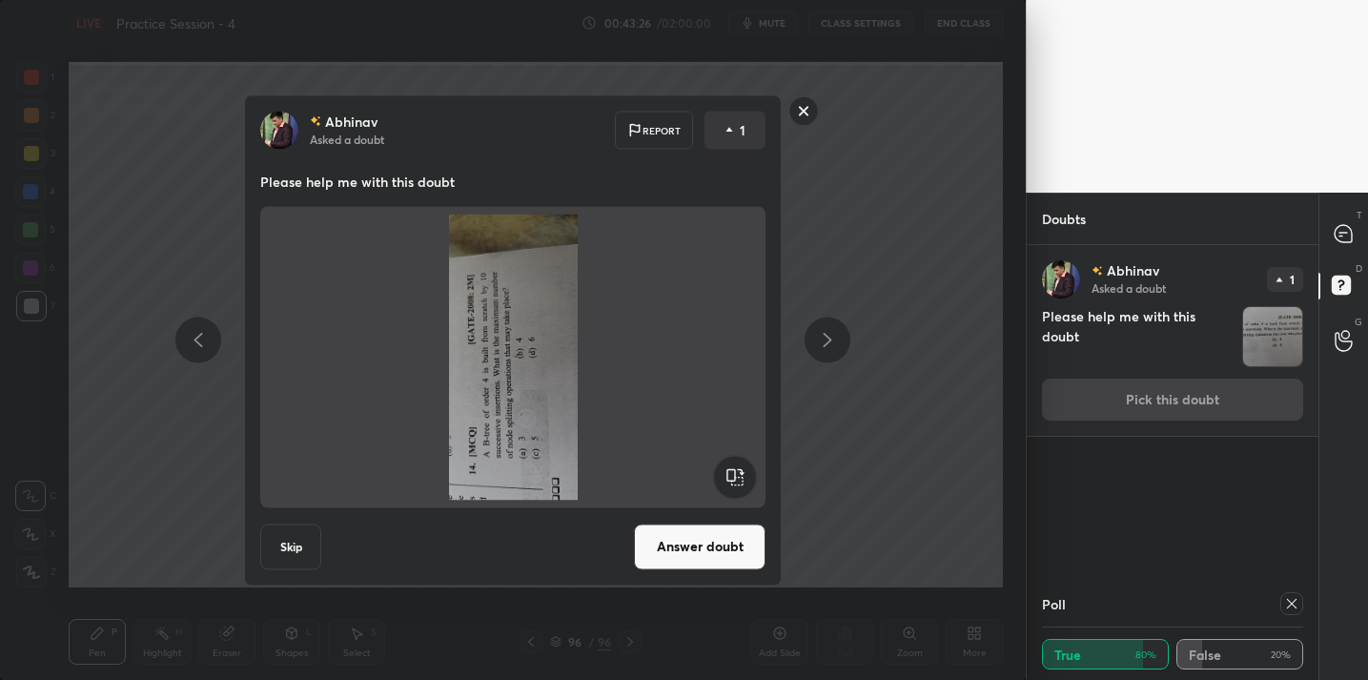
click at [738, 481] on rect at bounding box center [735, 476] width 43 height 43
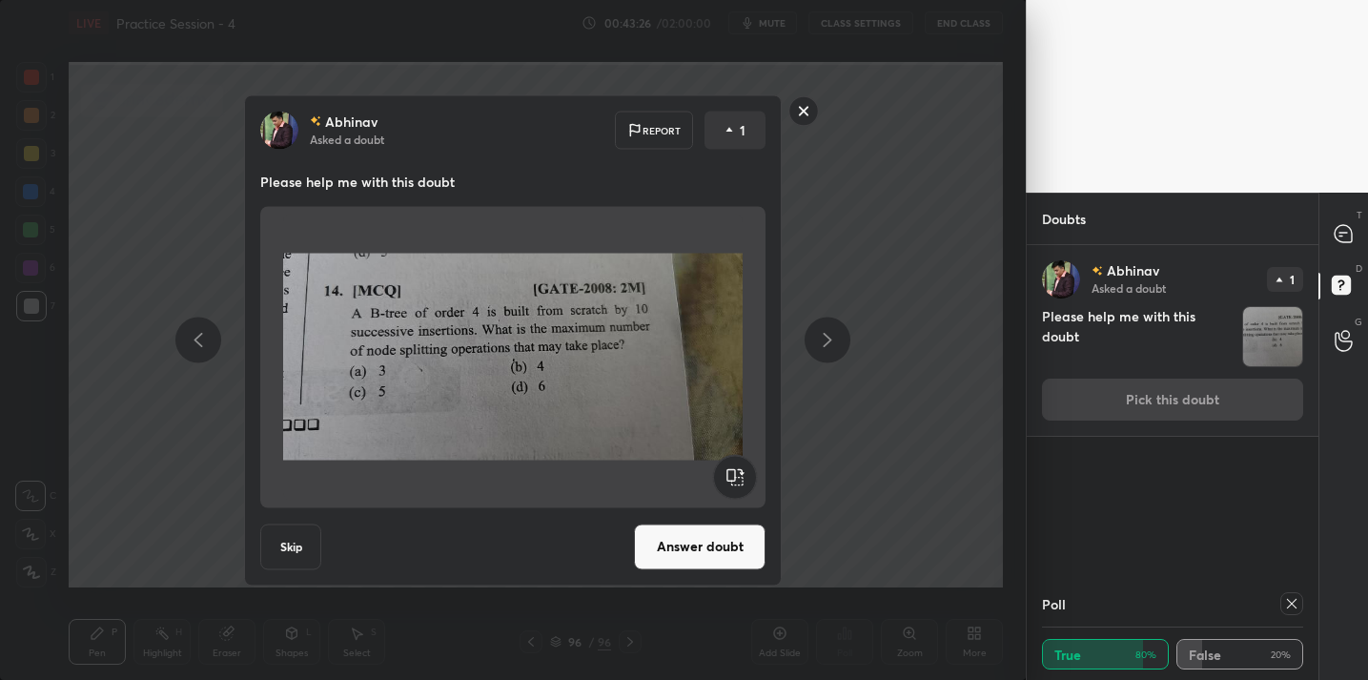
click at [738, 481] on rect at bounding box center [735, 476] width 43 height 43
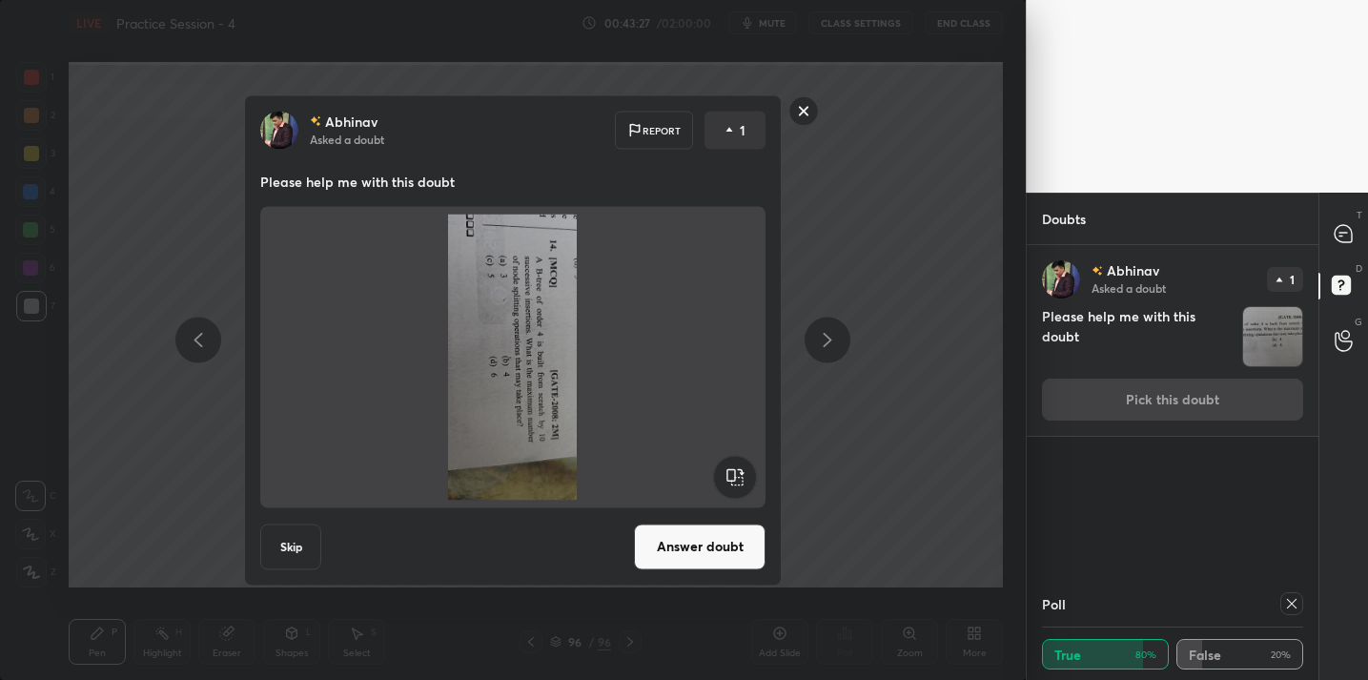
click at [738, 481] on rect at bounding box center [735, 476] width 43 height 43
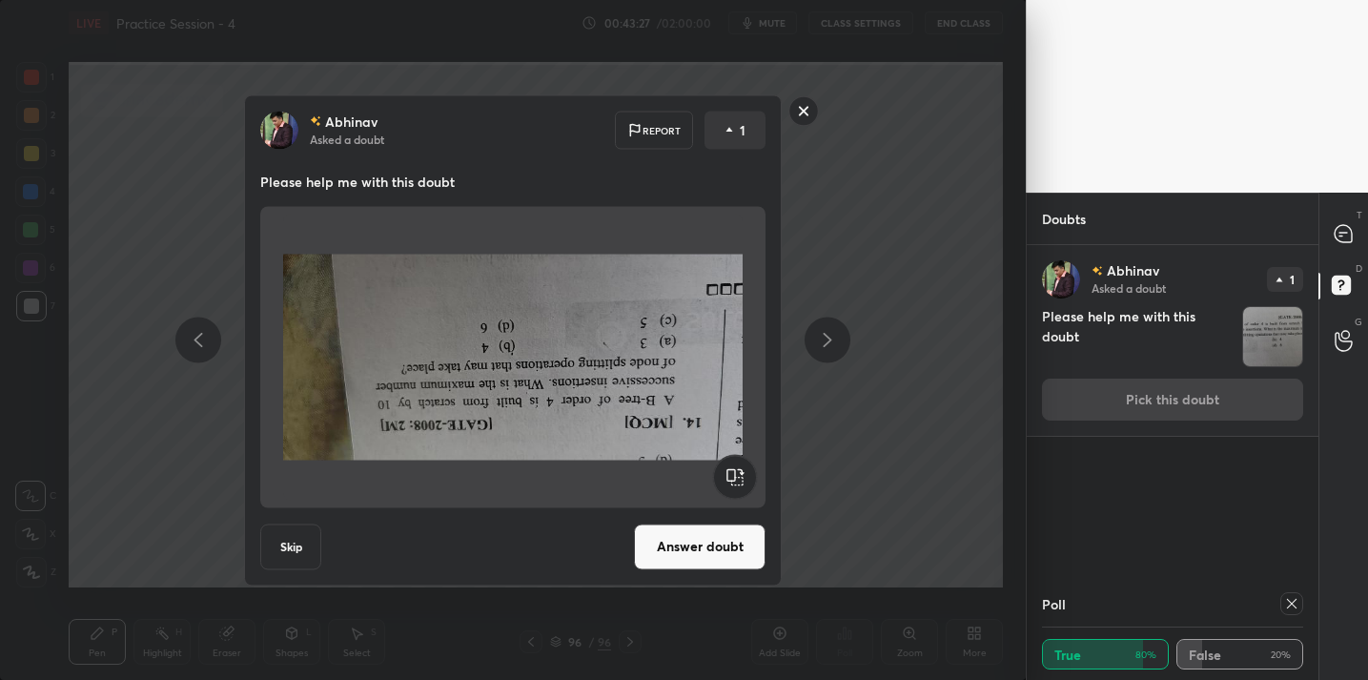
click at [738, 481] on rect at bounding box center [735, 476] width 43 height 43
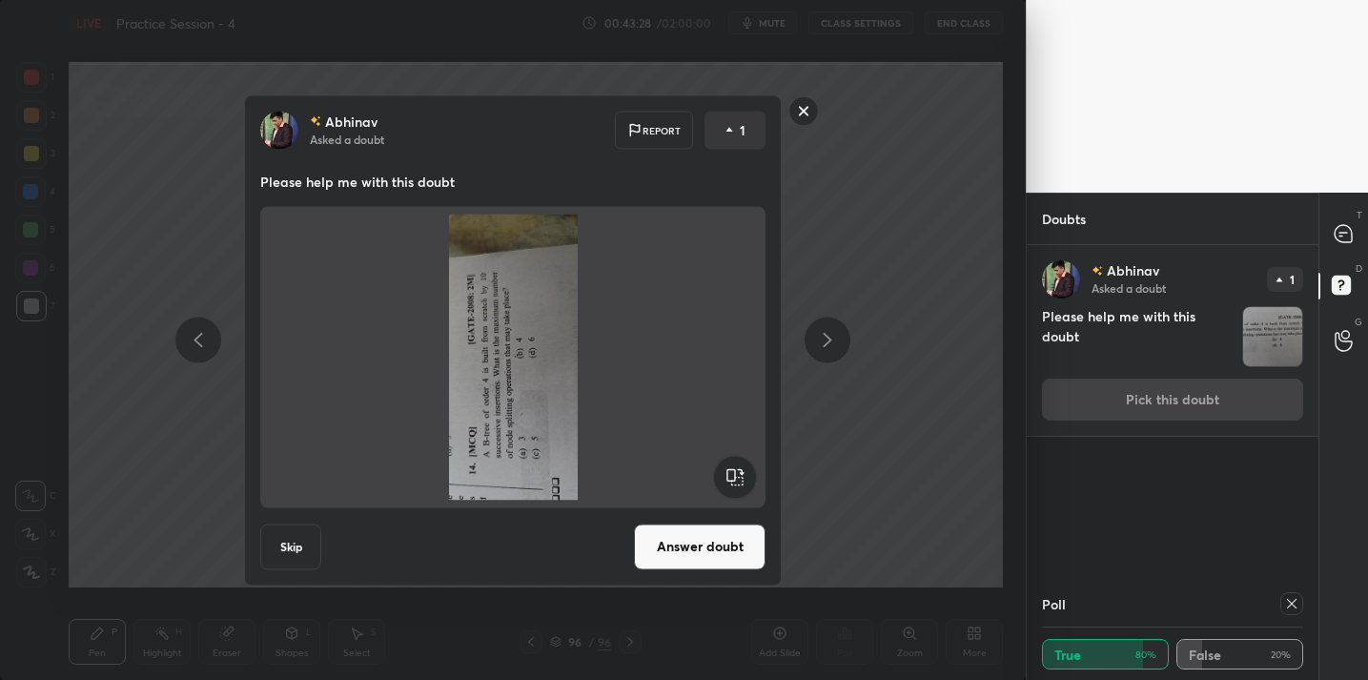
click at [739, 481] on rect at bounding box center [735, 476] width 43 height 43
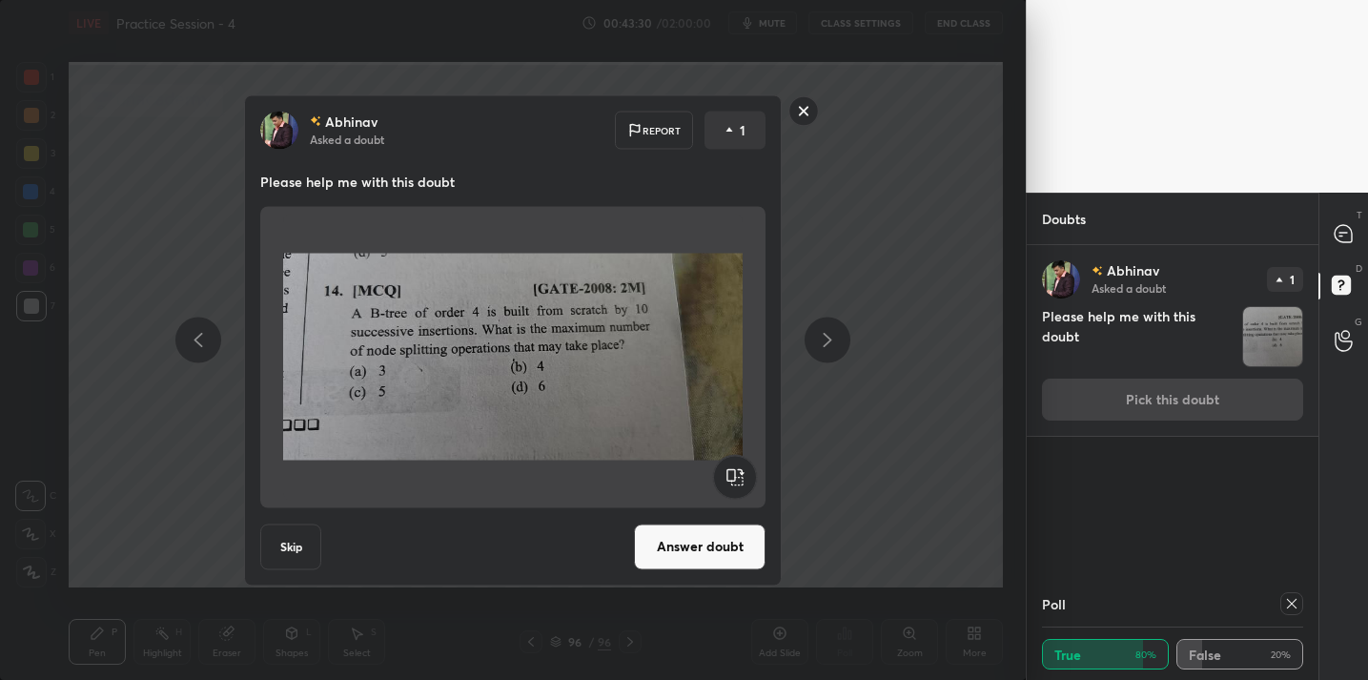
click at [708, 548] on button "Answer doubt" at bounding box center [700, 547] width 132 height 46
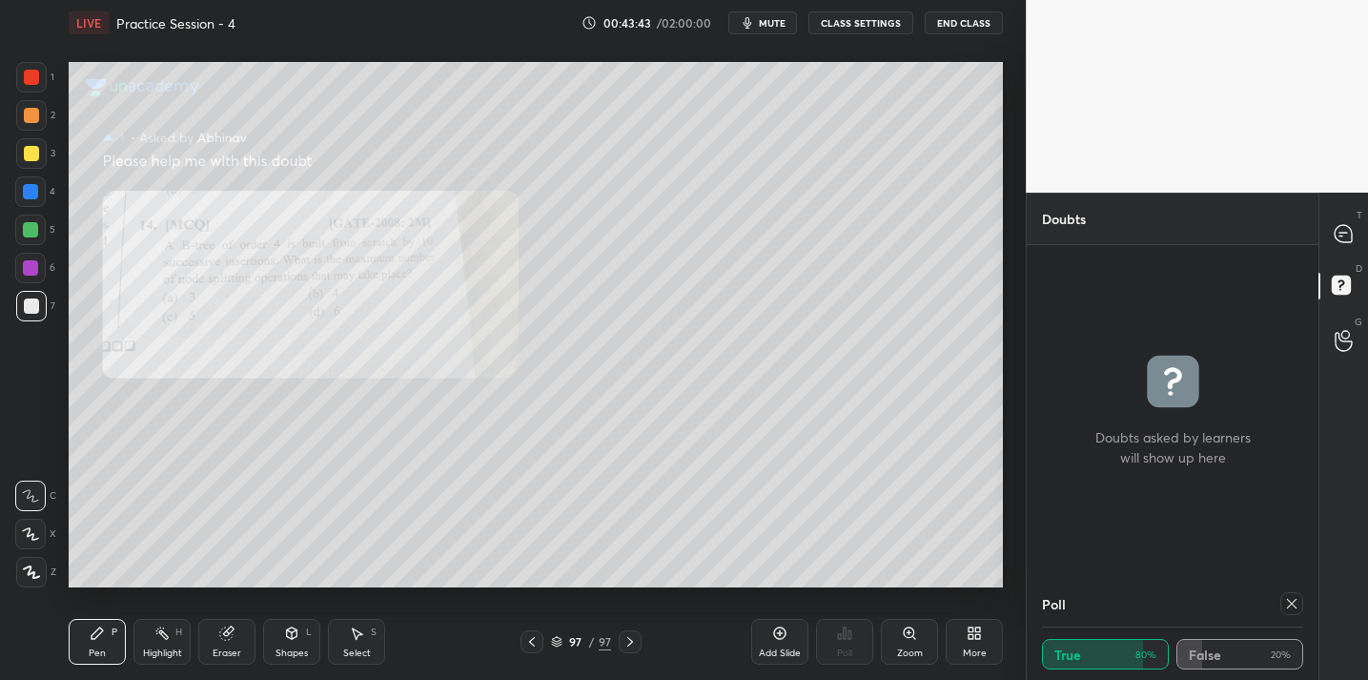
click at [956, 24] on button "End Class" at bounding box center [964, 22] width 78 height 23
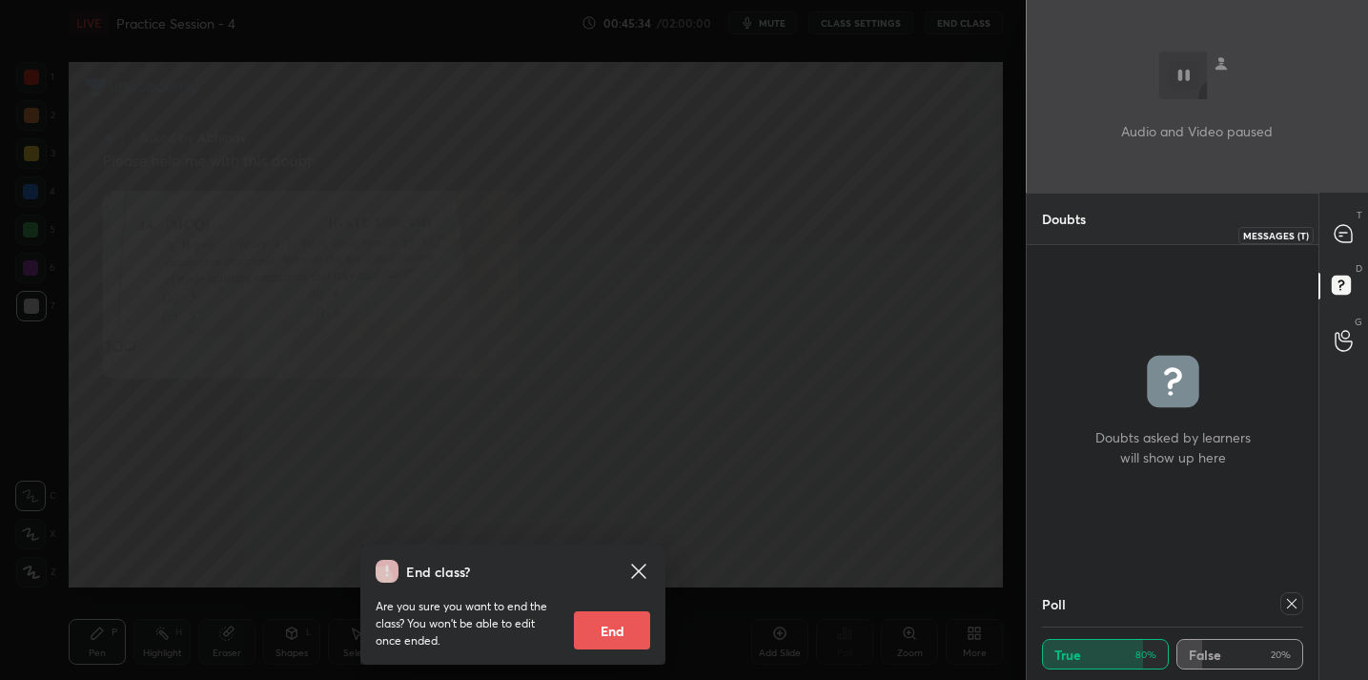
click at [1352, 236] on icon at bounding box center [1343, 233] width 17 height 17
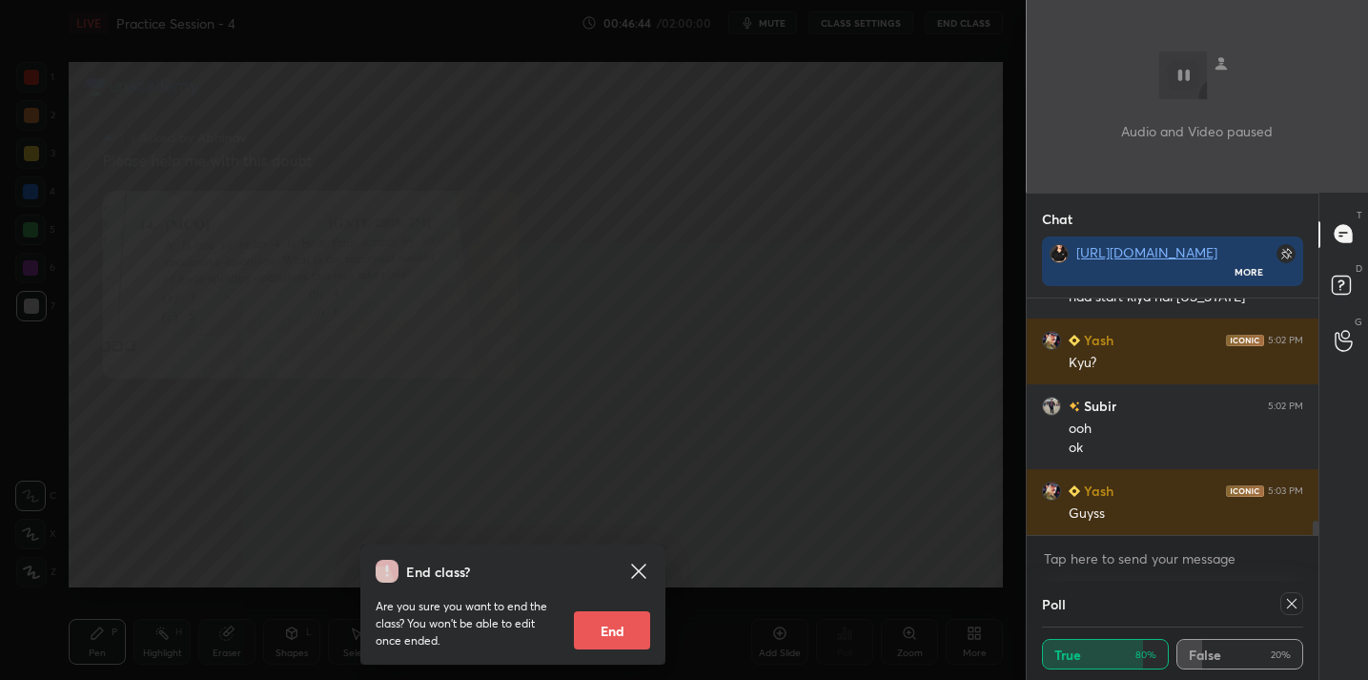
scroll to position [3715, 0]
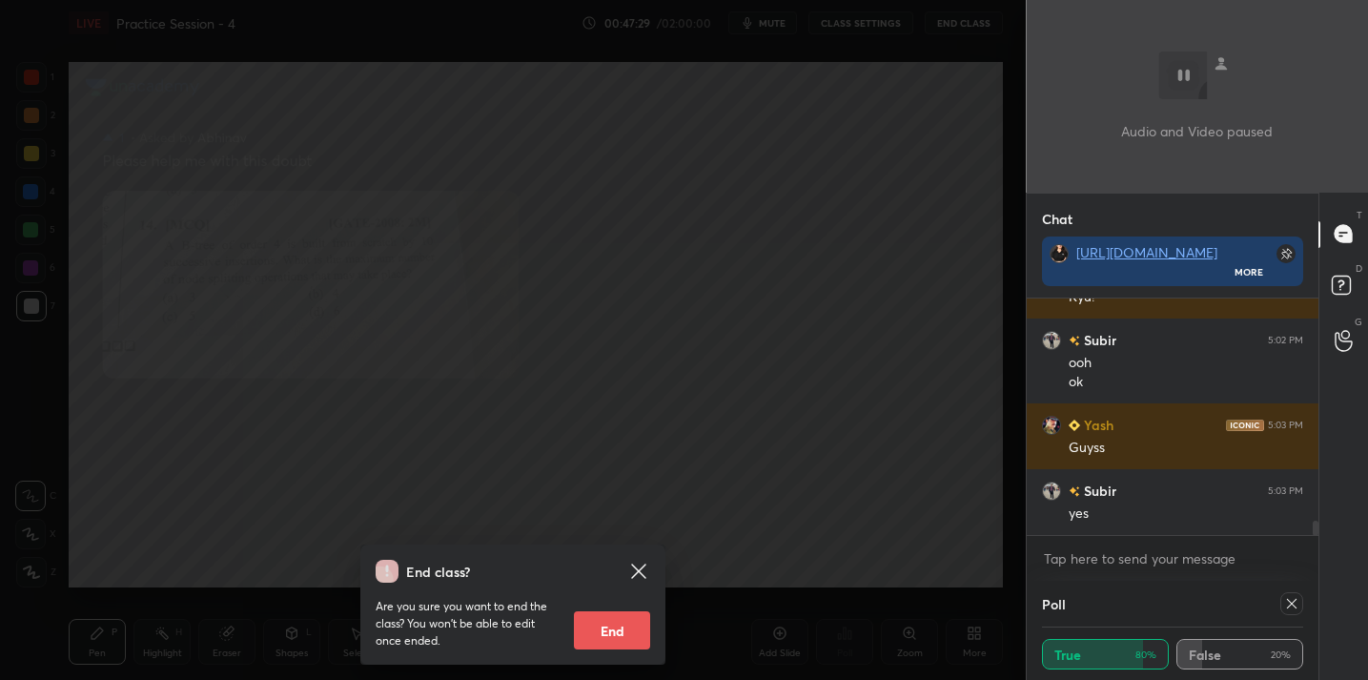
click at [719, 375] on div "End class? Are you sure you want to end the class? You won’t be able to edit on…" at bounding box center [513, 340] width 1026 height 680
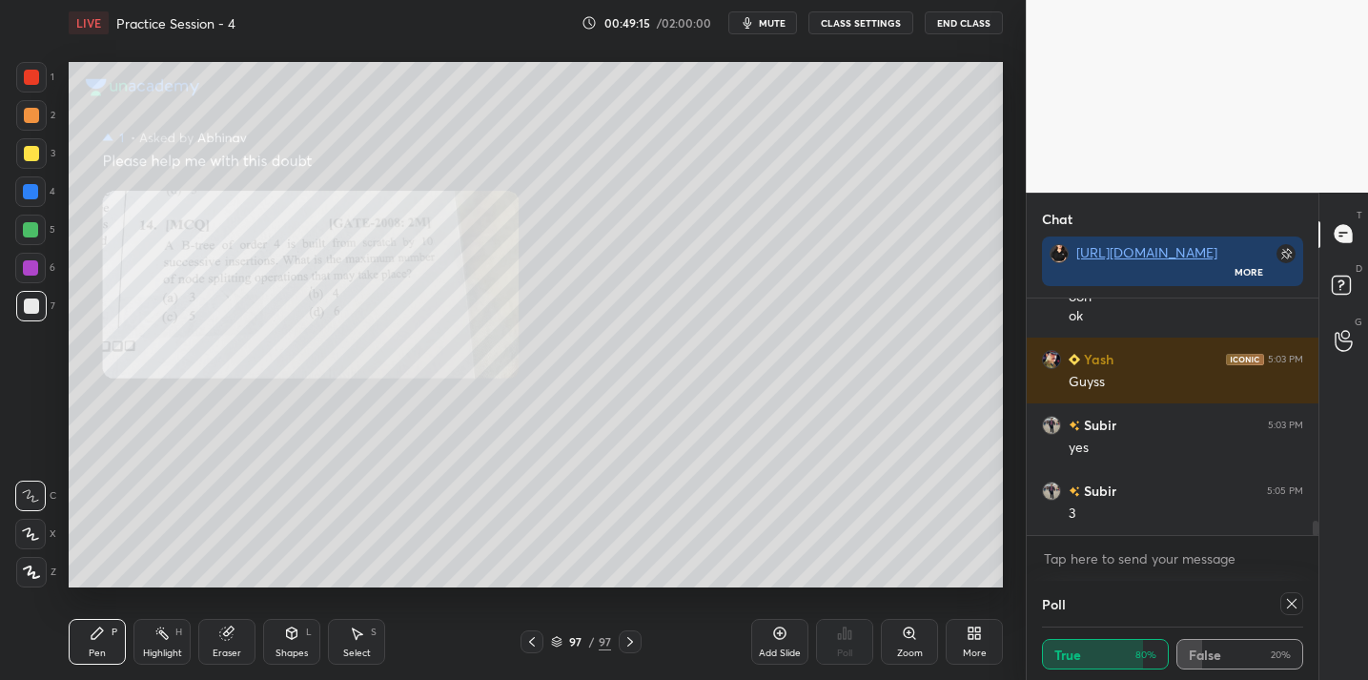
scroll to position [3847, 0]
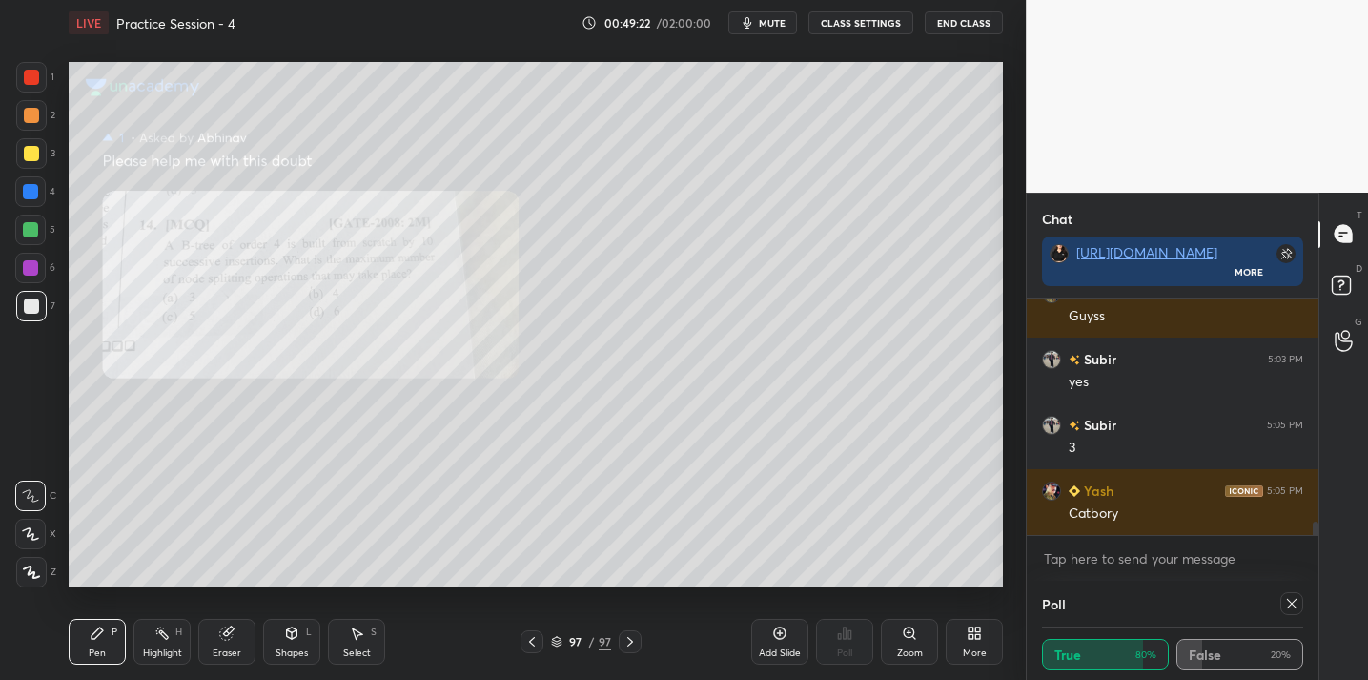
click at [1291, 604] on icon at bounding box center [1292, 604] width 10 height 10
type textarea "x"
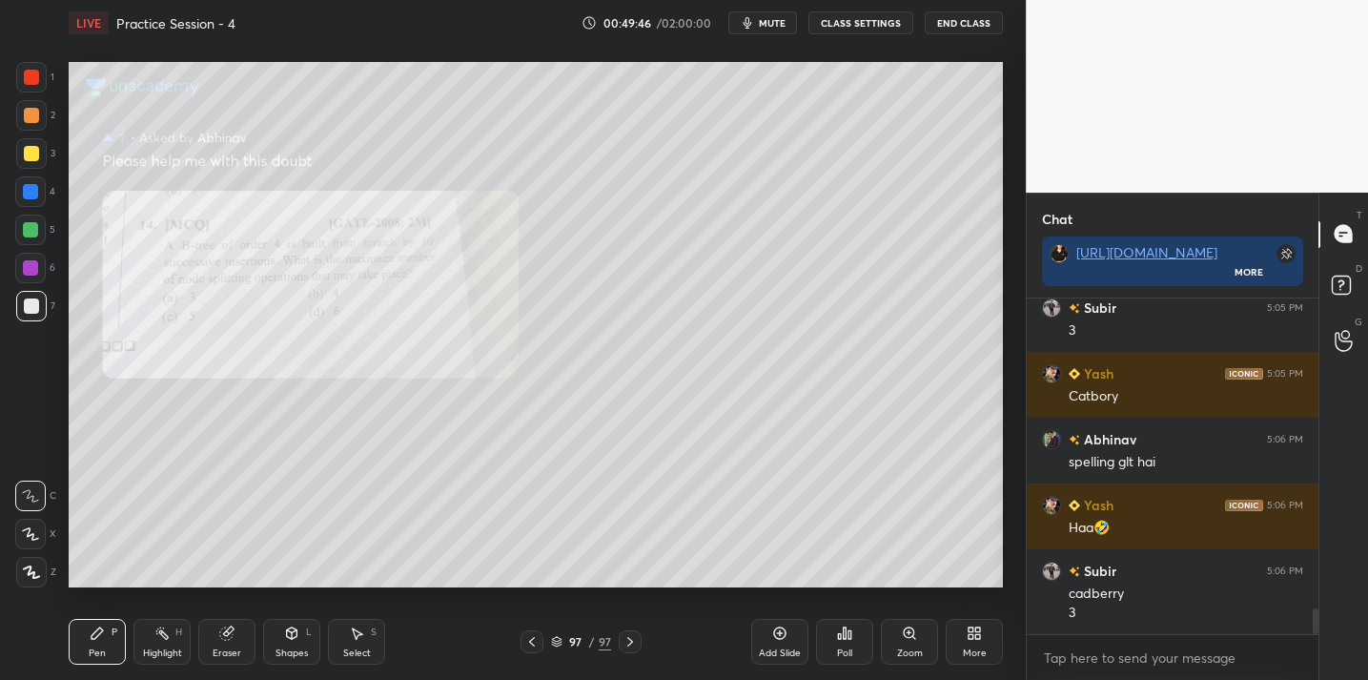
scroll to position [4030, 0]
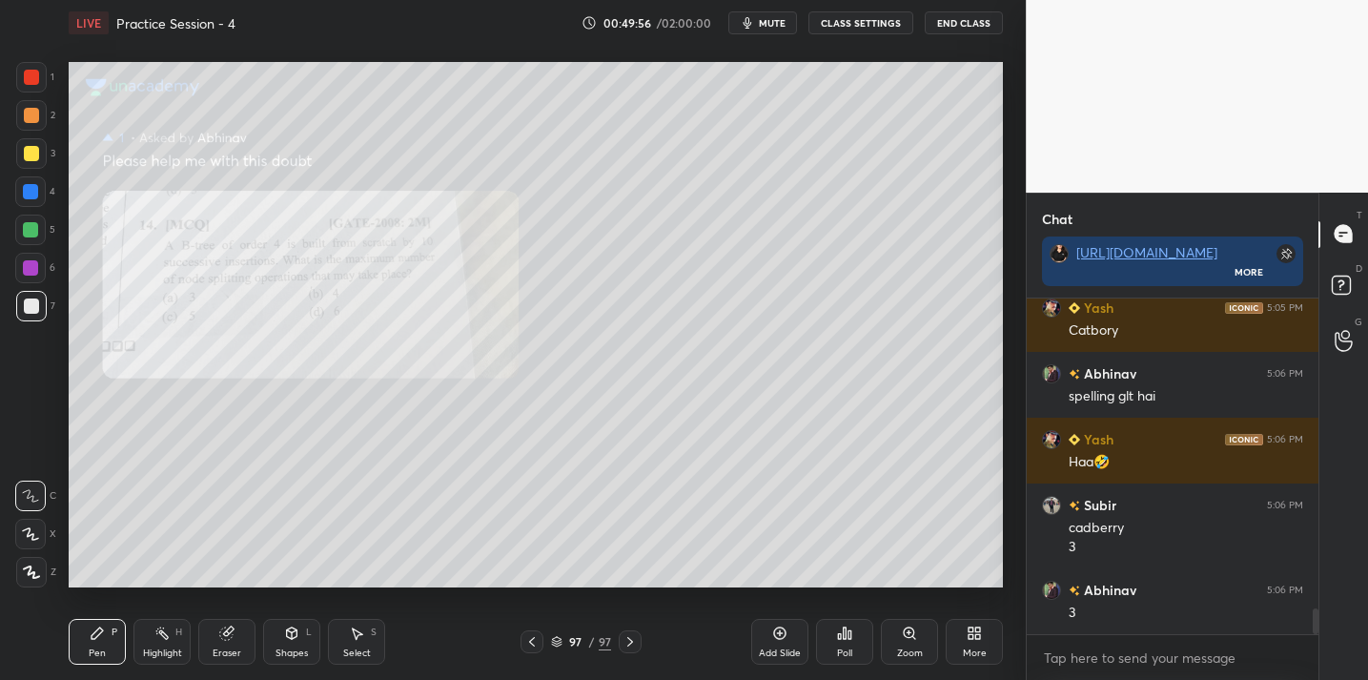
click at [31, 150] on div at bounding box center [31, 153] width 15 height 15
click at [769, 619] on div "Add Slide" at bounding box center [779, 642] width 57 height 46
click at [22, 84] on div at bounding box center [31, 77] width 31 height 31
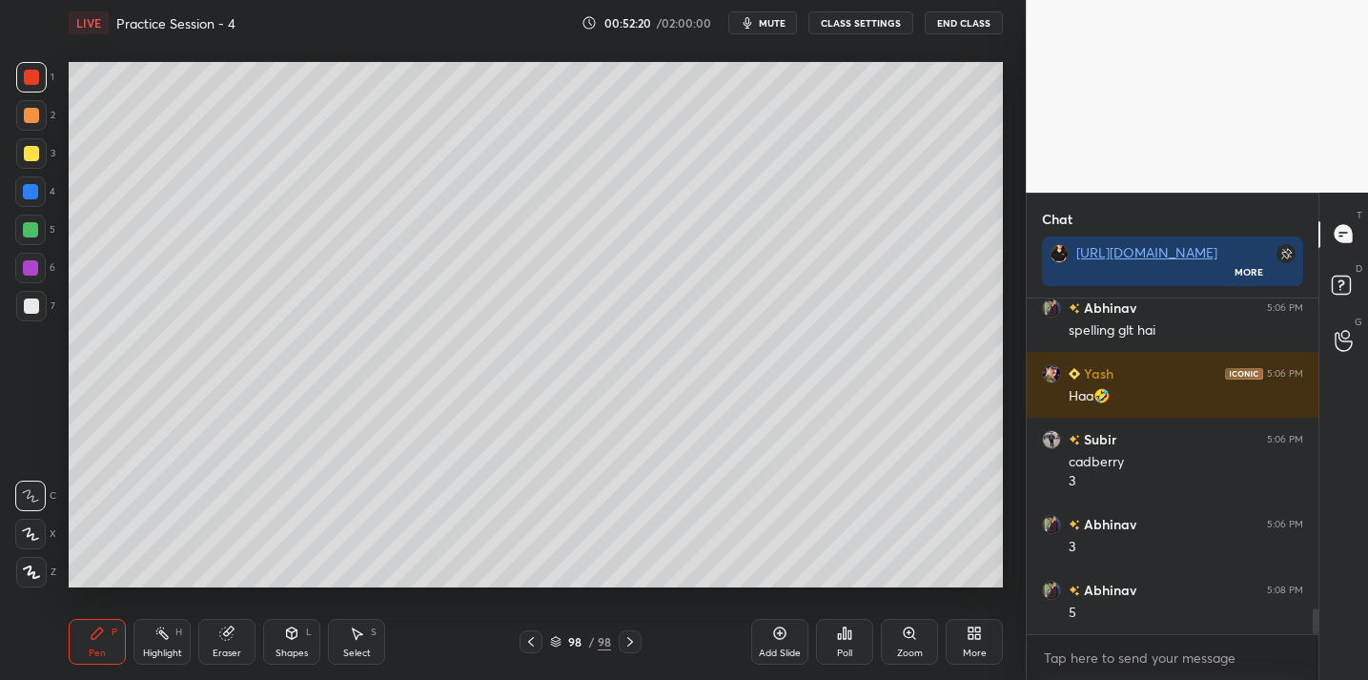
click at [229, 632] on icon at bounding box center [226, 633] width 12 height 12
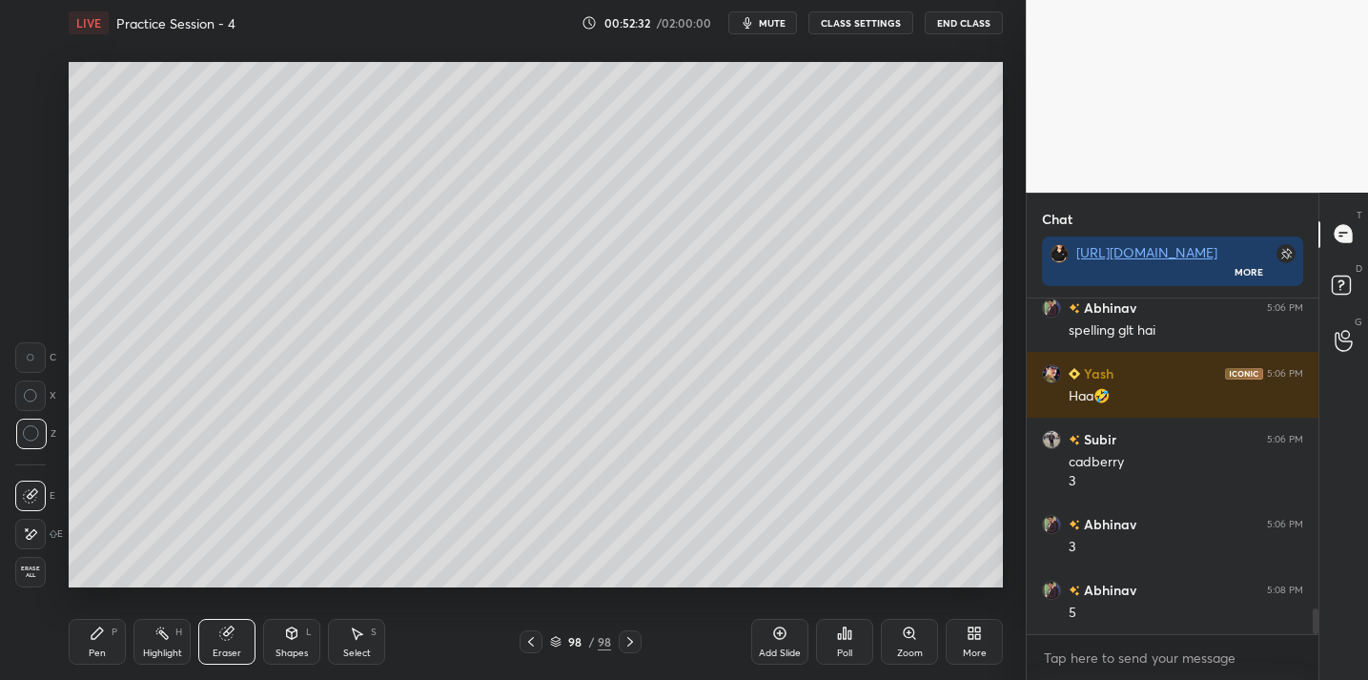
click at [111, 642] on div "Pen P" at bounding box center [97, 642] width 57 height 46
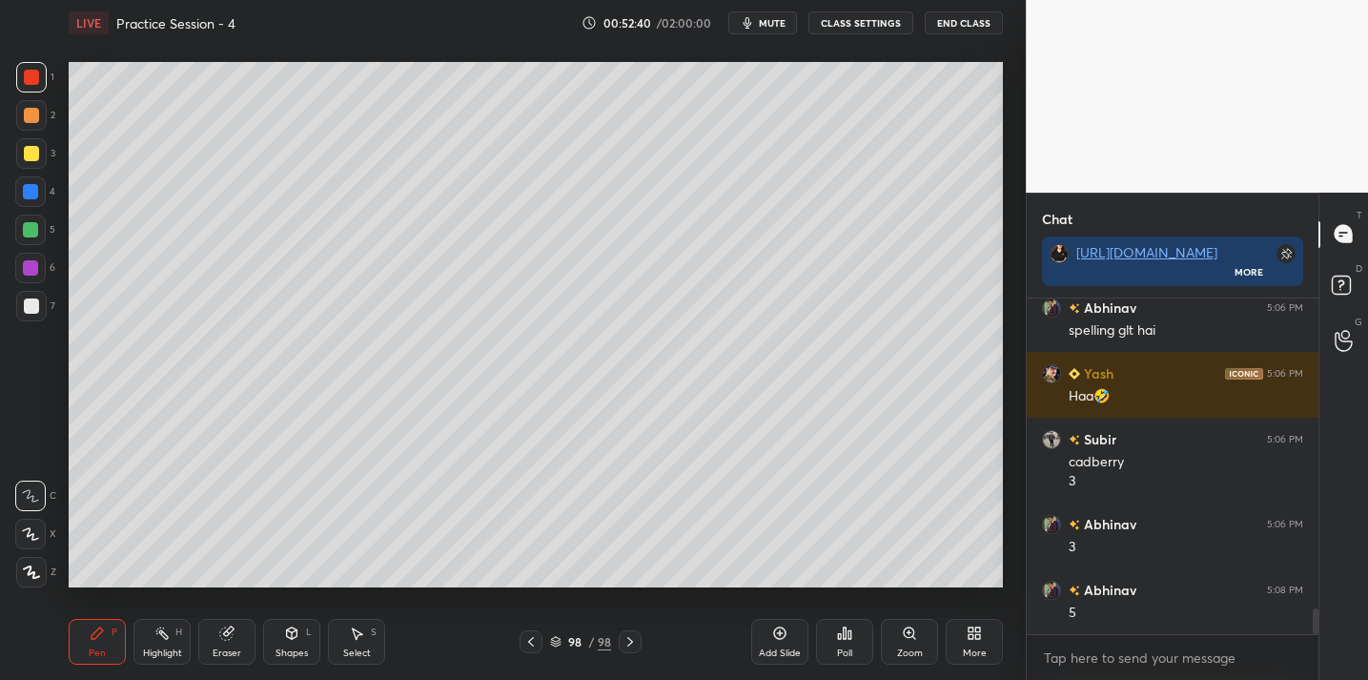
click at [31, 151] on div at bounding box center [31, 153] width 15 height 15
click at [37, 304] on div at bounding box center [31, 305] width 15 height 15
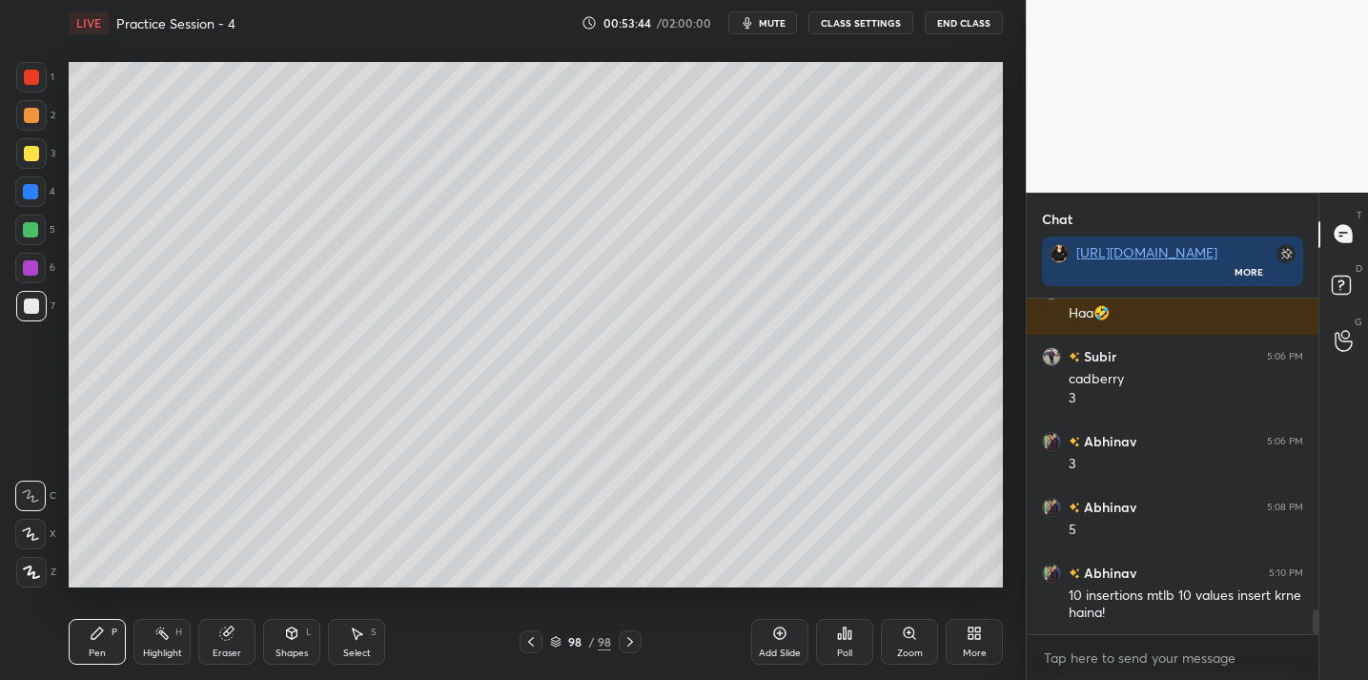
drag, startPoint x: 230, startPoint y: 623, endPoint x: 231, endPoint y: 608, distance: 14.3
click at [230, 619] on div "Eraser" at bounding box center [226, 642] width 57 height 46
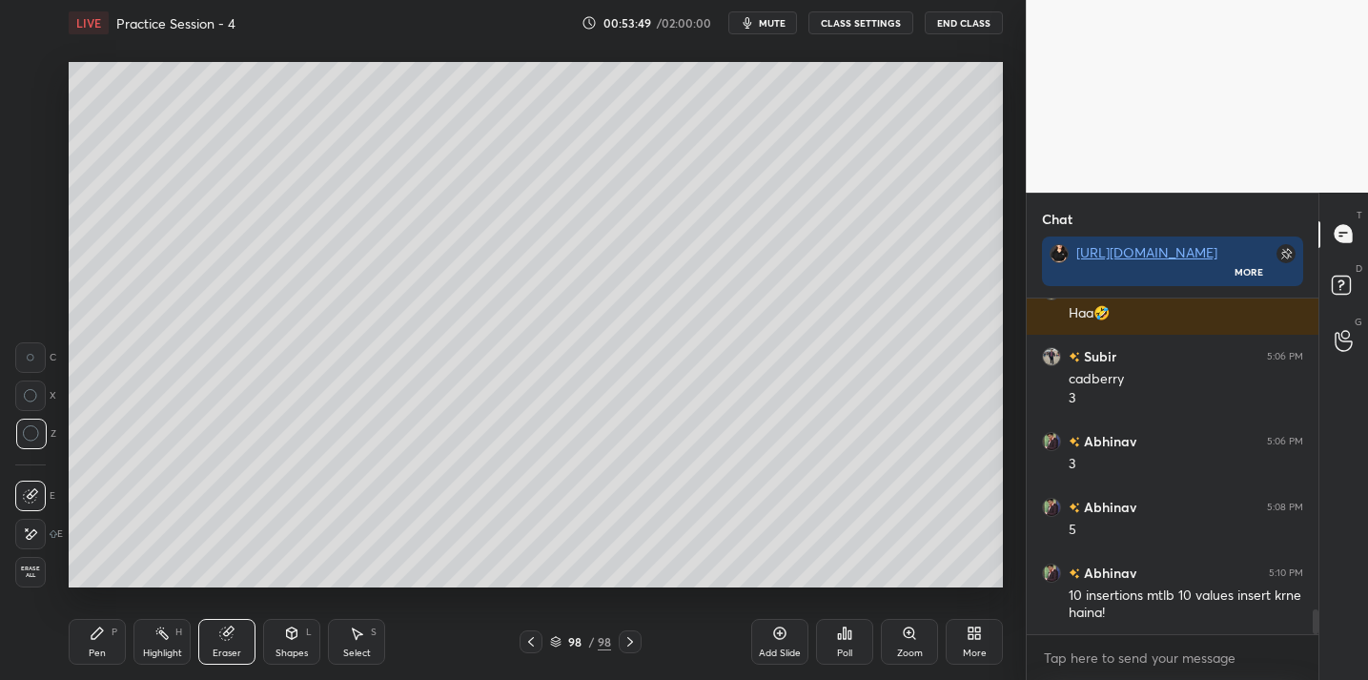
drag, startPoint x: 99, startPoint y: 637, endPoint x: 107, endPoint y: 629, distance: 10.8
click at [99, 637] on icon at bounding box center [97, 633] width 15 height 15
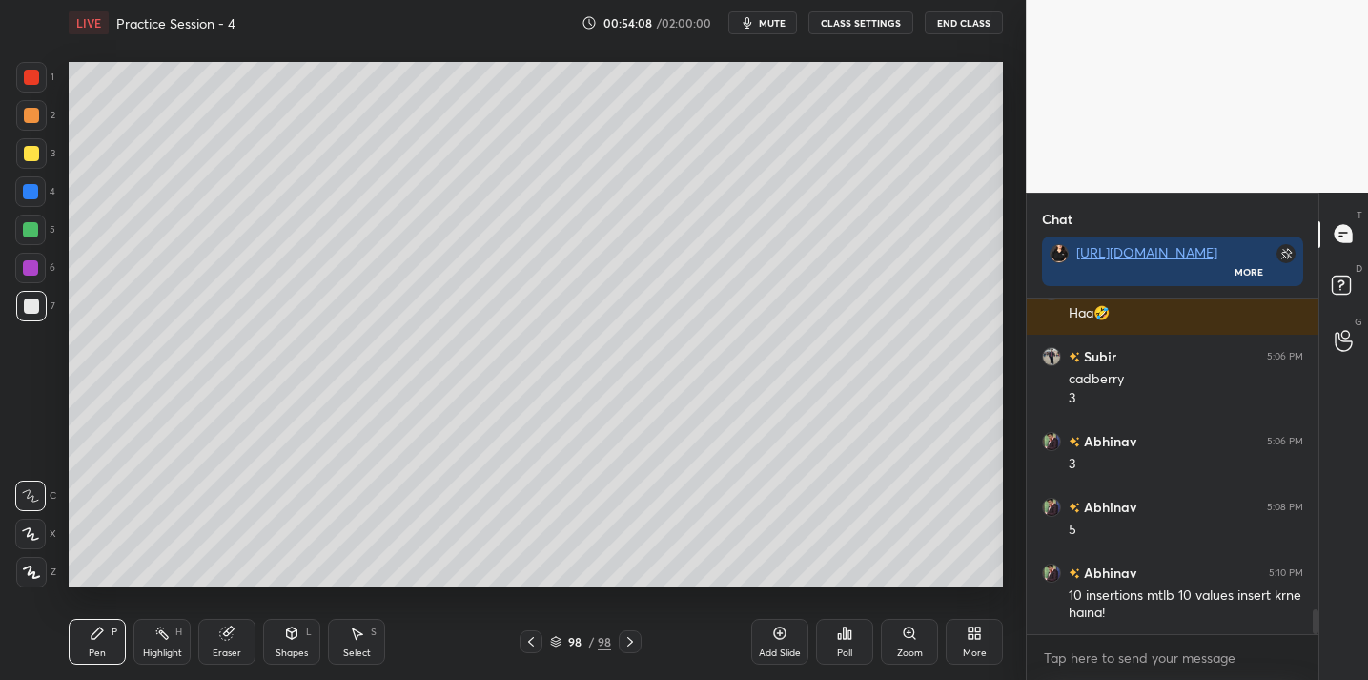
click at [957, 23] on button "End Class" at bounding box center [964, 22] width 78 height 23
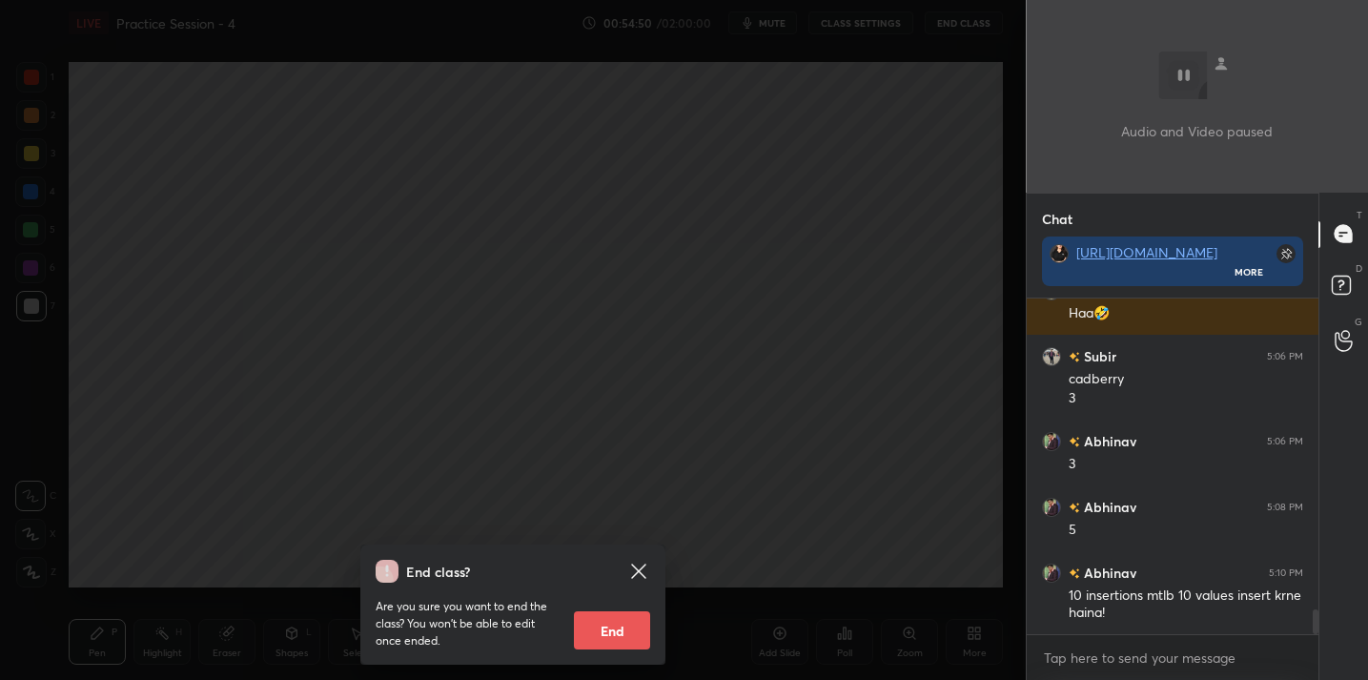
click at [742, 476] on div "End class? Are you sure you want to end the class? You won’t be able to edit on…" at bounding box center [513, 340] width 1026 height 680
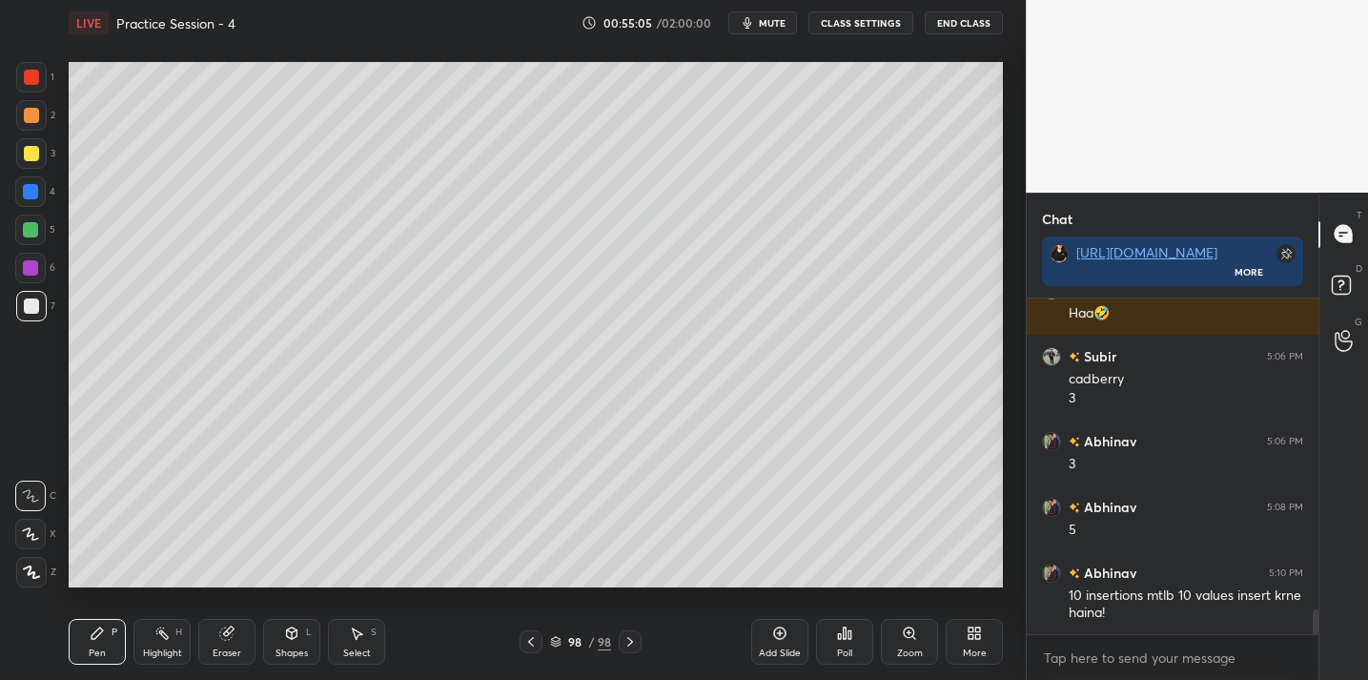
click at [955, 39] on div "LIVE Practice Session - 4 00:55:05 / 02:00:00 mute CLASS SETTINGS End Class" at bounding box center [536, 23] width 935 height 46
click at [955, 26] on button "End Class" at bounding box center [964, 22] width 78 height 23
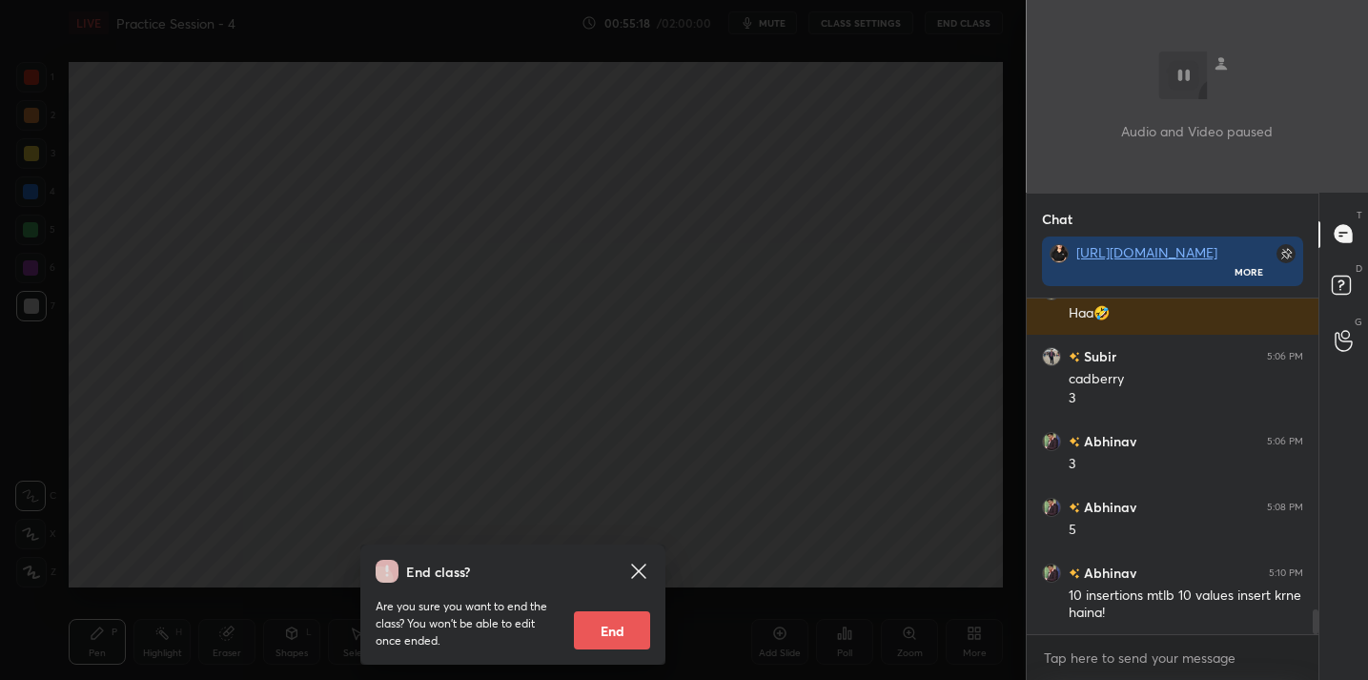
click at [600, 307] on div "End class? Are you sure you want to end the class? You won’t be able to edit on…" at bounding box center [513, 340] width 1026 height 680
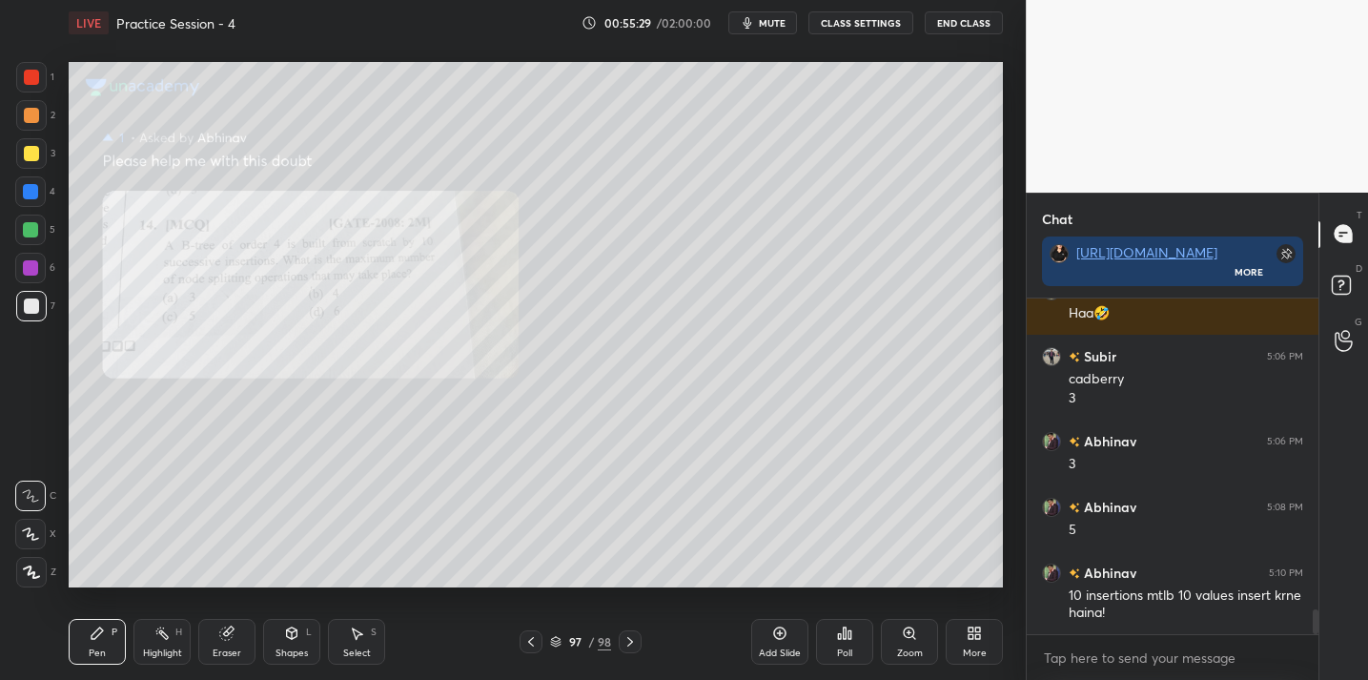
click at [947, 29] on button "End Class" at bounding box center [964, 22] width 78 height 23
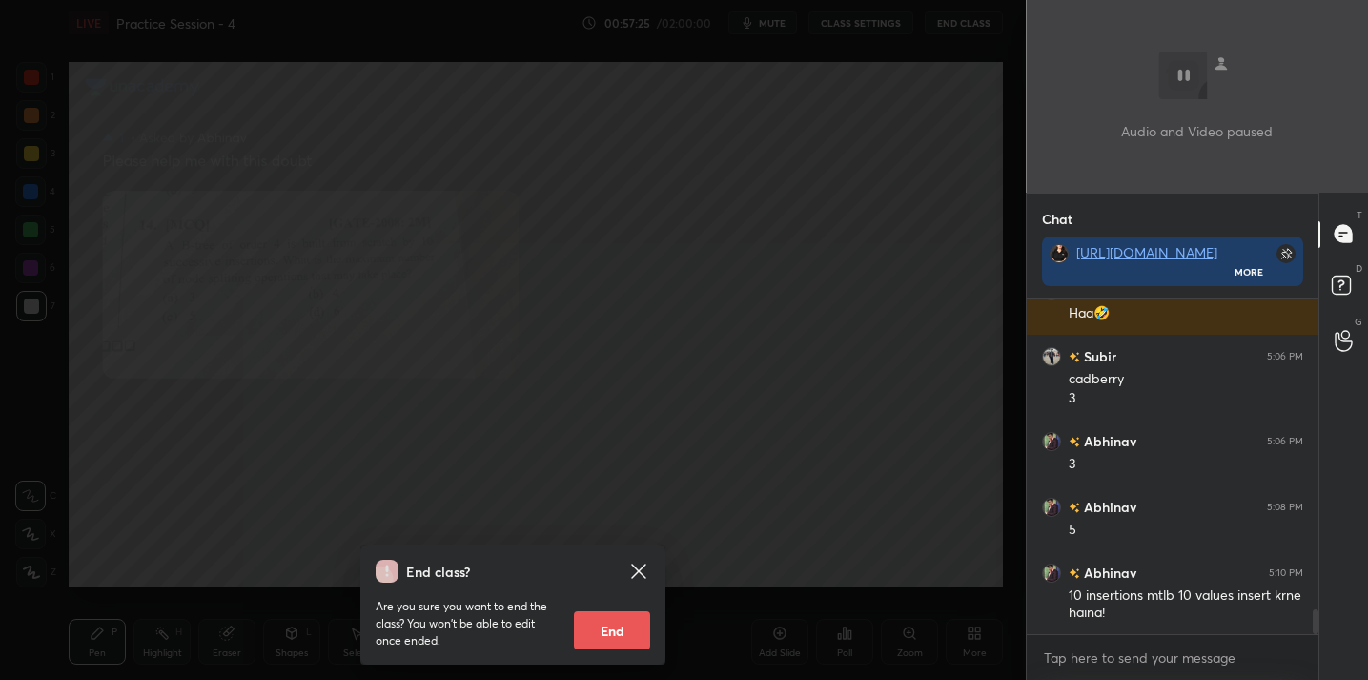
scroll to position [4245, 0]
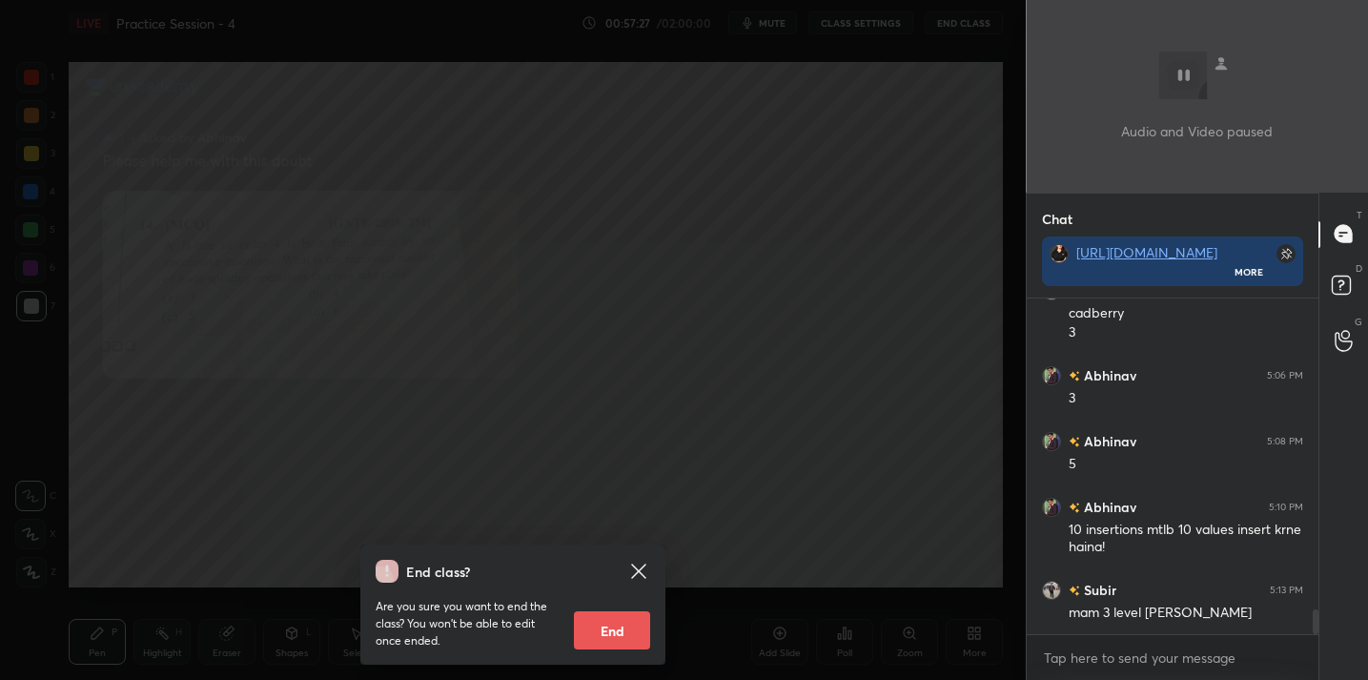
click at [783, 421] on div "End class? Are you sure you want to end the class? You won’t be able to edit on…" at bounding box center [513, 340] width 1026 height 680
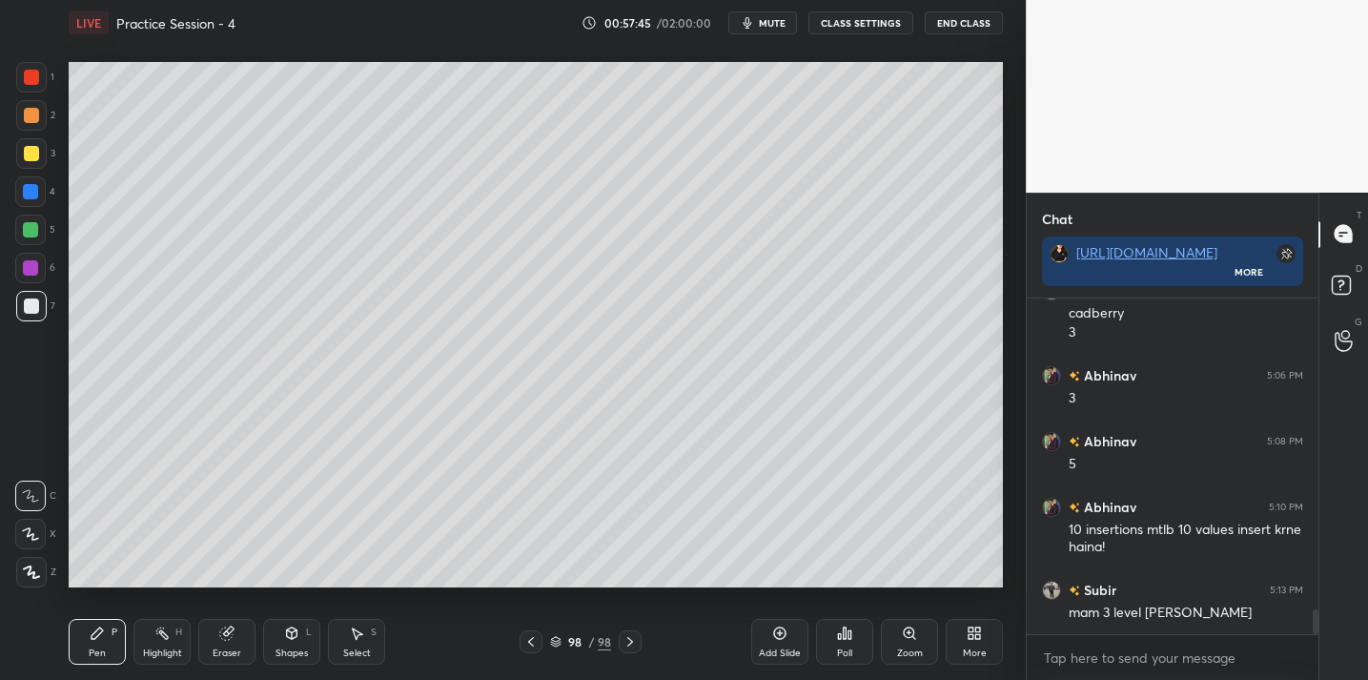
click at [773, 646] on div "Add Slide" at bounding box center [779, 642] width 57 height 46
click at [235, 643] on div "Eraser" at bounding box center [226, 642] width 57 height 46
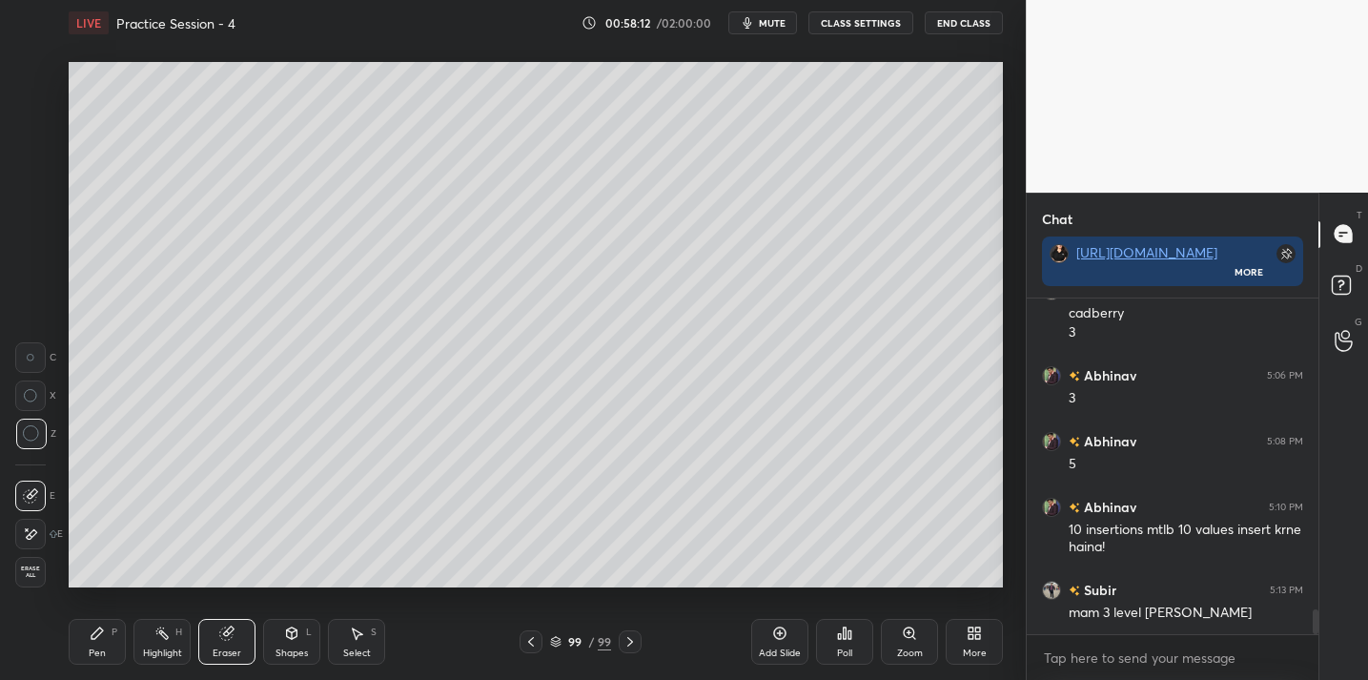
click at [108, 643] on div "Pen P" at bounding box center [97, 642] width 57 height 46
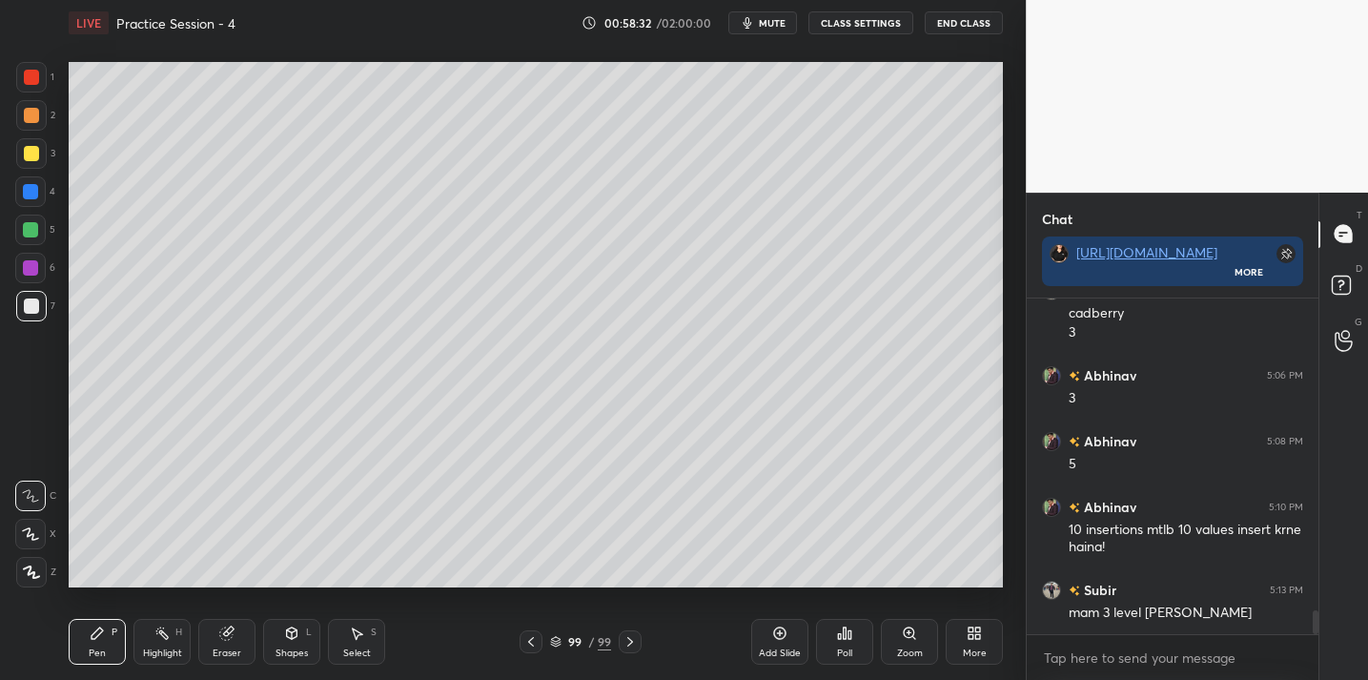
scroll to position [4328, 0]
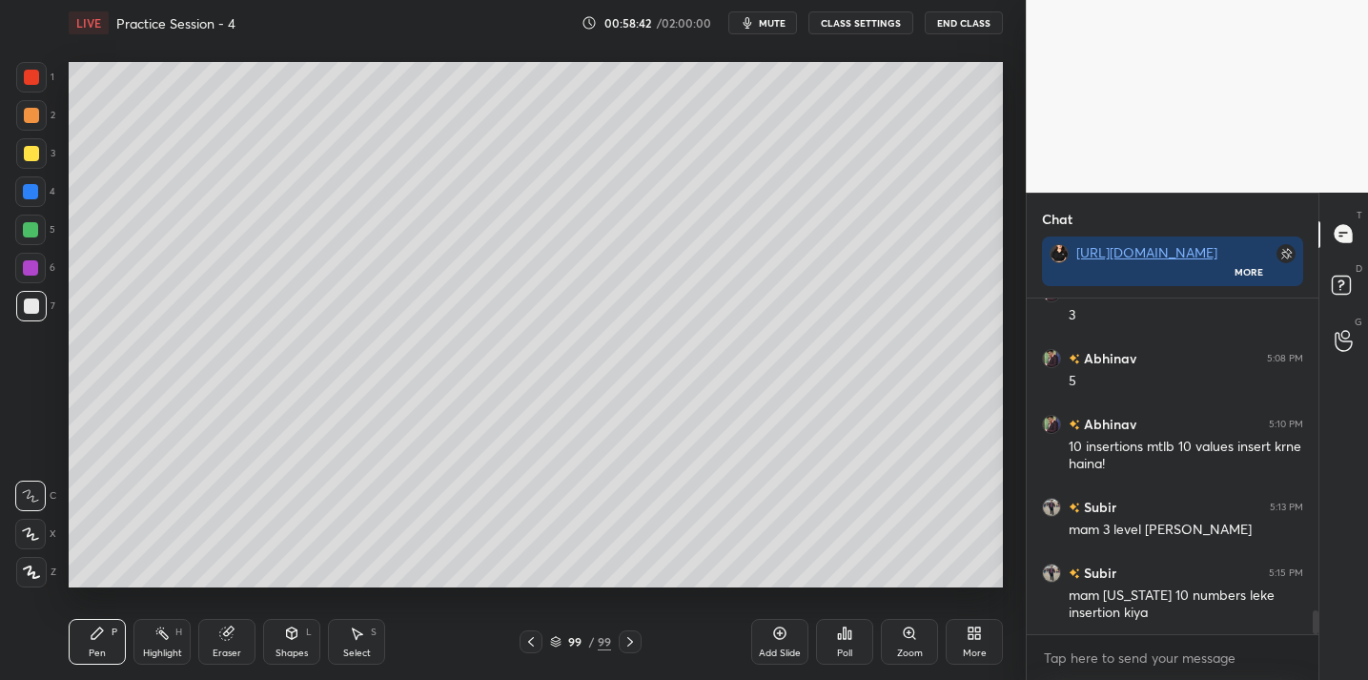
click at [36, 152] on div at bounding box center [31, 153] width 15 height 15
click at [22, 318] on div at bounding box center [31, 306] width 31 height 31
drag, startPoint x: 36, startPoint y: 154, endPoint x: 51, endPoint y: 159, distance: 15.1
click at [36, 154] on div at bounding box center [31, 153] width 15 height 15
click at [863, 641] on div "Poll" at bounding box center [844, 642] width 57 height 46
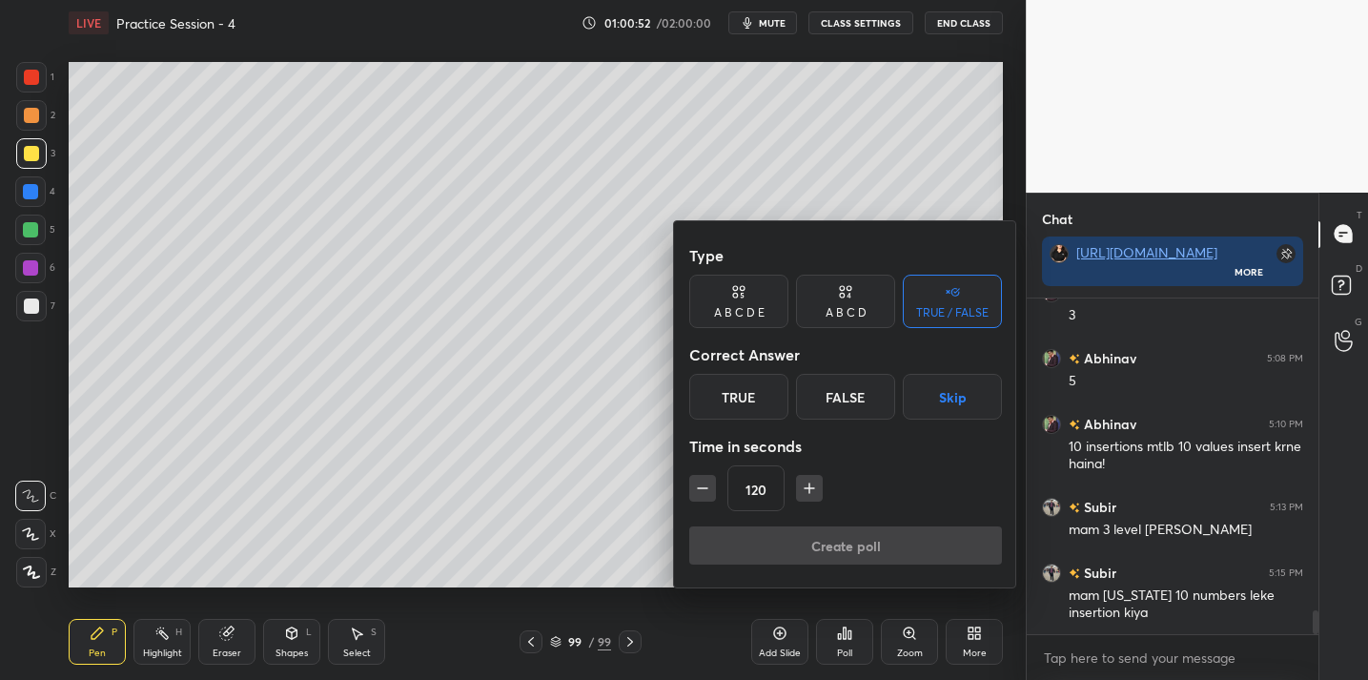
click at [546, 561] on div at bounding box center [684, 340] width 1368 height 680
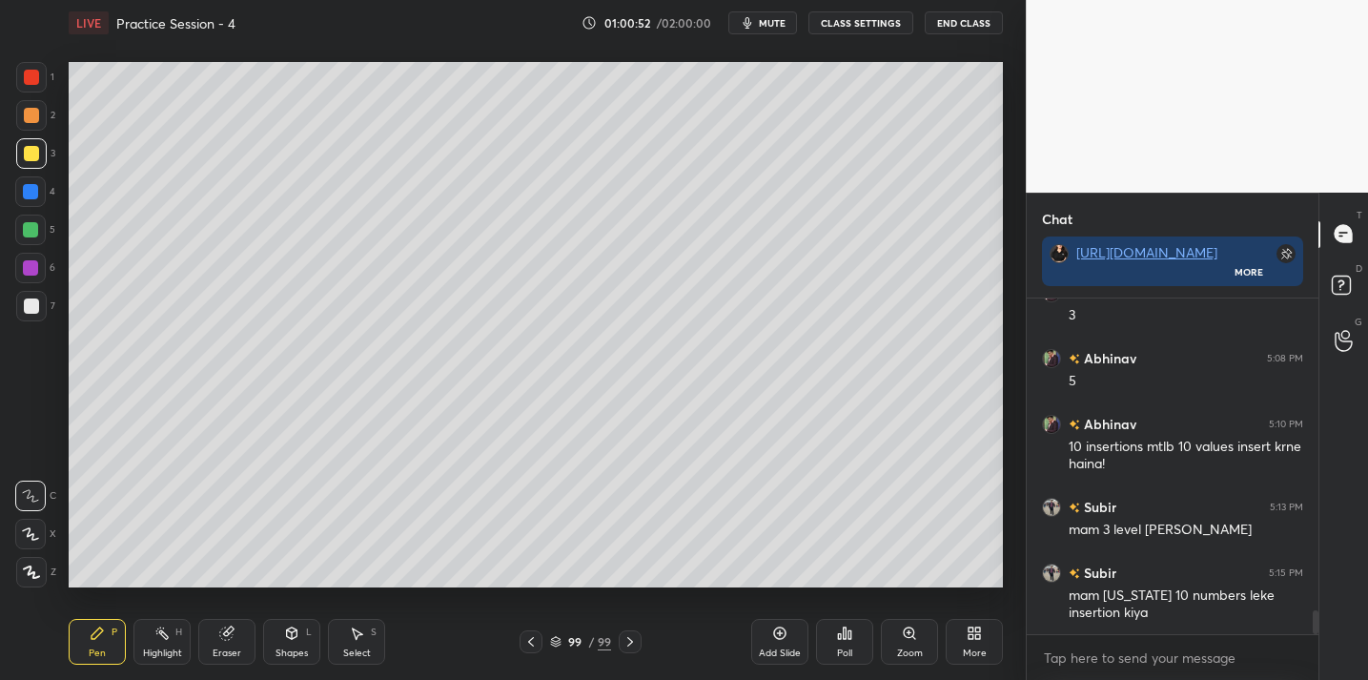
click at [796, 644] on div "Add Slide" at bounding box center [779, 642] width 57 height 46
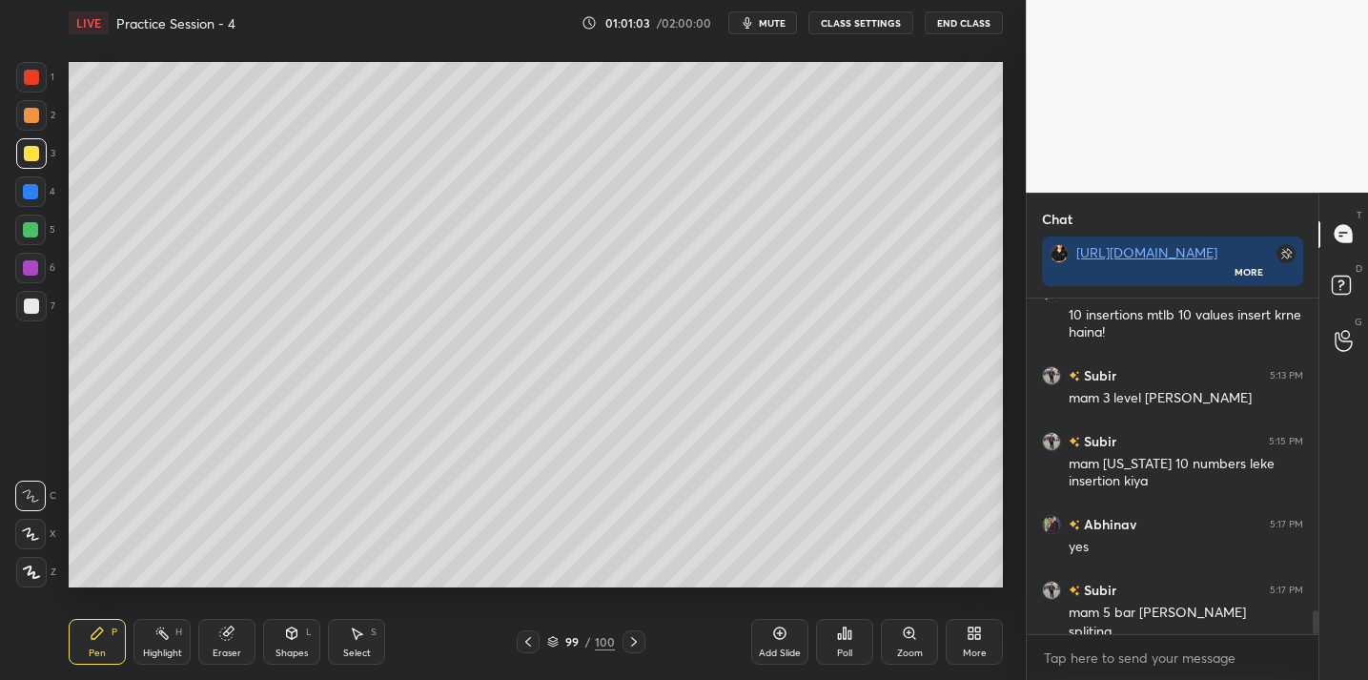
scroll to position [4478, 0]
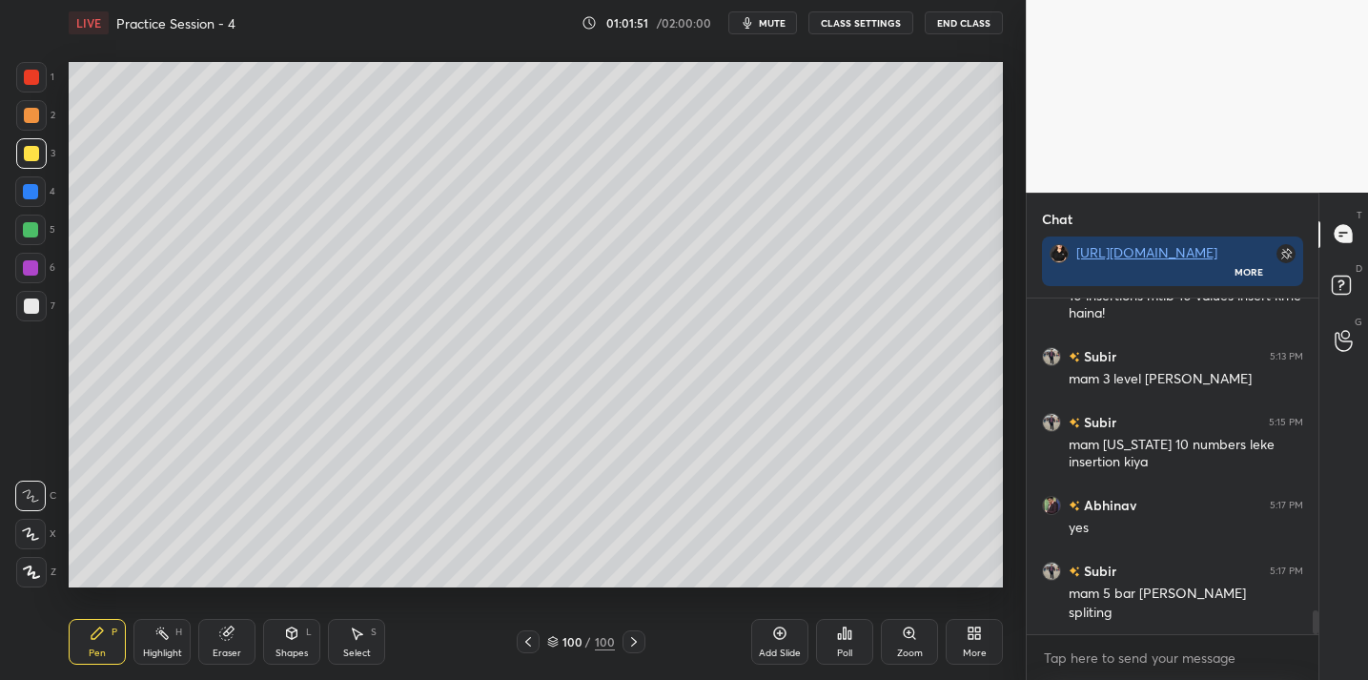
click at [233, 633] on icon at bounding box center [226, 633] width 15 height 15
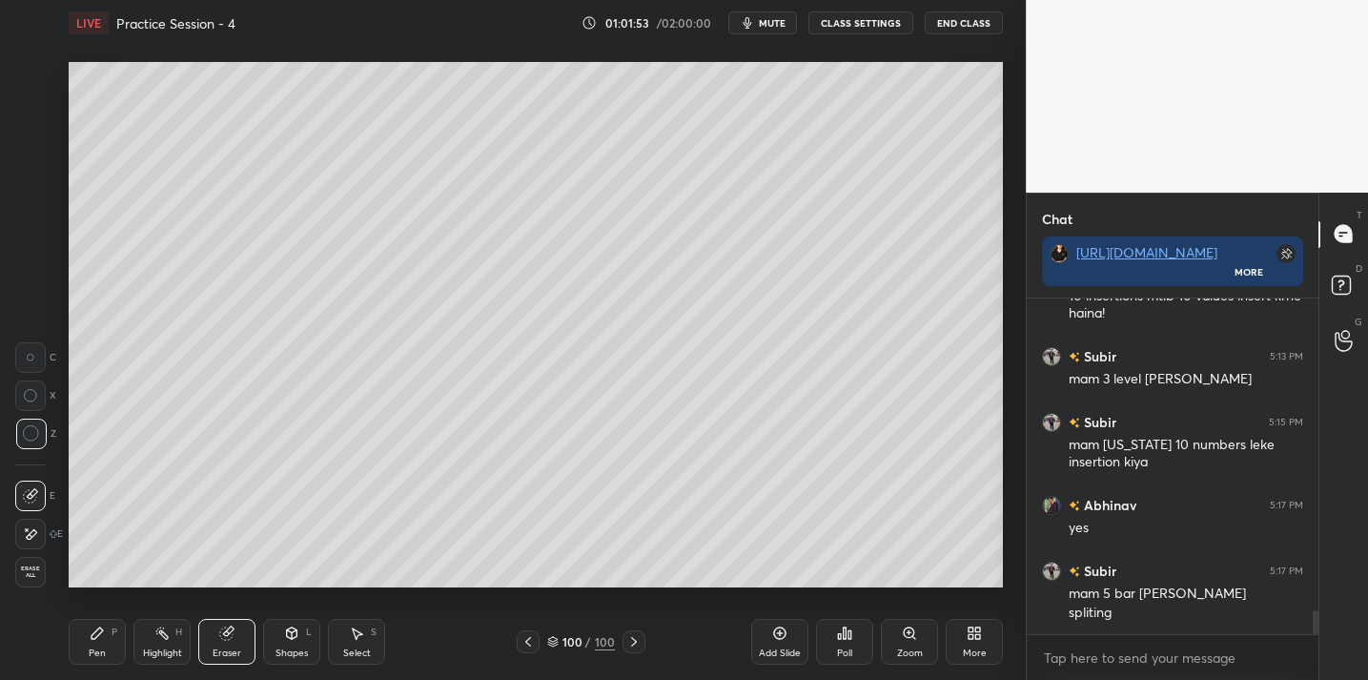
click at [96, 634] on icon at bounding box center [97, 632] width 11 height 11
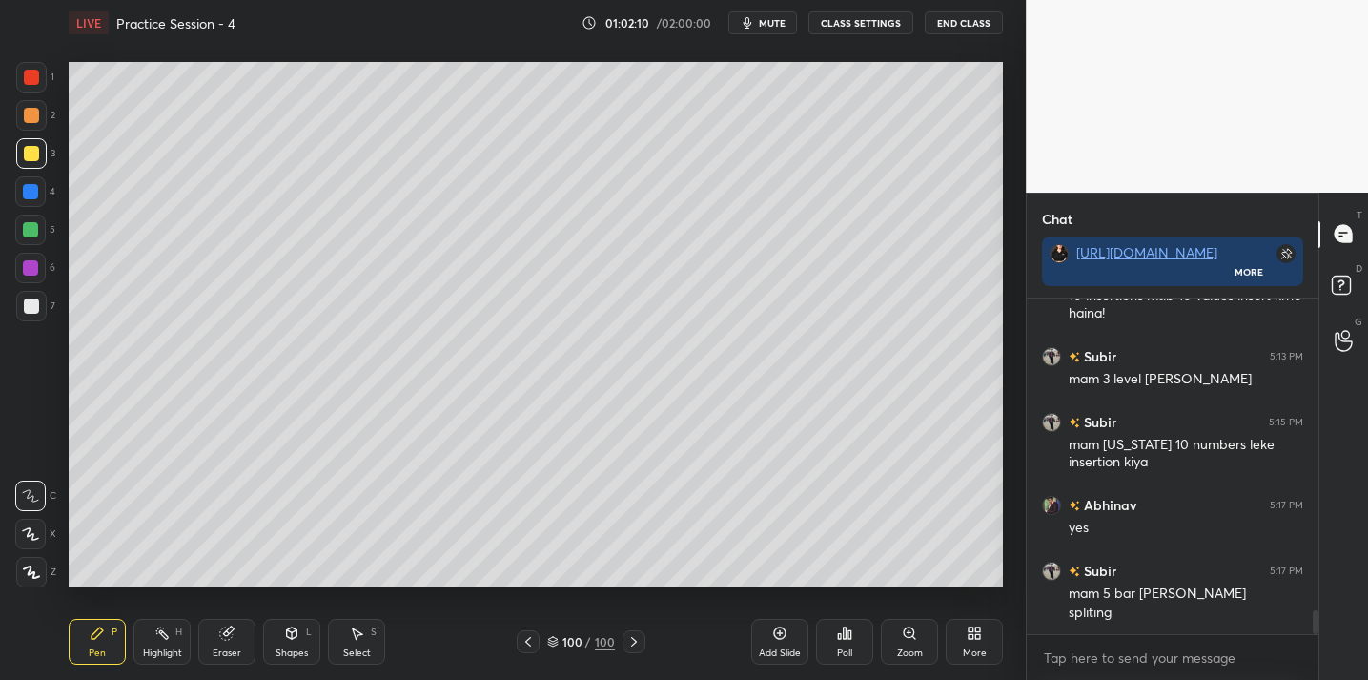
click at [34, 305] on div at bounding box center [31, 305] width 15 height 15
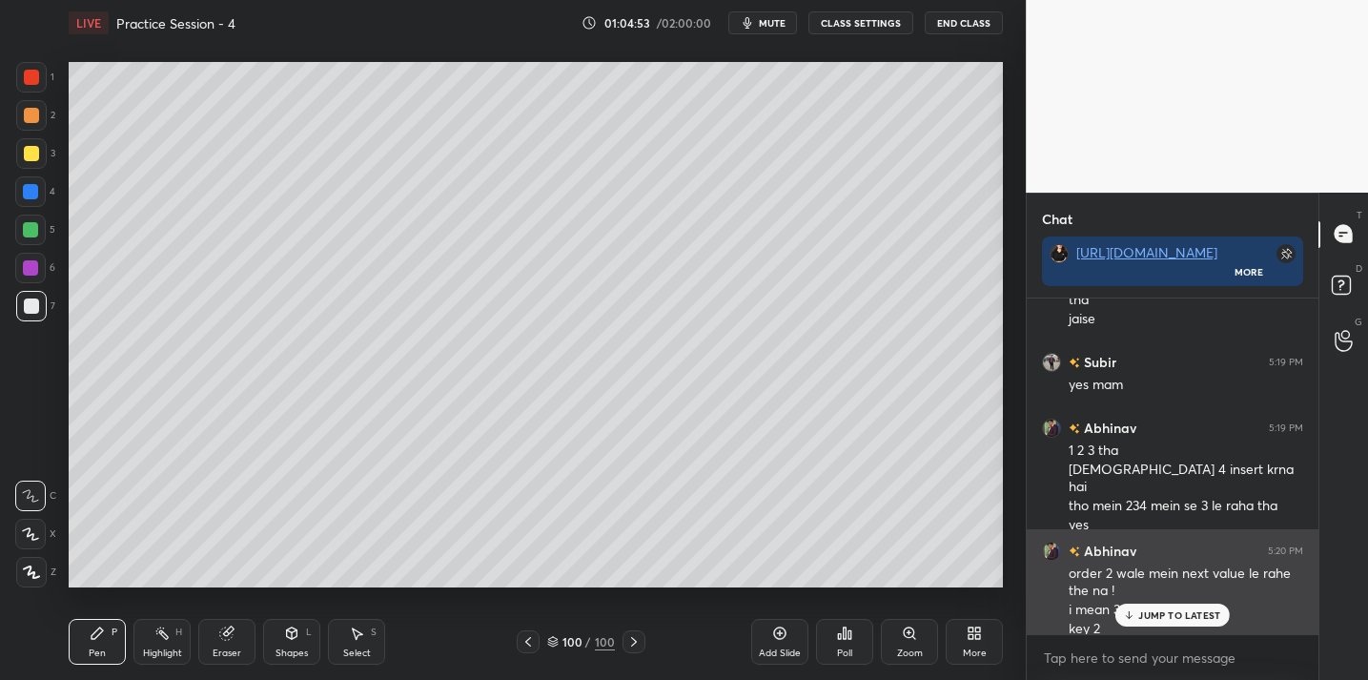
scroll to position [5022, 0]
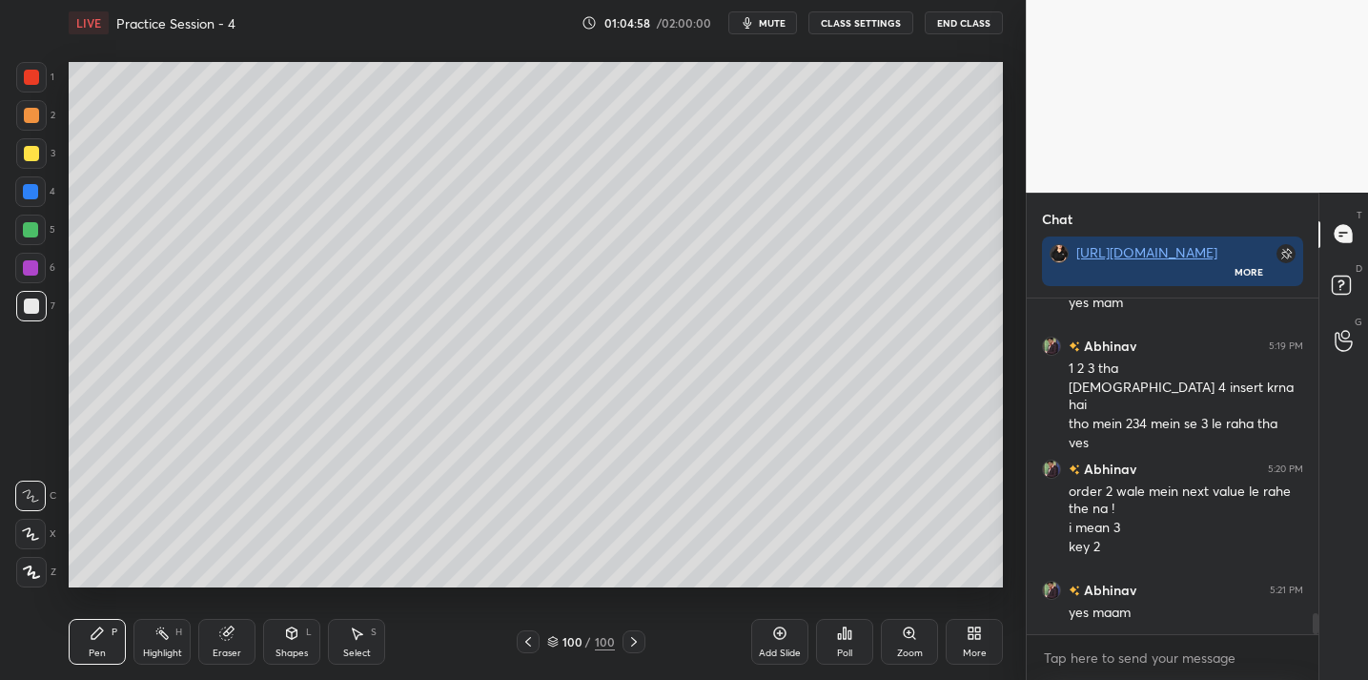
click at [783, 628] on icon at bounding box center [779, 633] width 15 height 15
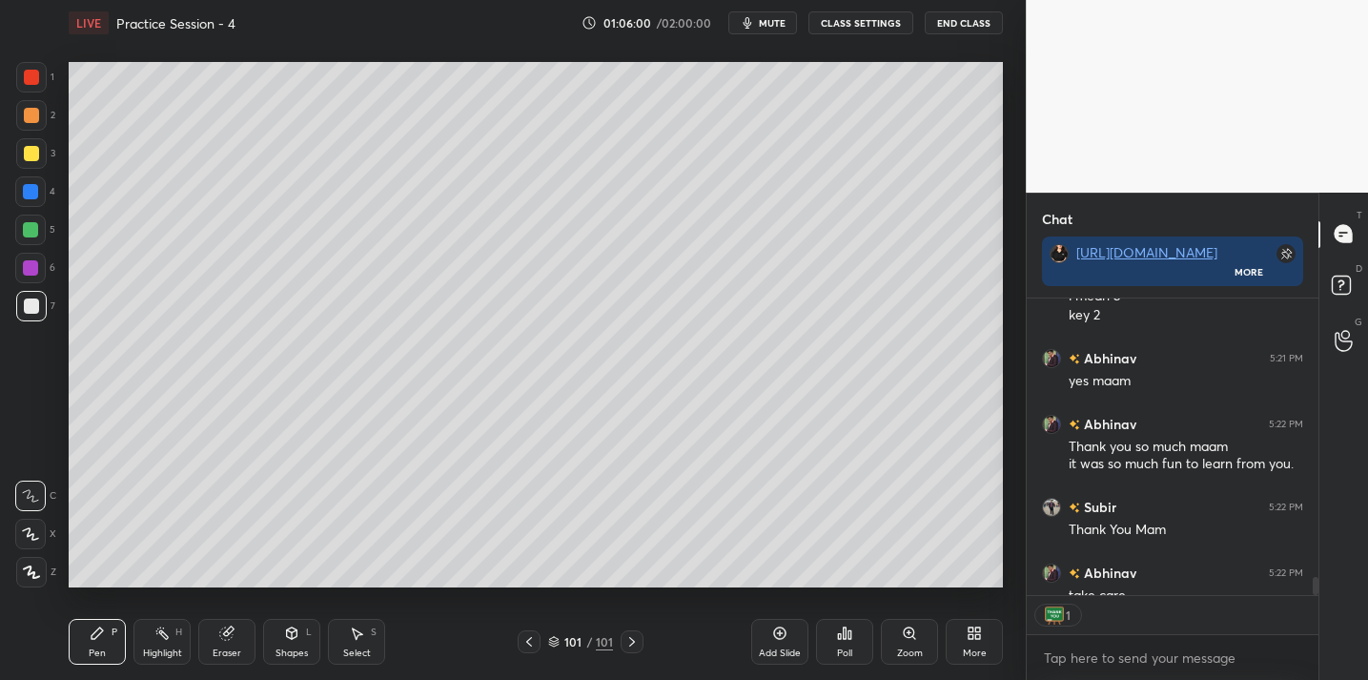
scroll to position [7, 7]
click at [775, 24] on span "mute" at bounding box center [772, 22] width 27 height 13
click at [944, 29] on button "End Class" at bounding box center [964, 22] width 78 height 23
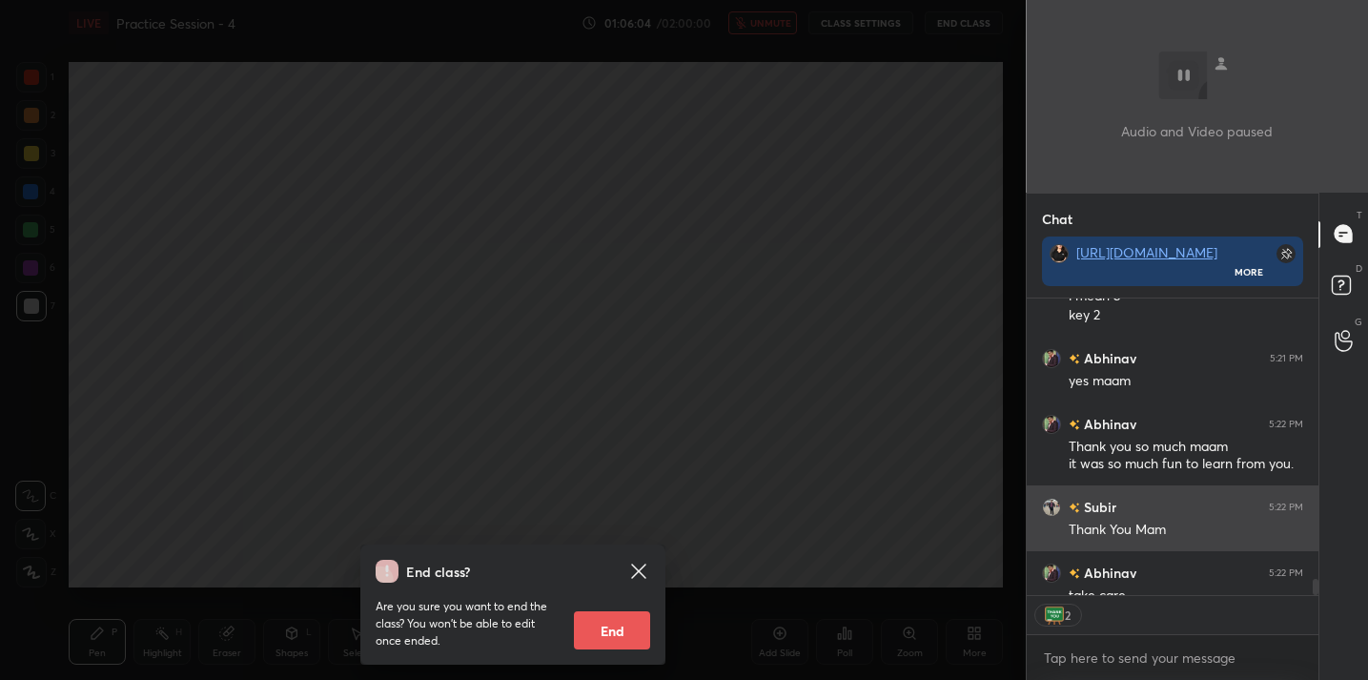
scroll to position [5293, 0]
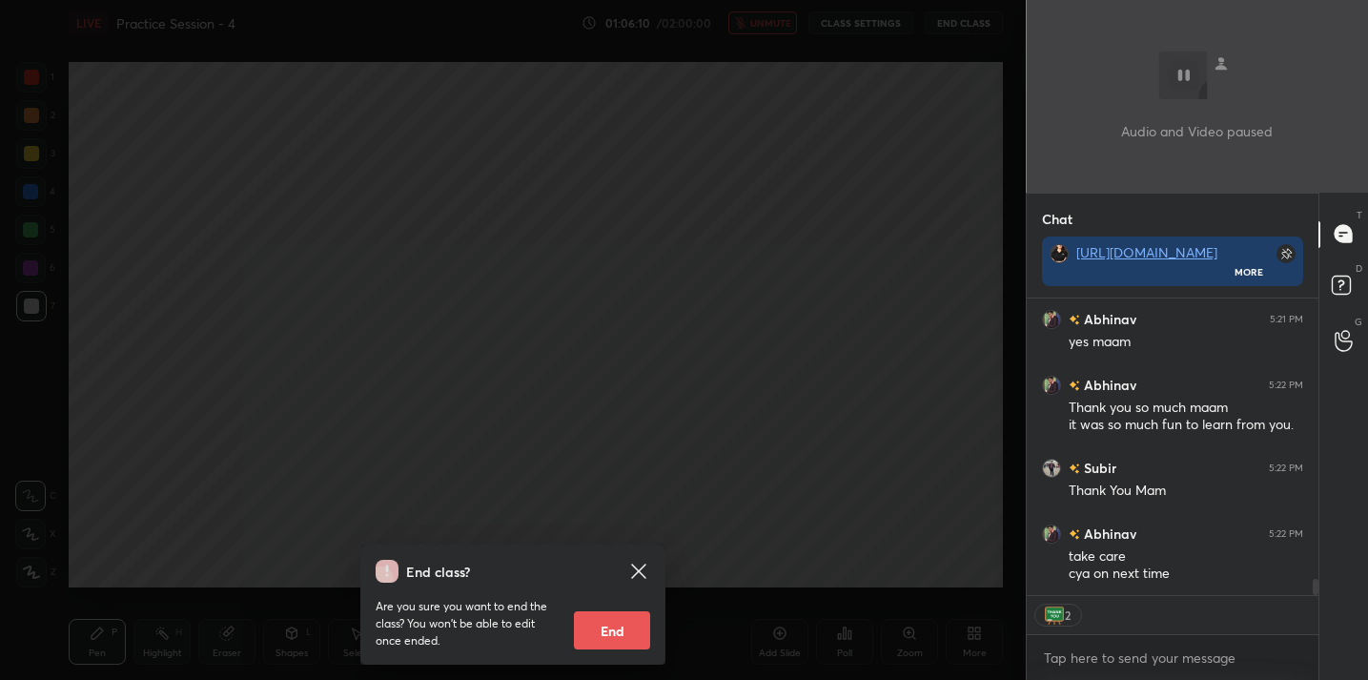
type textarea "x"
